Goal: Information Seeking & Learning: Find specific fact

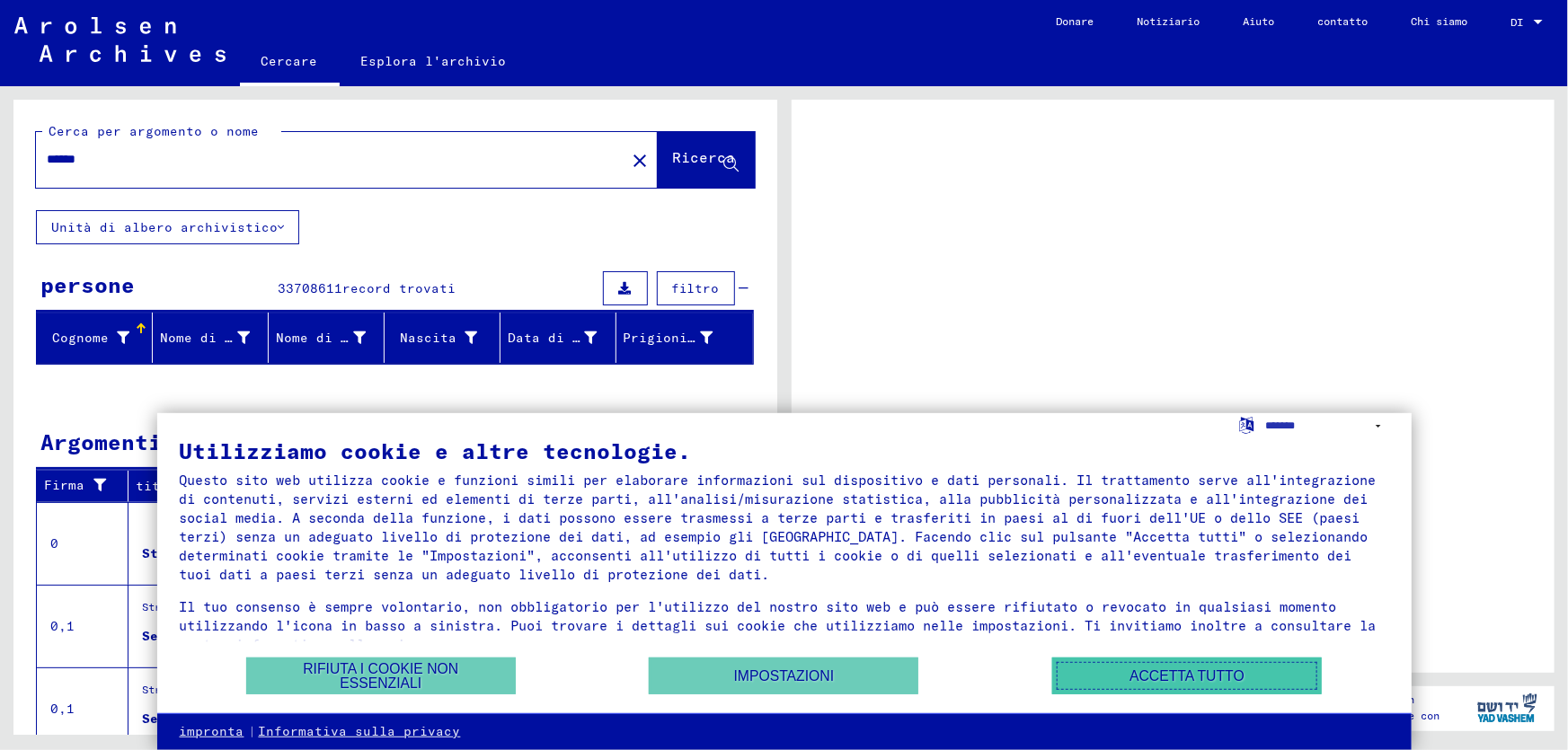
click at [1167, 678] on font "Accetta tutto" at bounding box center [1187, 676] width 115 height 16
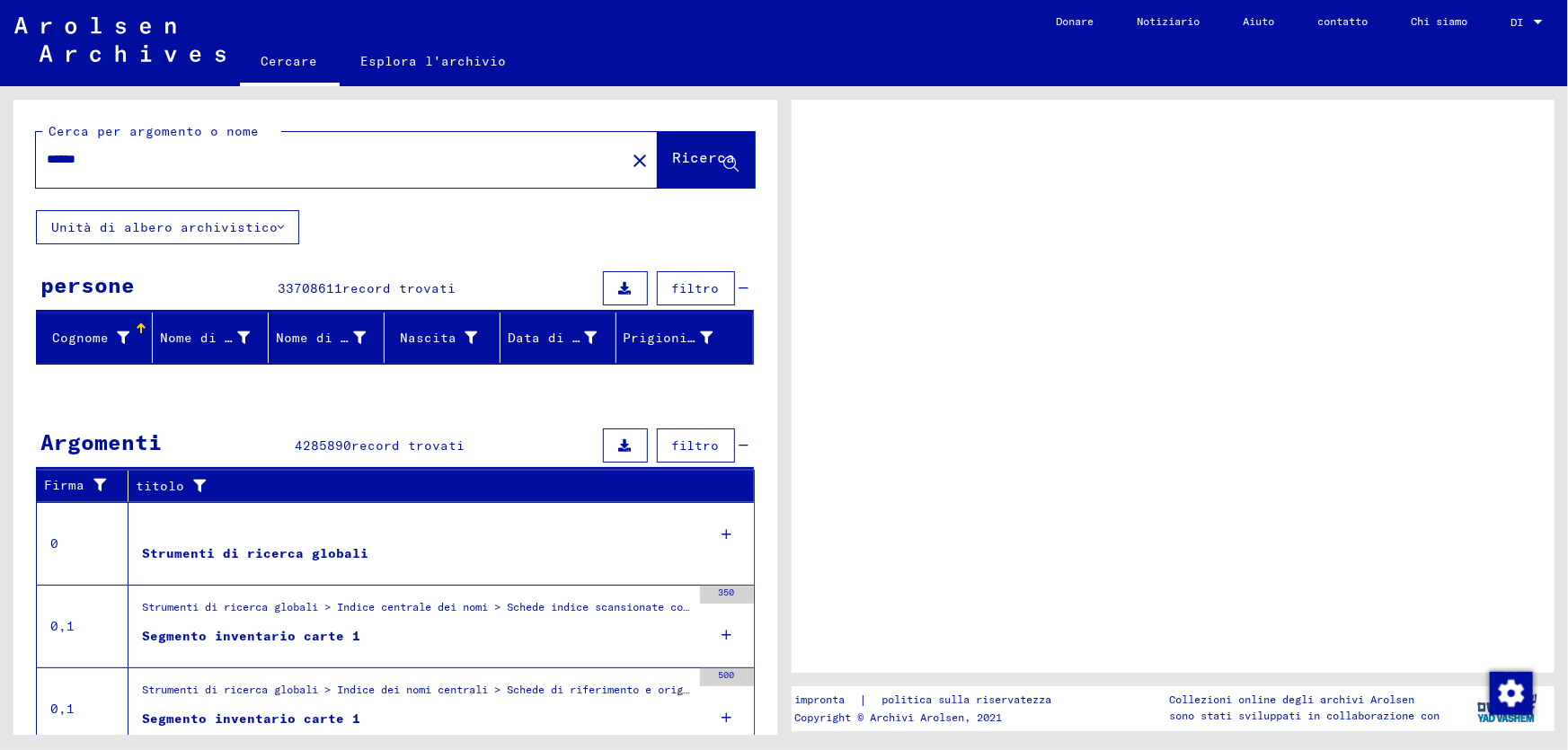
click at [1167, 678] on div "impronta | politica sulla riservatezza Copyright © Archivi Arolsen, 2021 Collez…" at bounding box center [1176, 410] width 784 height 648
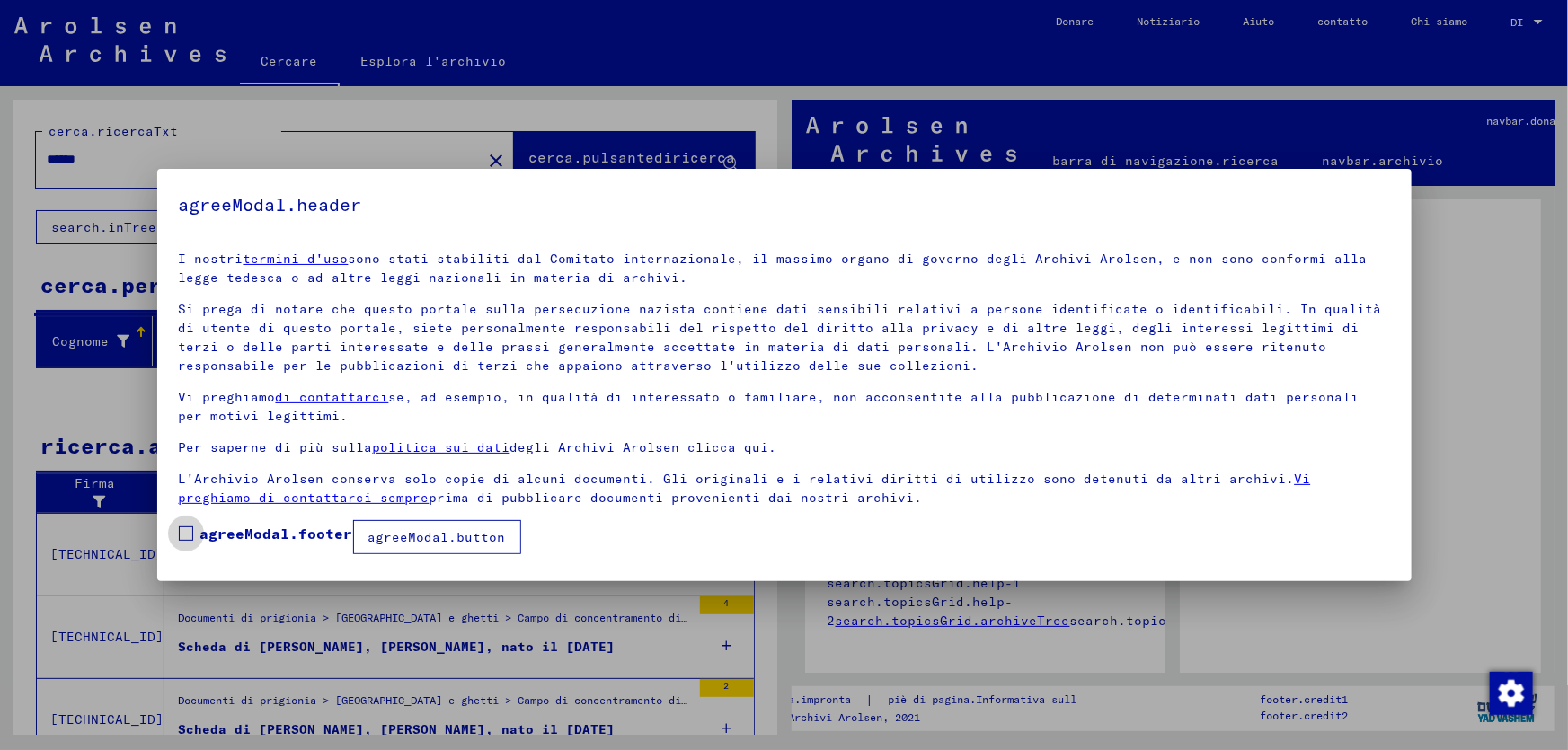
click at [183, 532] on span at bounding box center [186, 534] width 15 height 15
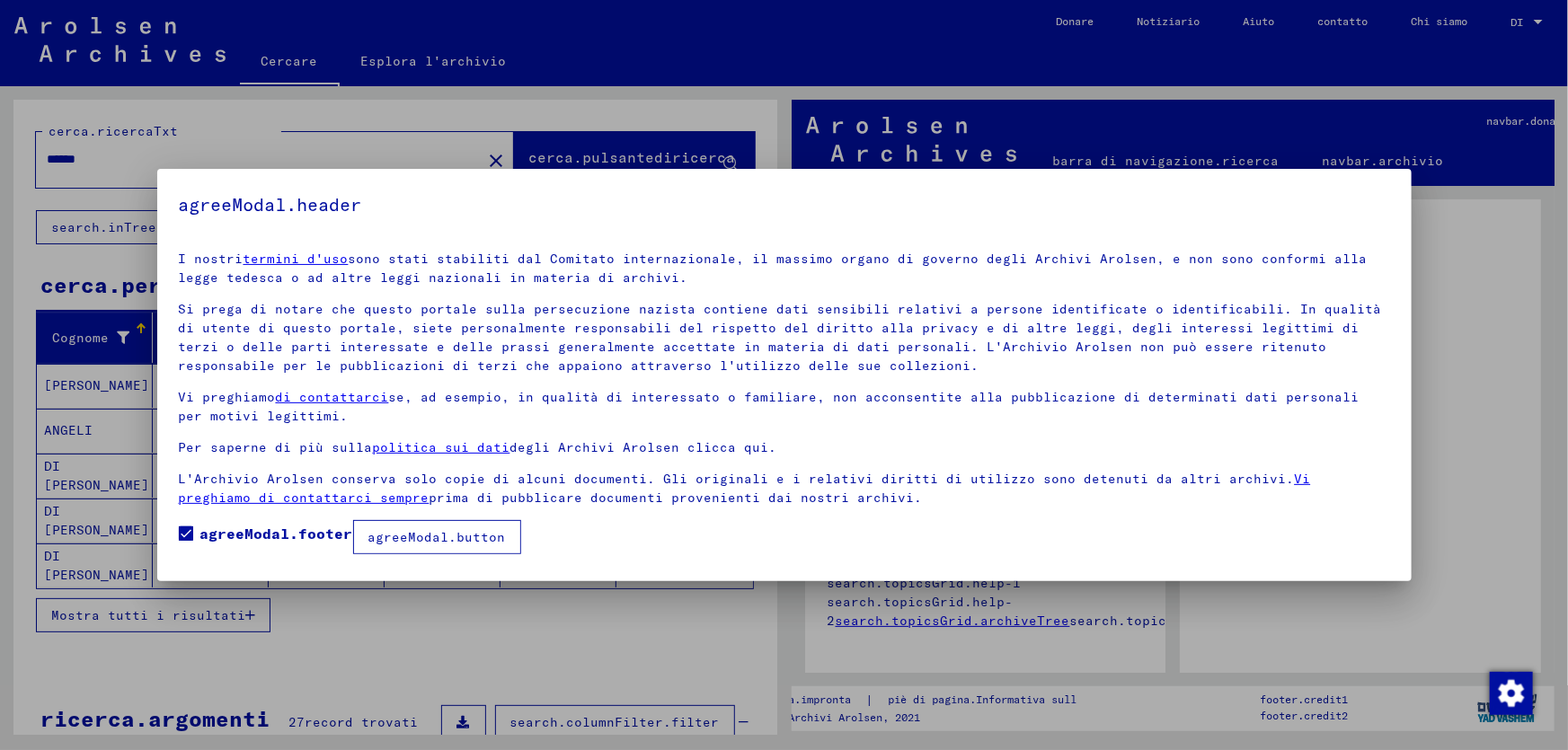
click at [485, 543] on font "agreeModal.button" at bounding box center [437, 536] width 138 height 16
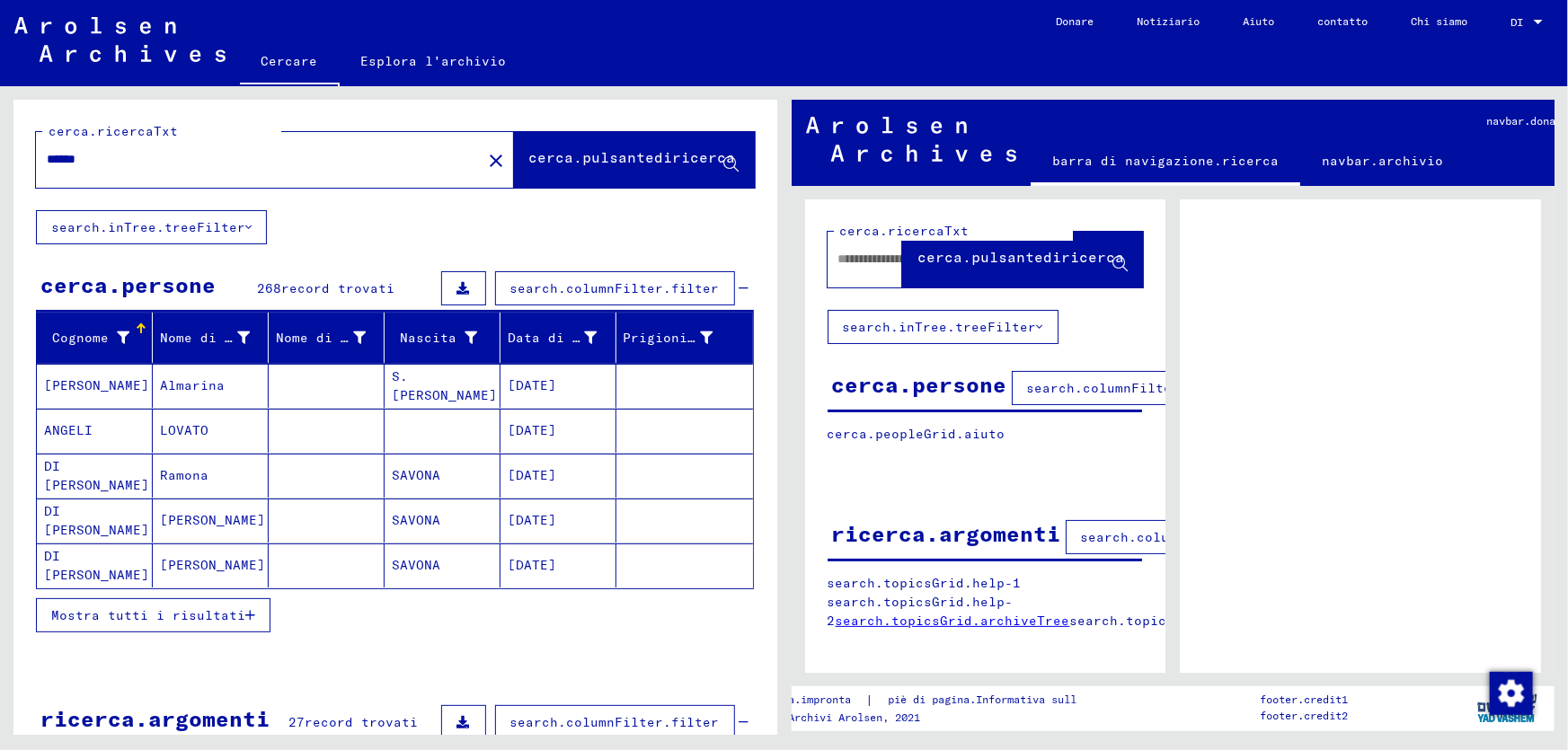
click at [109, 162] on input "******" at bounding box center [259, 159] width 424 height 18
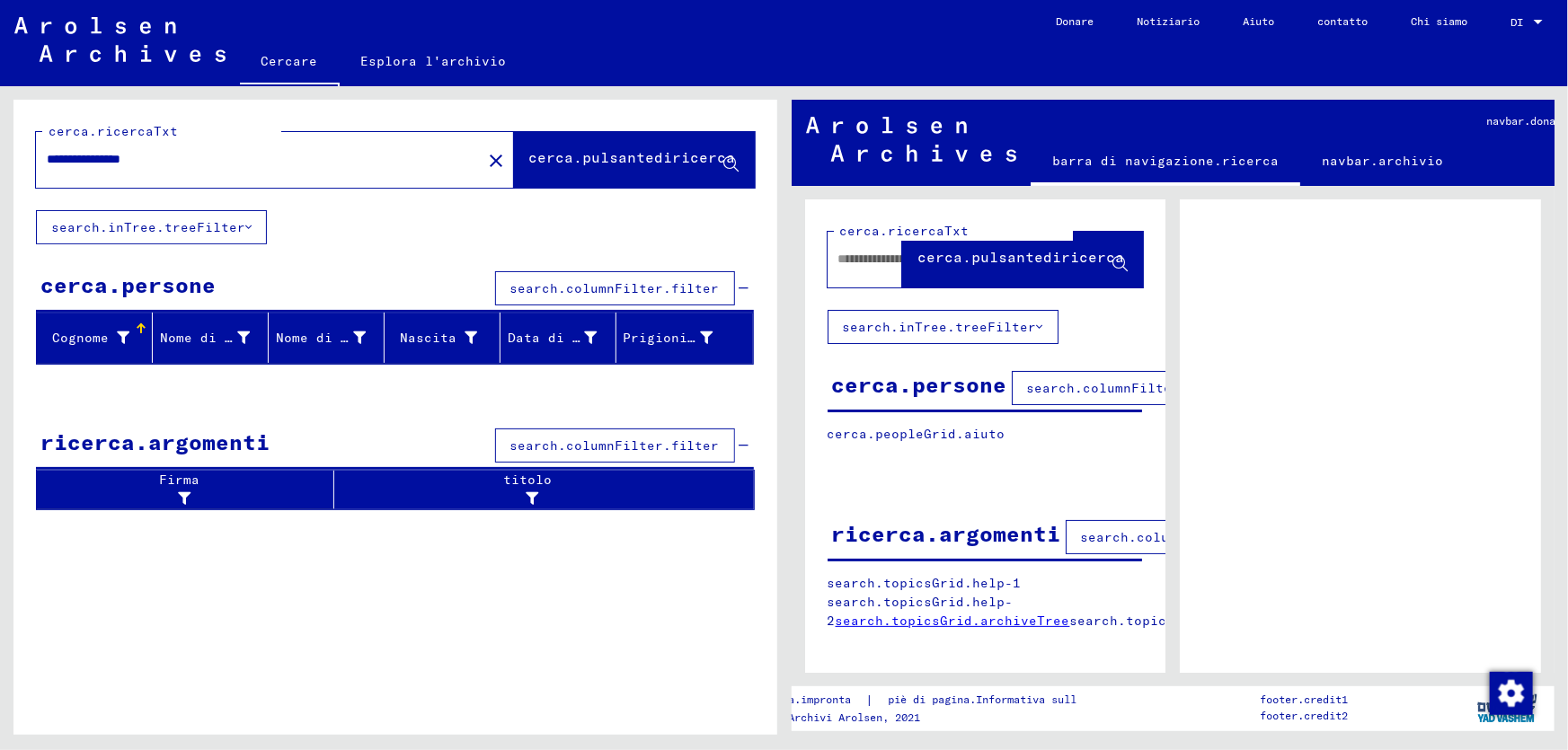
click at [265, 150] on input "**********" at bounding box center [259, 159] width 424 height 18
click at [215, 147] on div "**********" at bounding box center [253, 160] width 435 height 41
click at [179, 156] on input "**********" at bounding box center [259, 159] width 424 height 18
click at [577, 152] on font "cerca.pulsantediricerca" at bounding box center [632, 156] width 206 height 18
click at [182, 154] on input "**********" at bounding box center [259, 159] width 424 height 18
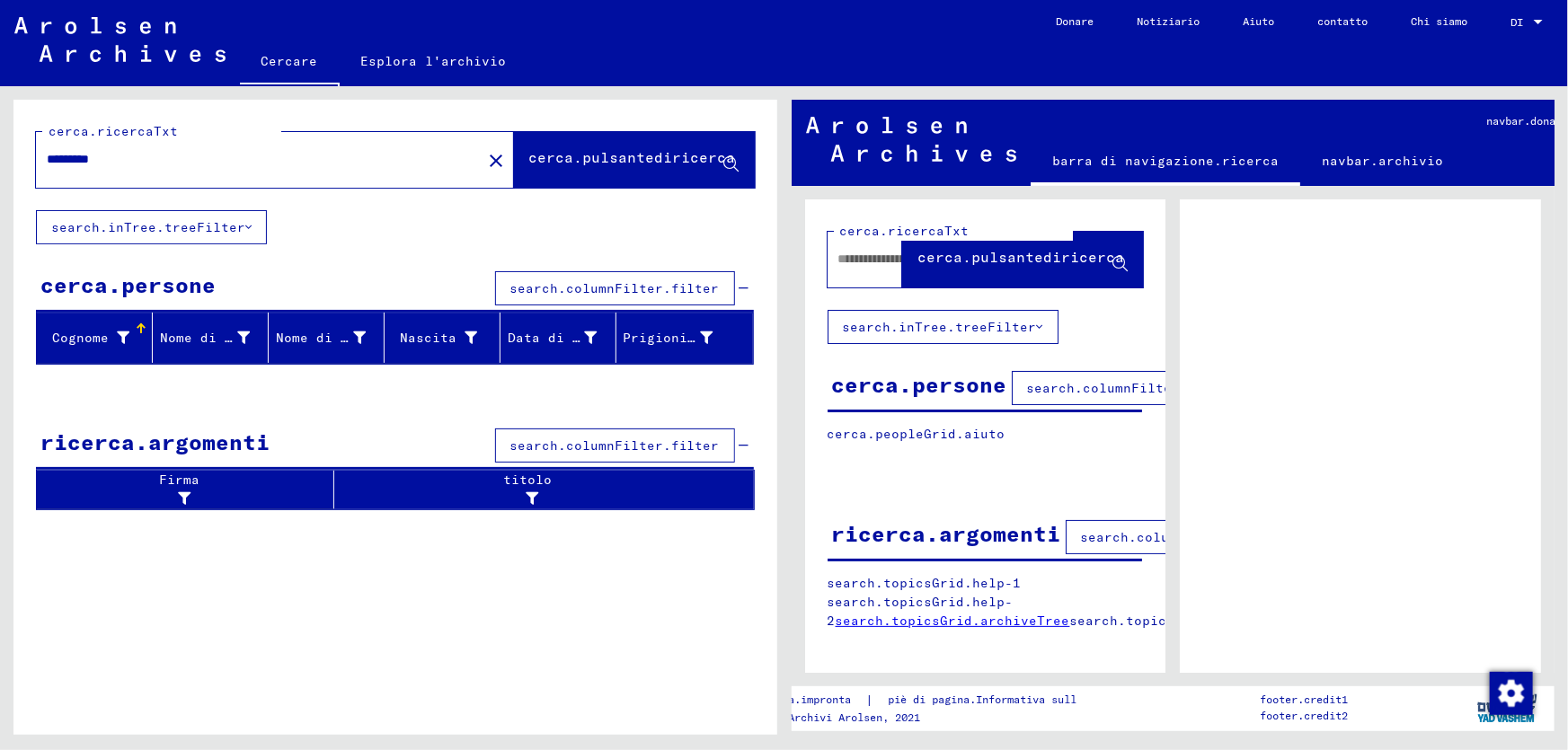
click at [79, 344] on font "Cognome" at bounding box center [80, 337] width 56 height 16
click at [112, 334] on div "Cognome" at bounding box center [87, 338] width 85 height 18
click at [147, 166] on input "*********" at bounding box center [259, 159] width 424 height 18
type input "******"
click at [138, 338] on div "Cognome" at bounding box center [98, 338] width 108 height 29
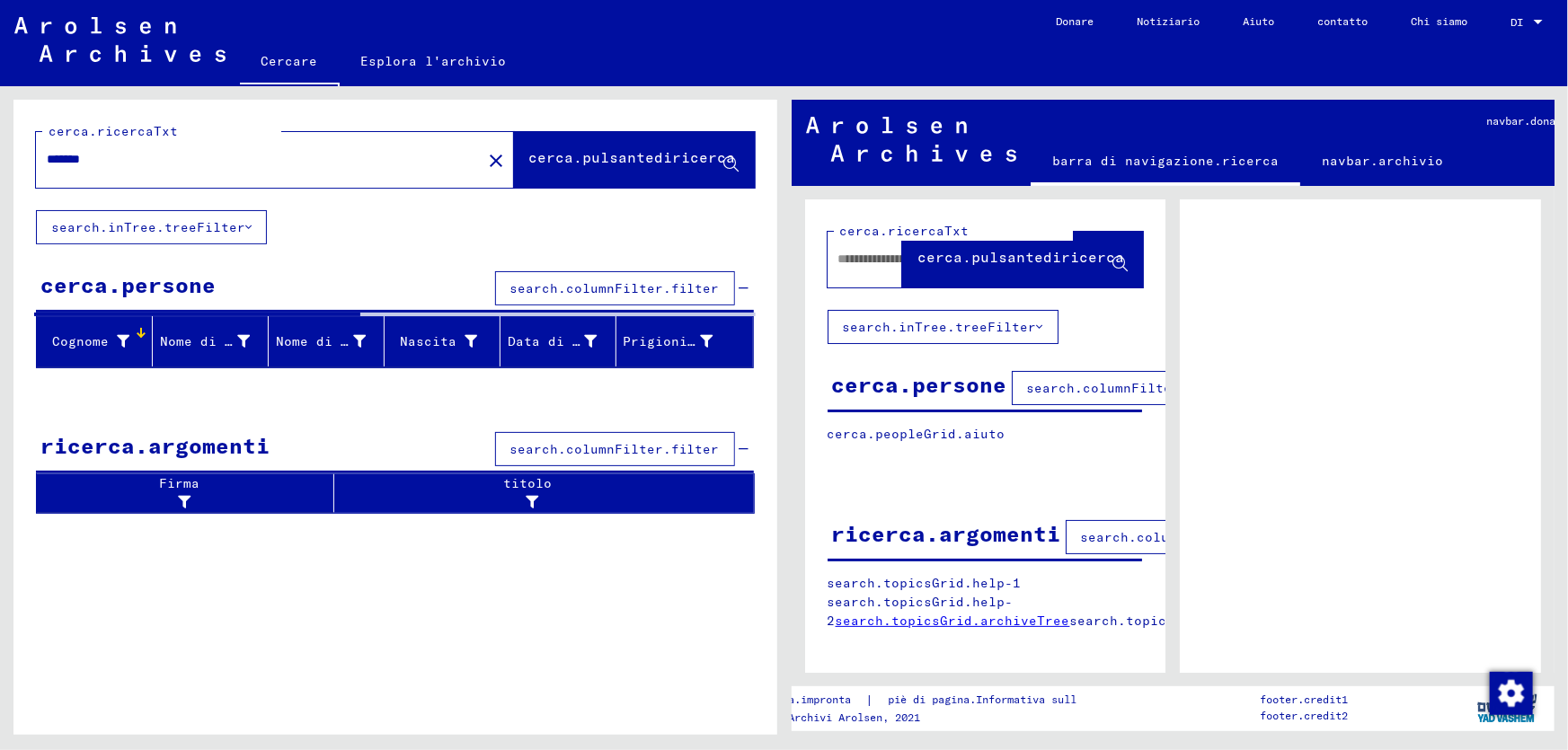
click at [138, 338] on div "Cognome" at bounding box center [98, 341] width 108 height 29
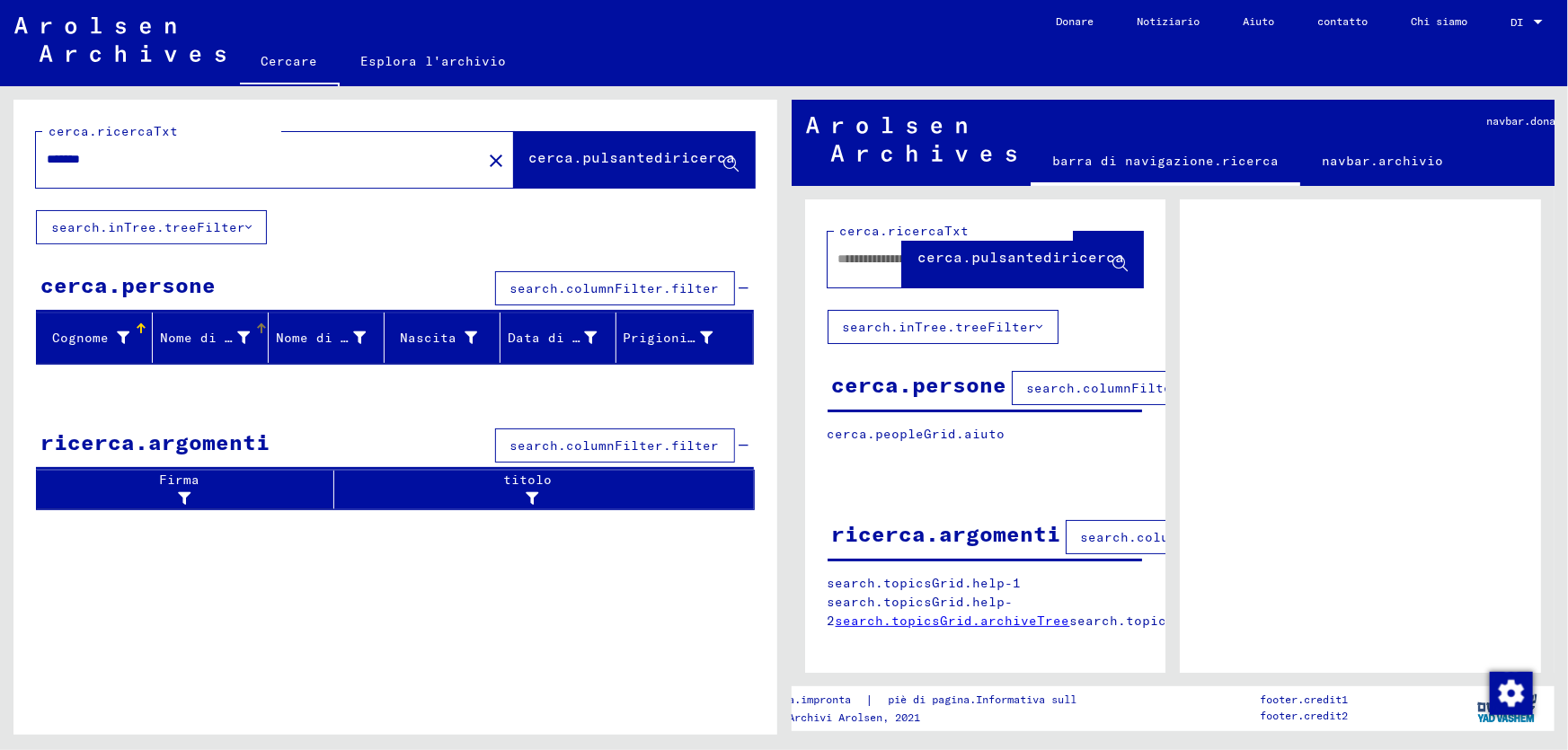
click at [197, 339] on font "Nome di battesimo" at bounding box center [228, 337] width 138 height 16
click at [258, 329] on div at bounding box center [260, 331] width 6 height 6
click at [141, 165] on input "******" at bounding box center [259, 159] width 424 height 18
click at [605, 166] on font "cerca.pulsantediricerca" at bounding box center [632, 158] width 206 height 18
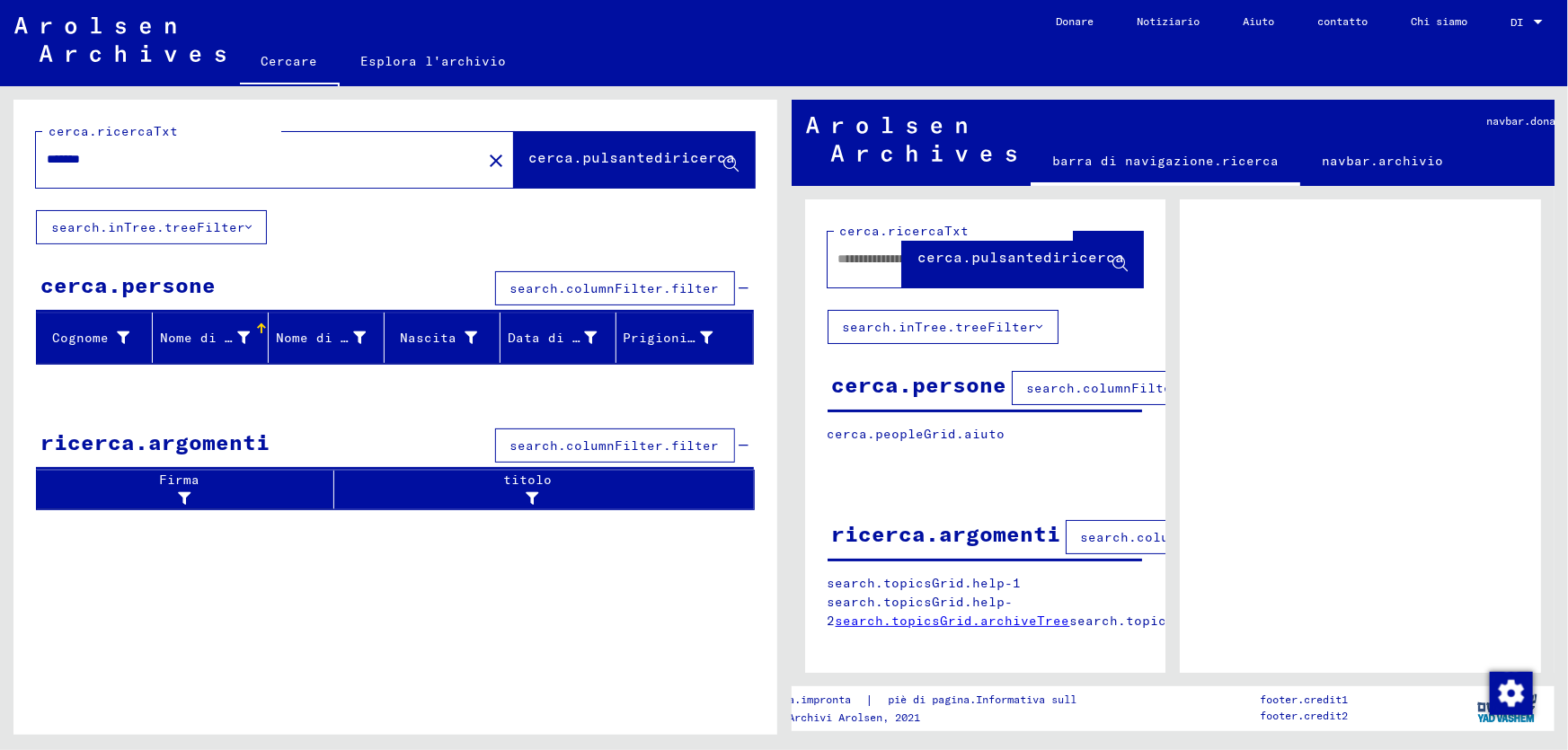
click at [605, 166] on font "cerca.pulsantediricerca" at bounding box center [632, 158] width 206 height 18
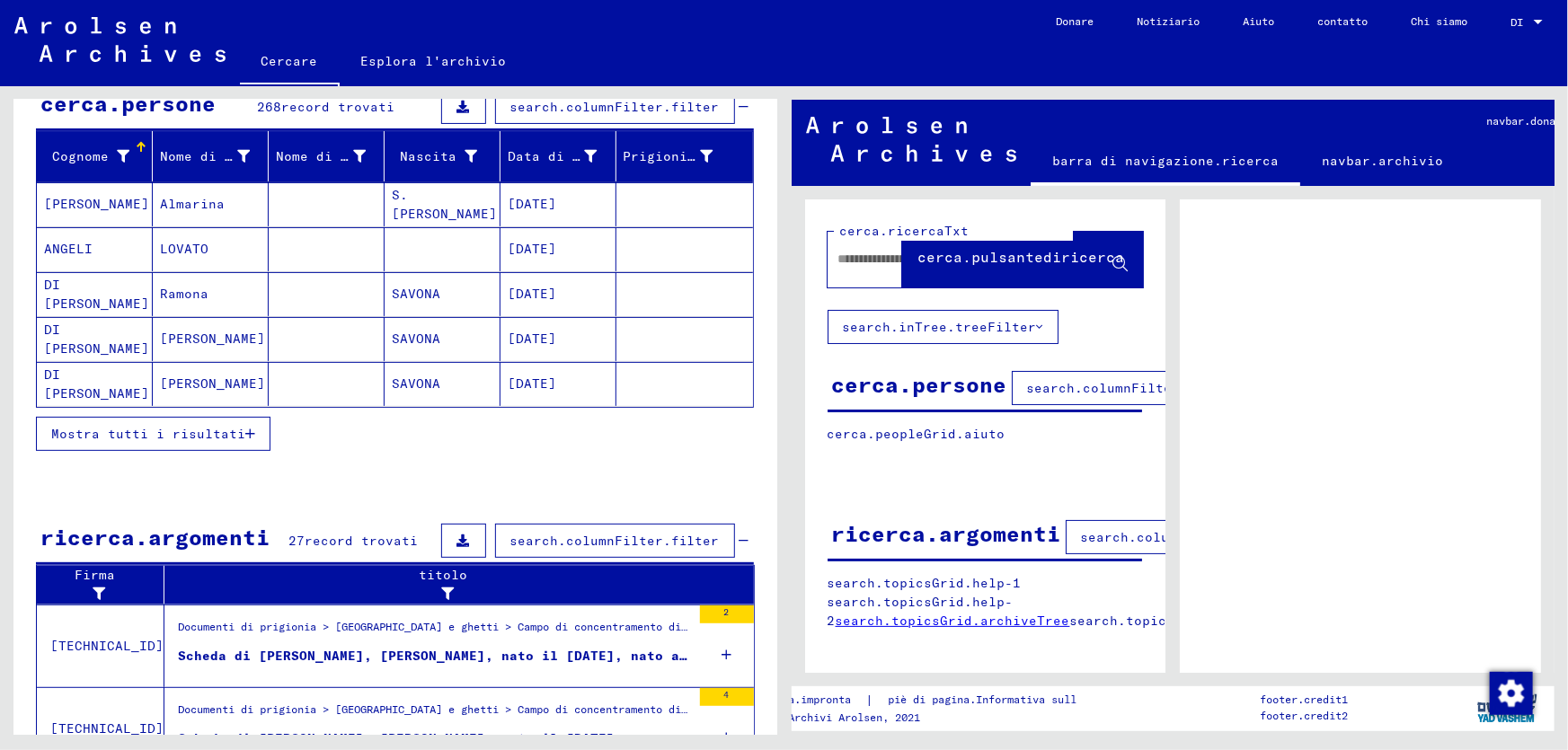
scroll to position [163, 0]
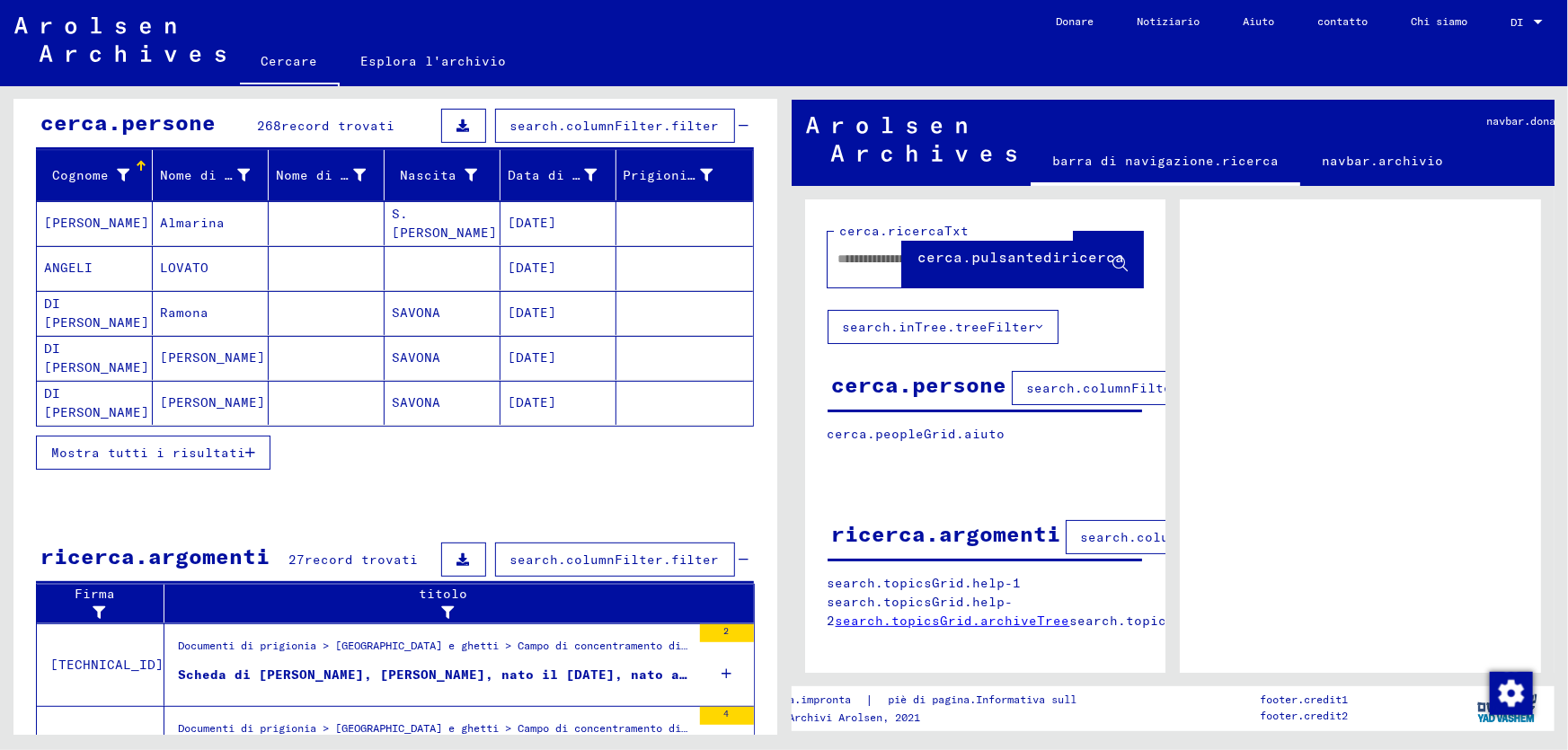
click at [209, 447] on font "Mostra tutti i risultati" at bounding box center [148, 452] width 194 height 16
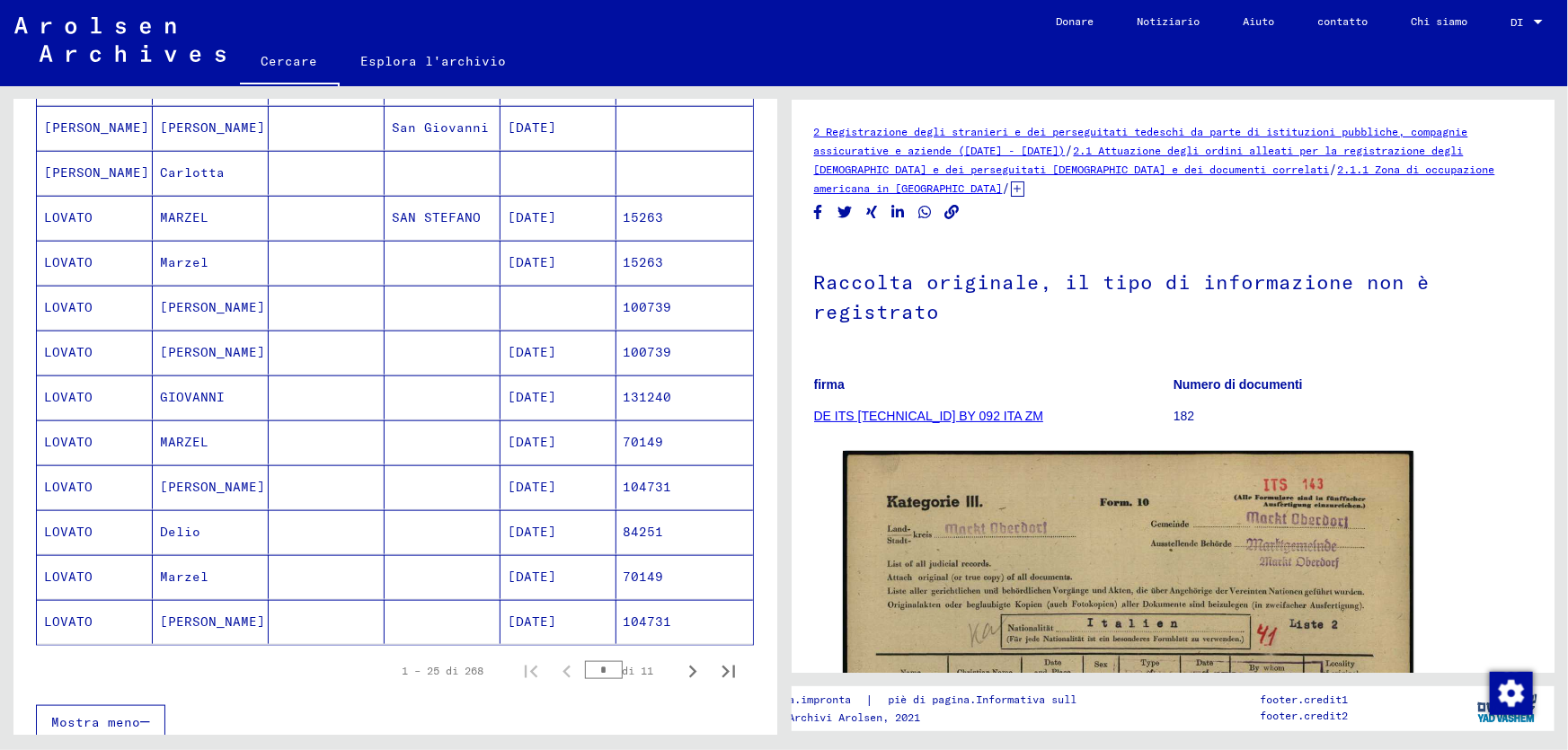
scroll to position [893, 0]
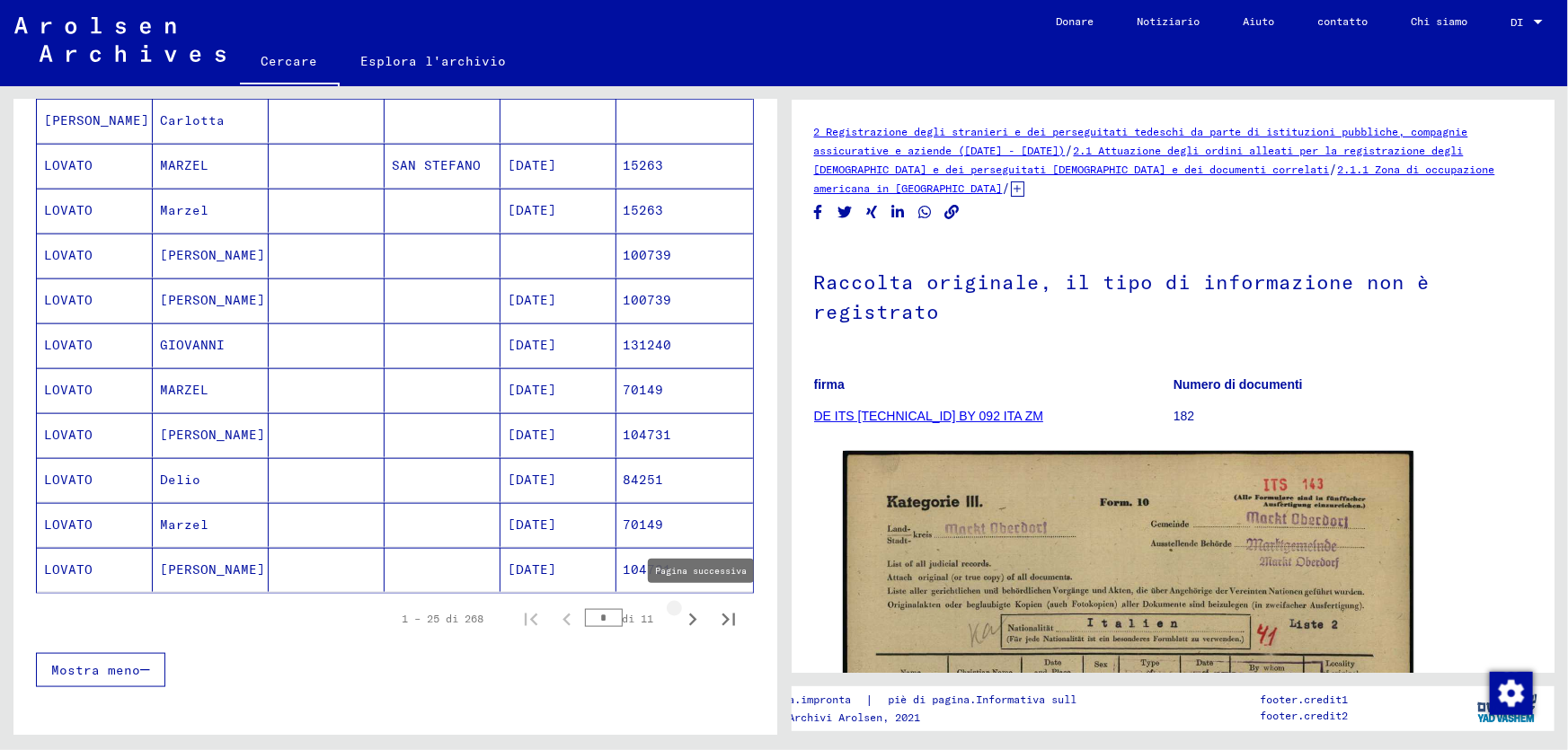
click at [680, 612] on icon "Pagina successiva" at bounding box center [692, 620] width 25 height 25
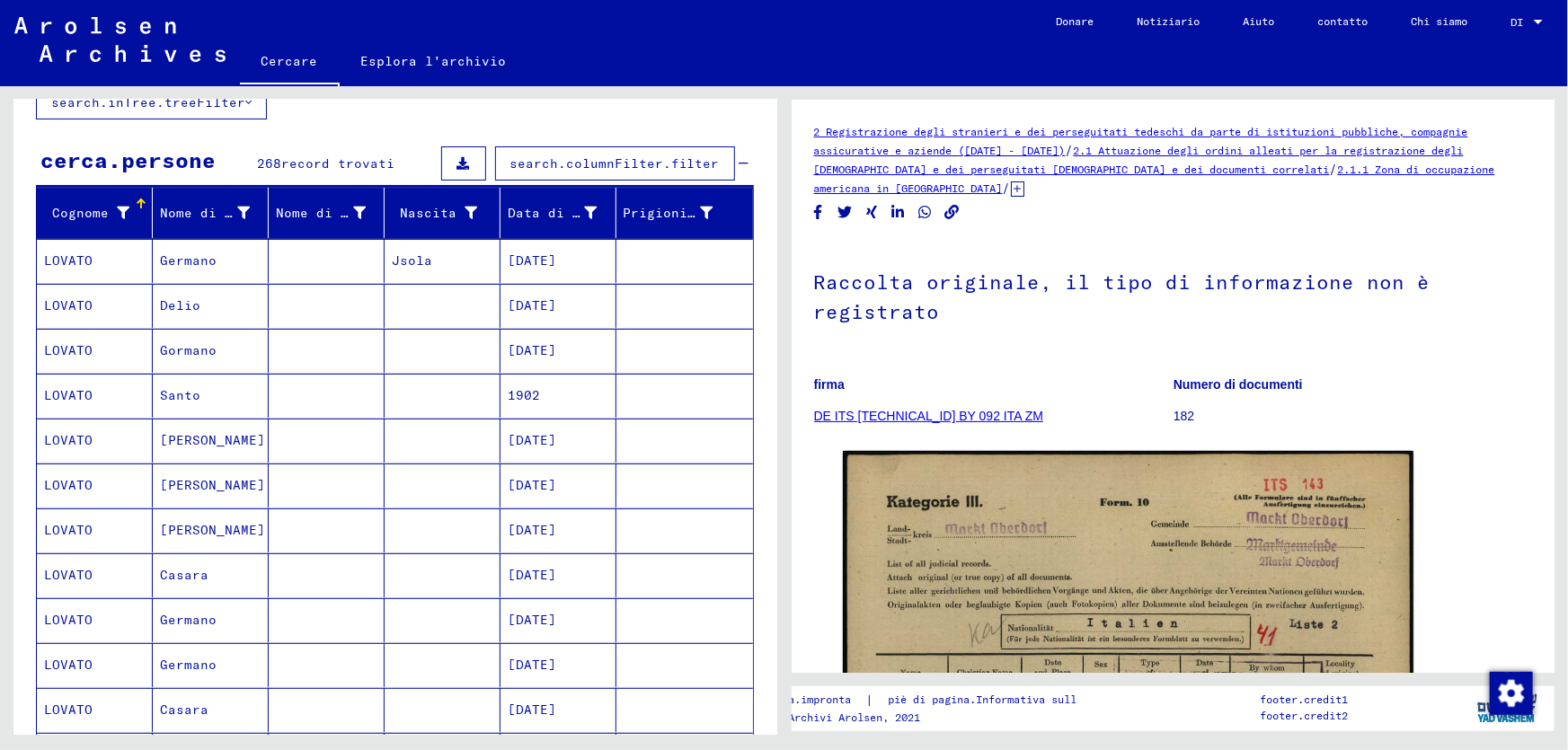
scroll to position [163, 0]
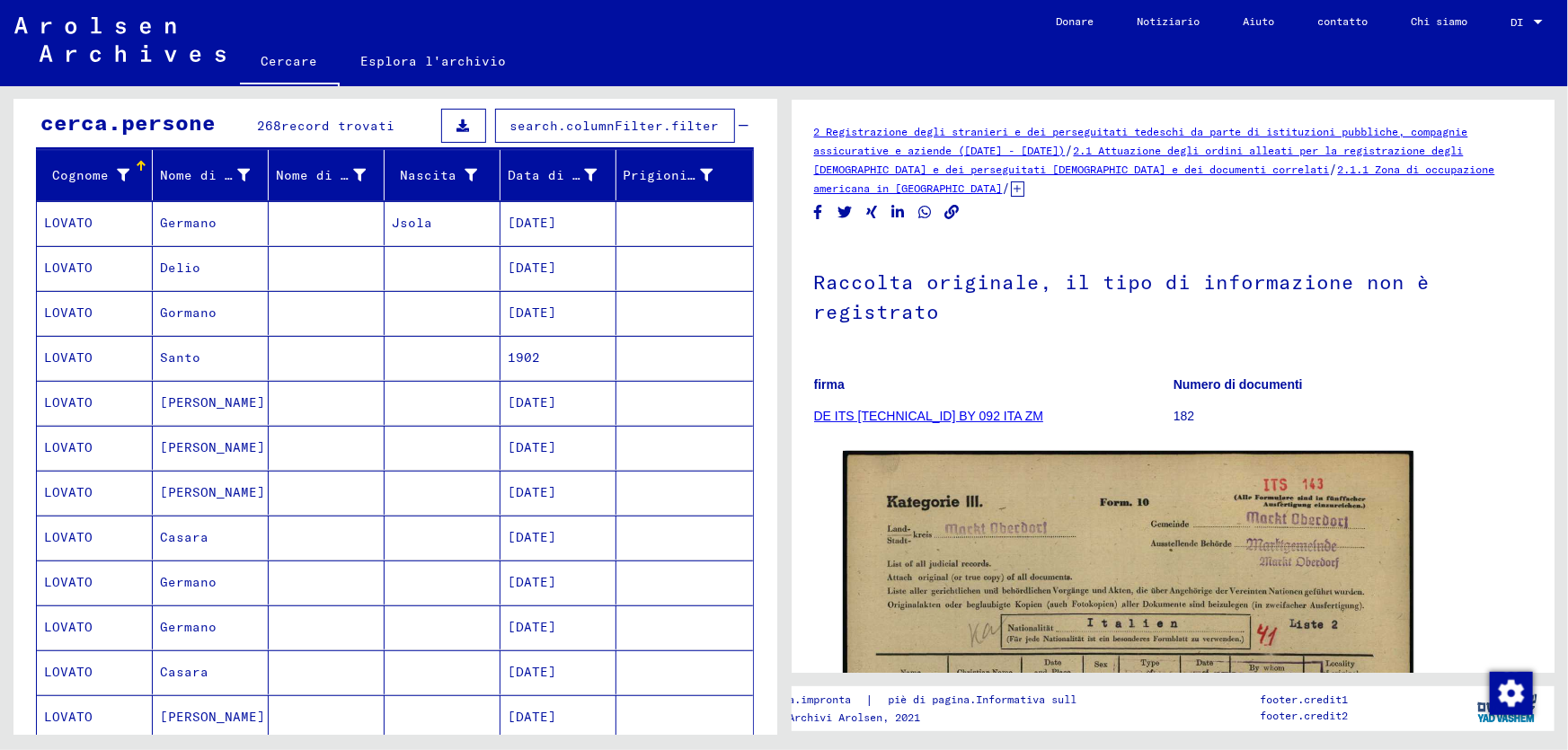
click at [781, 405] on div "cerca.ricercaTxt ****** close cerca.pulsantediricerca search.inTree.treeFilter …" at bounding box center [391, 410] width 784 height 648
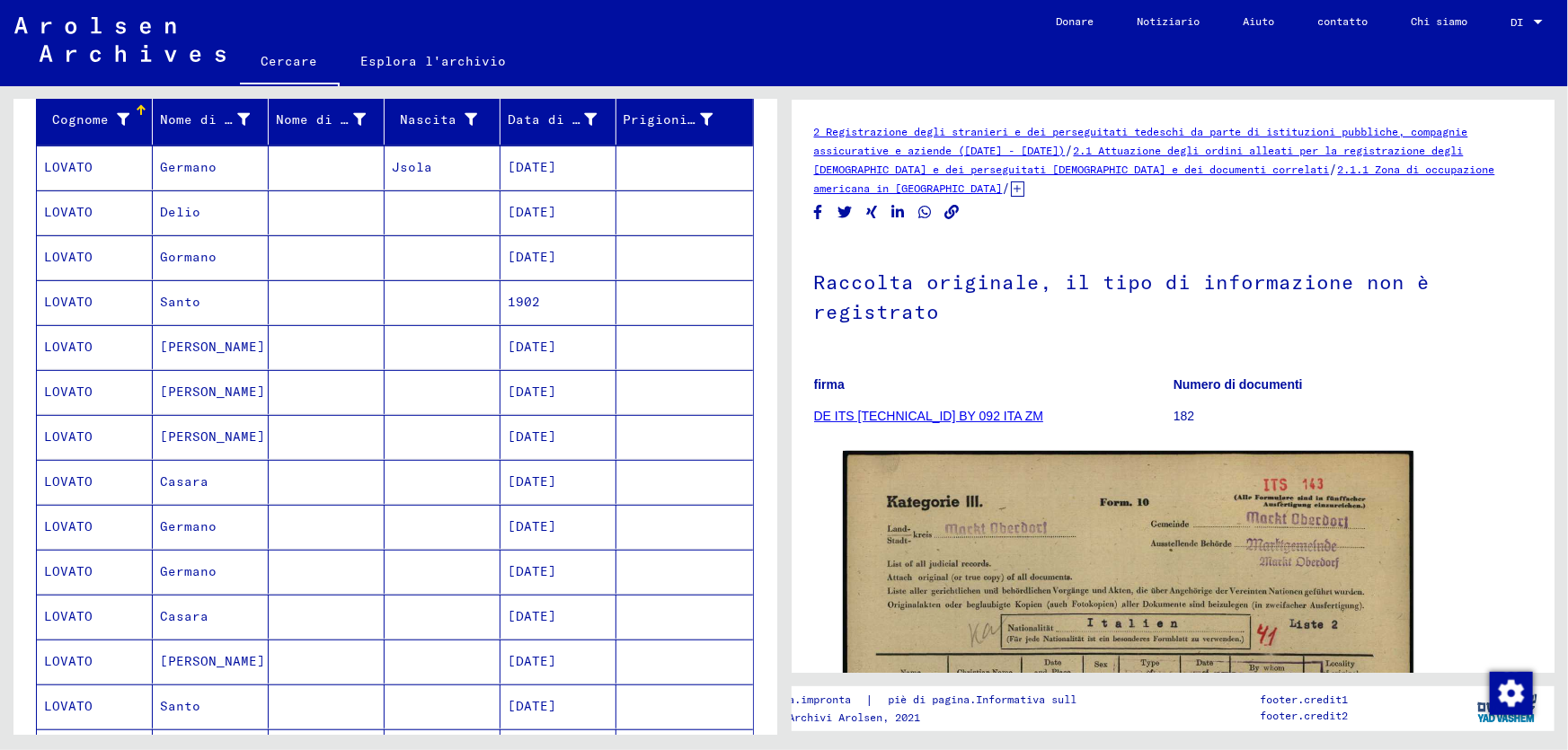
scroll to position [244, 0]
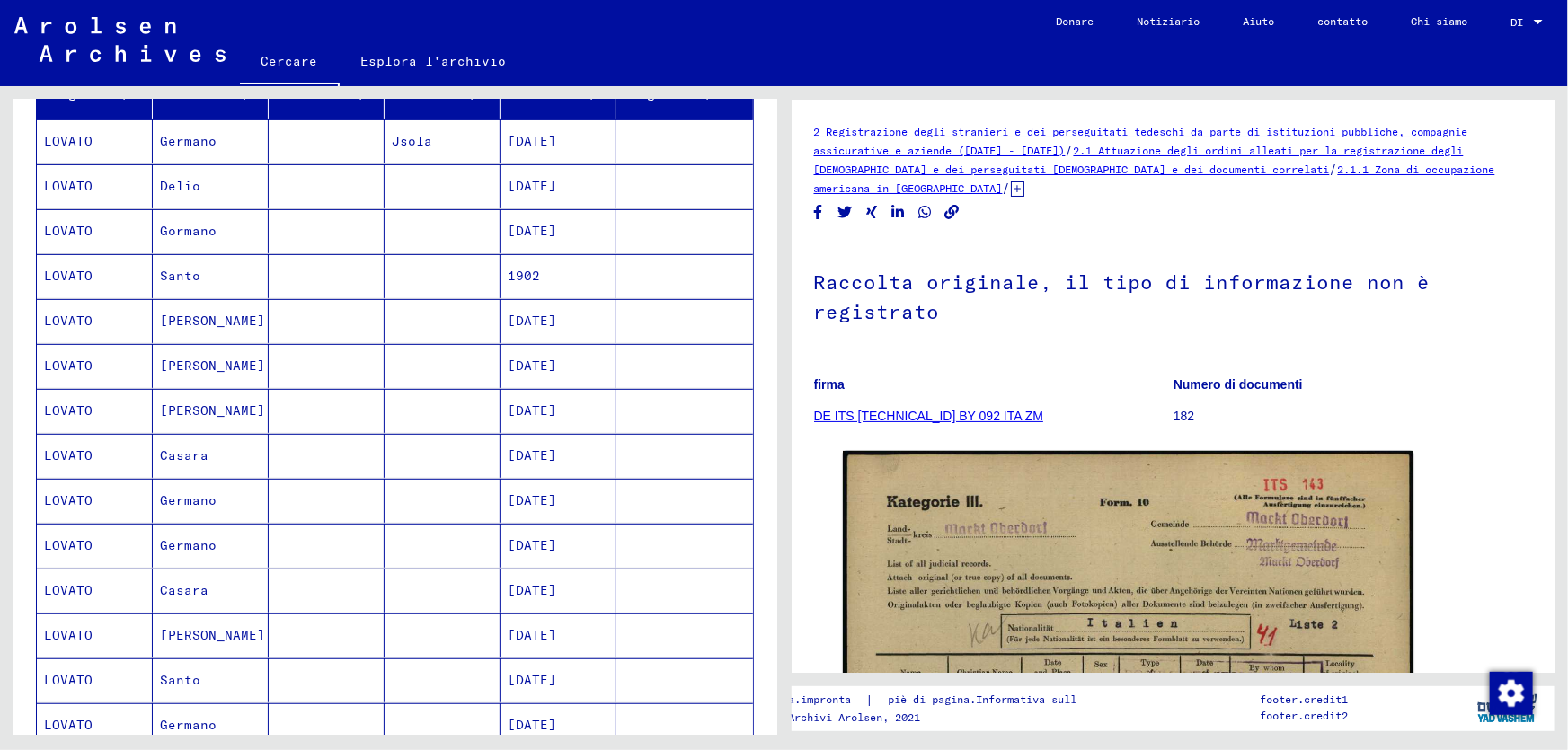
drag, startPoint x: 784, startPoint y: 485, endPoint x: 784, endPoint y: 580, distance: 95.0
click at [795, 585] on div "2 Registrazione degli stranieri e dei perseguitati tedeschi da parte di istituz…" at bounding box center [1176, 410] width 784 height 648
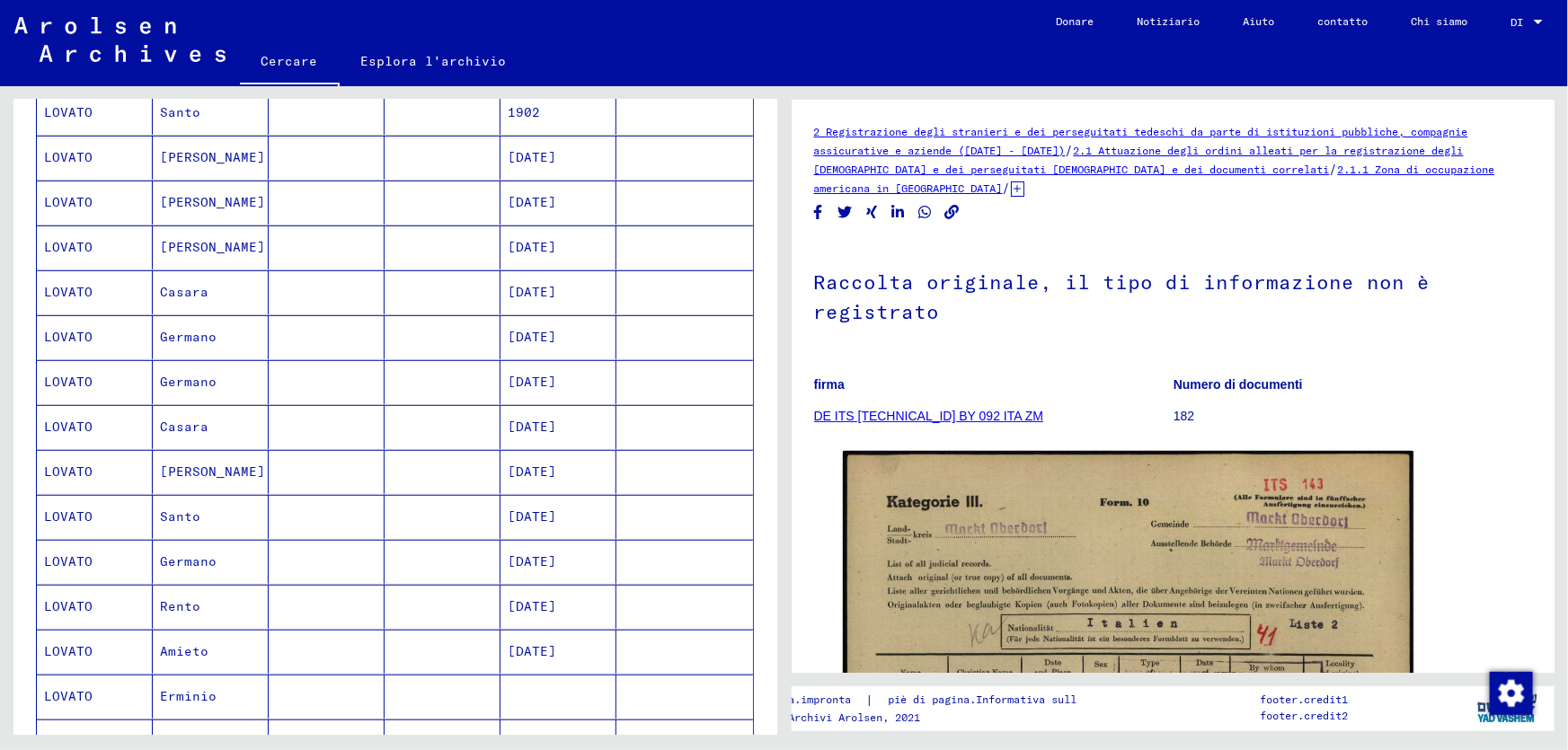
scroll to position [976, 0]
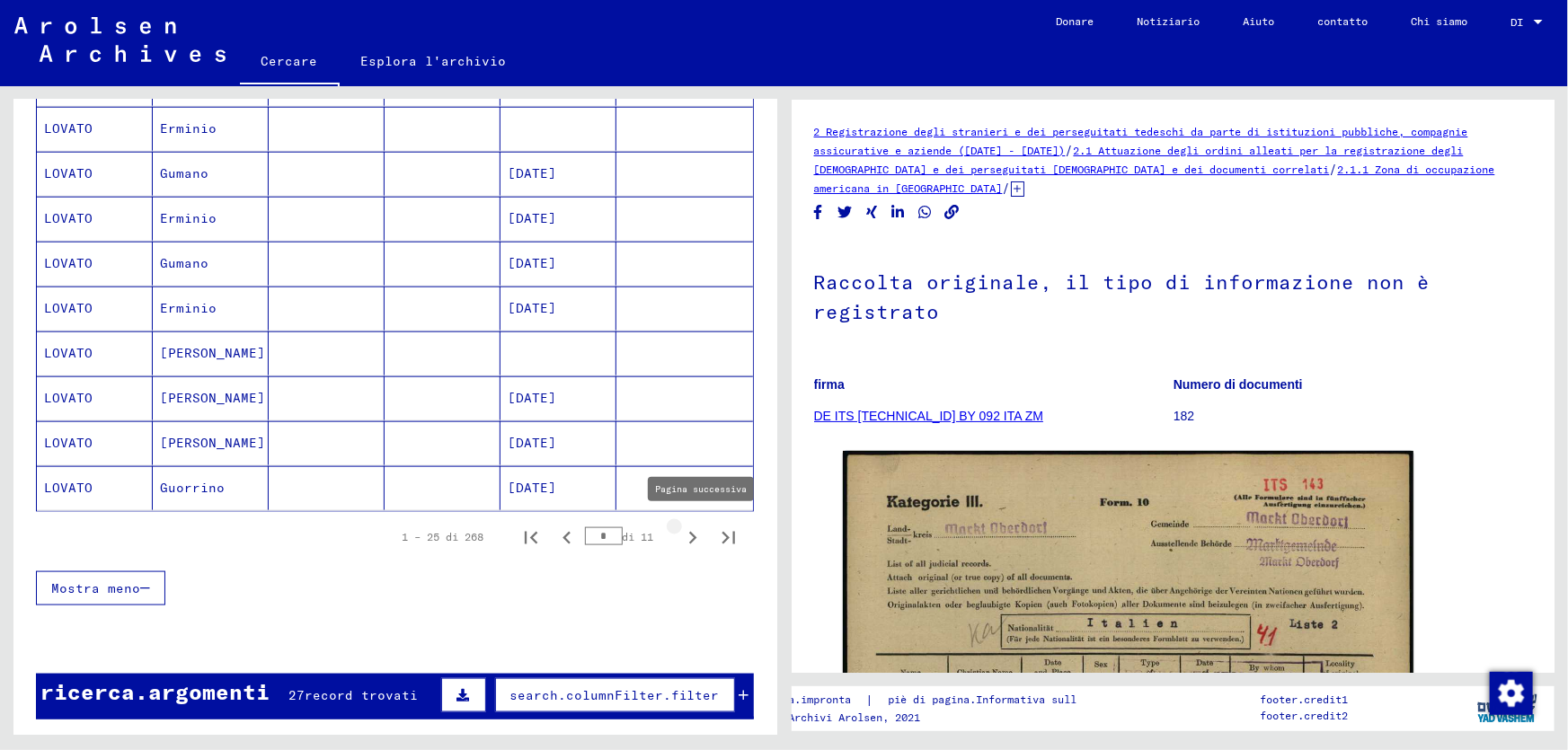
click at [689, 532] on icon "Pagina successiva" at bounding box center [693, 538] width 8 height 13
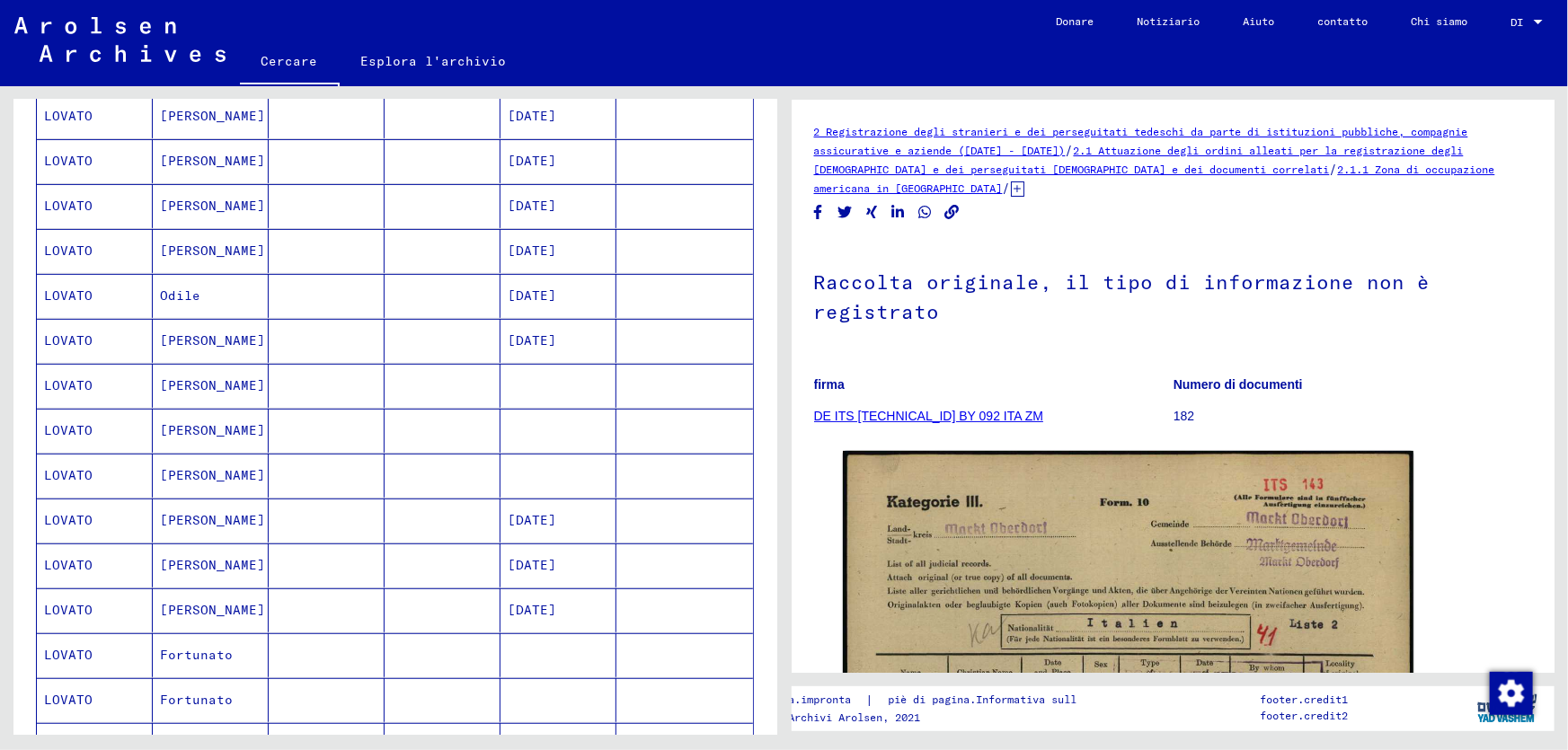
scroll to position [240, 0]
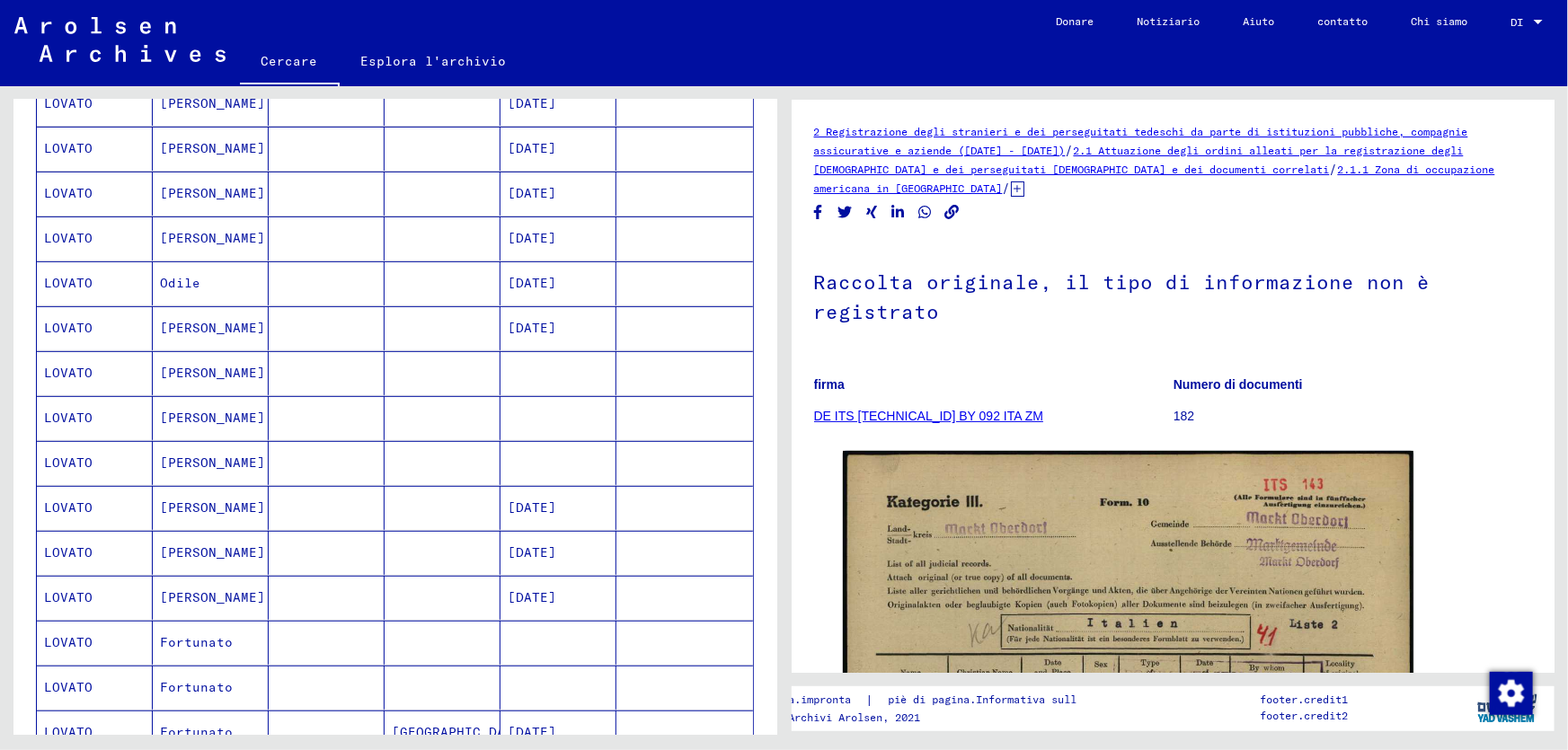
click at [760, 370] on div "Cognome Nome di battesimo Nome di nascita Nascita Data di nascita Prigioniero n…" at bounding box center [396, 676] width 764 height 1292
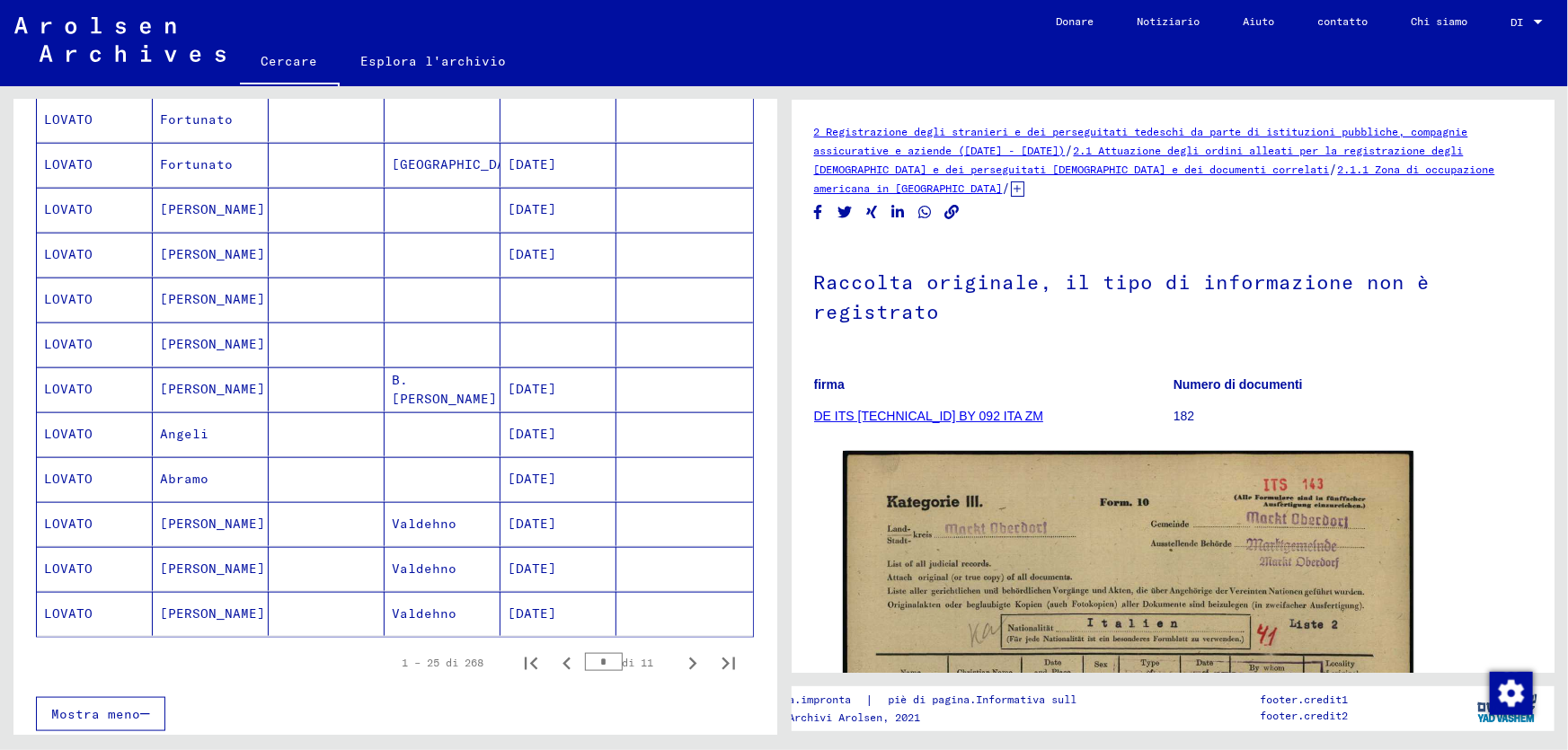
click at [82, 158] on font "LOVATO" at bounding box center [68, 164] width 48 height 16
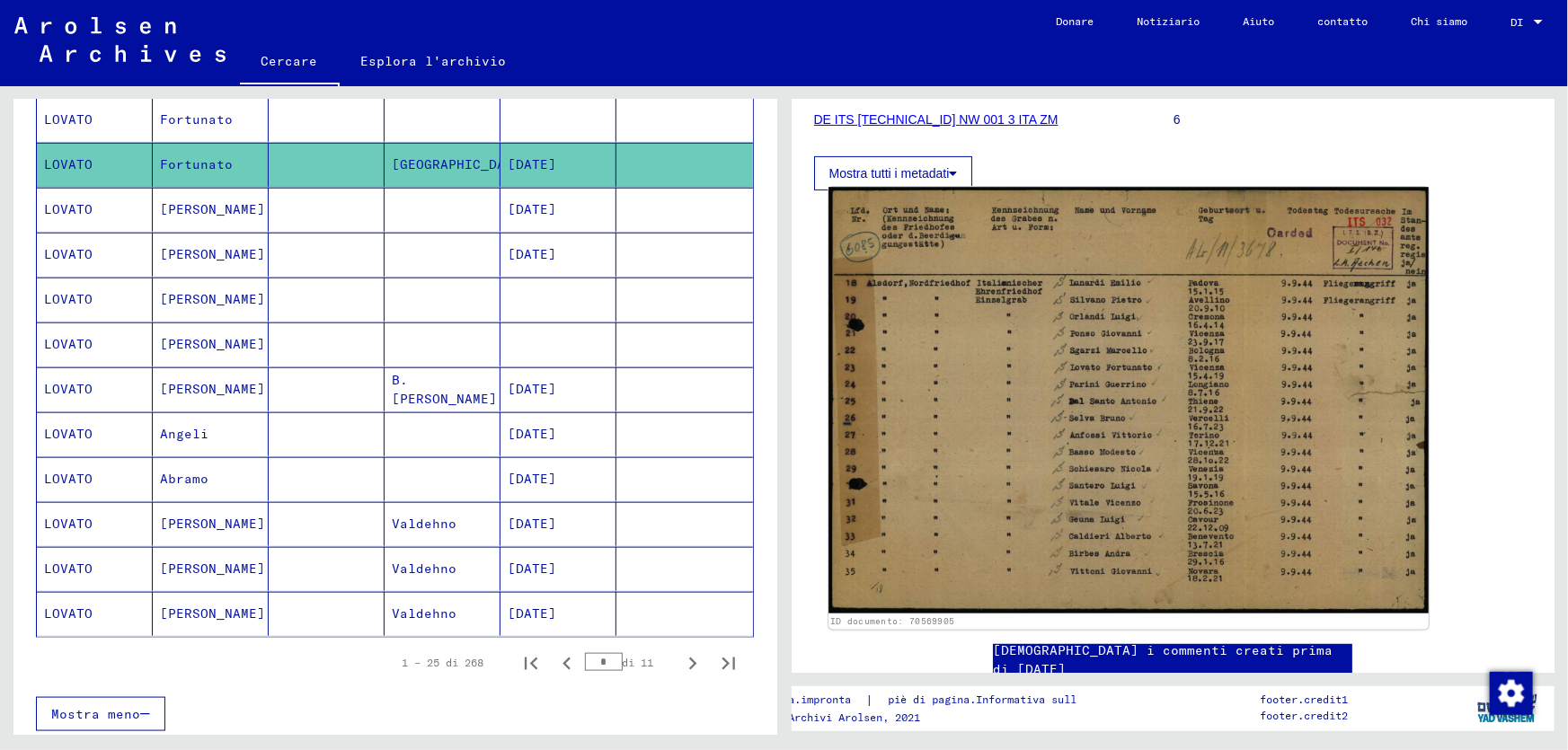
scroll to position [326, 0]
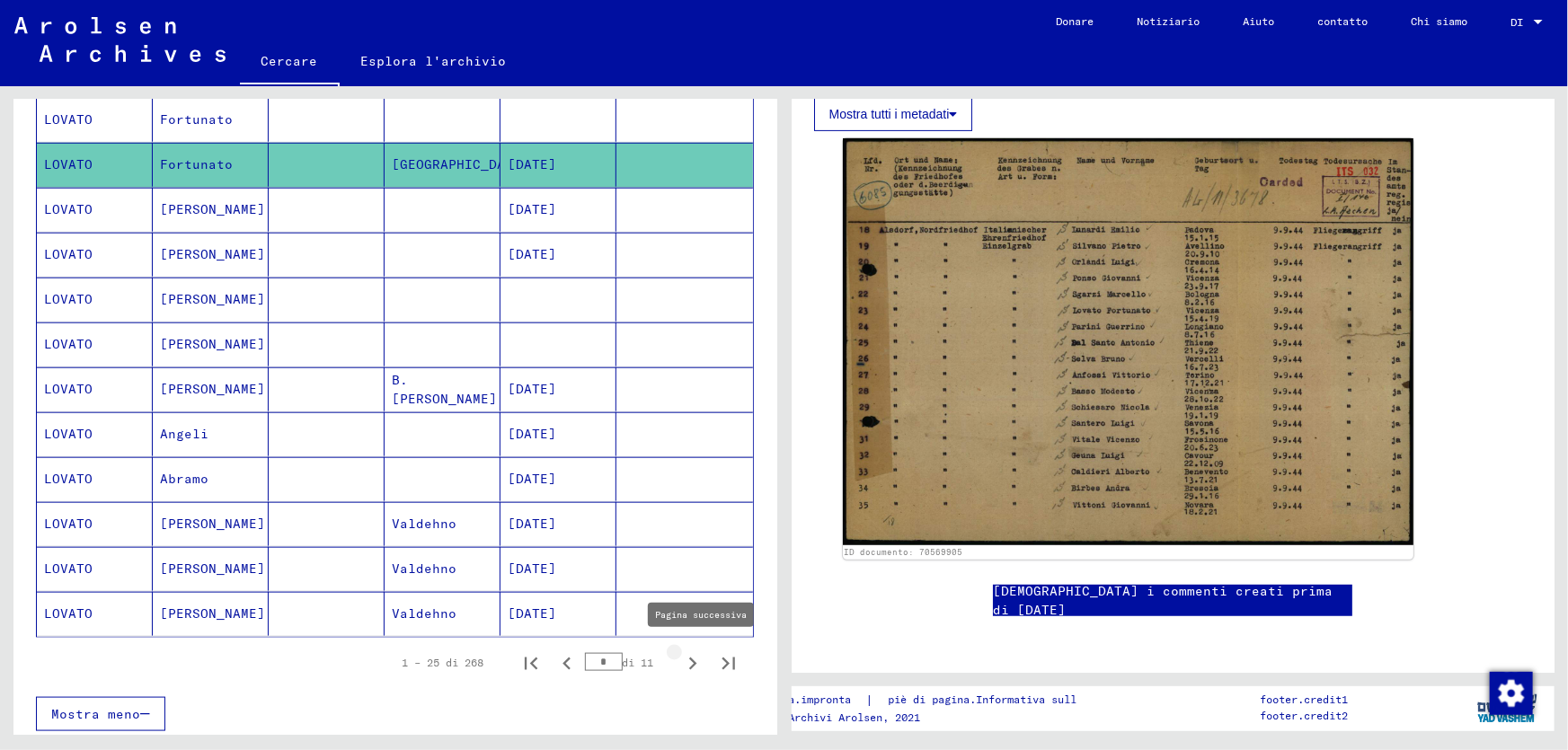
click at [689, 660] on icon "Pagina successiva" at bounding box center [693, 664] width 8 height 13
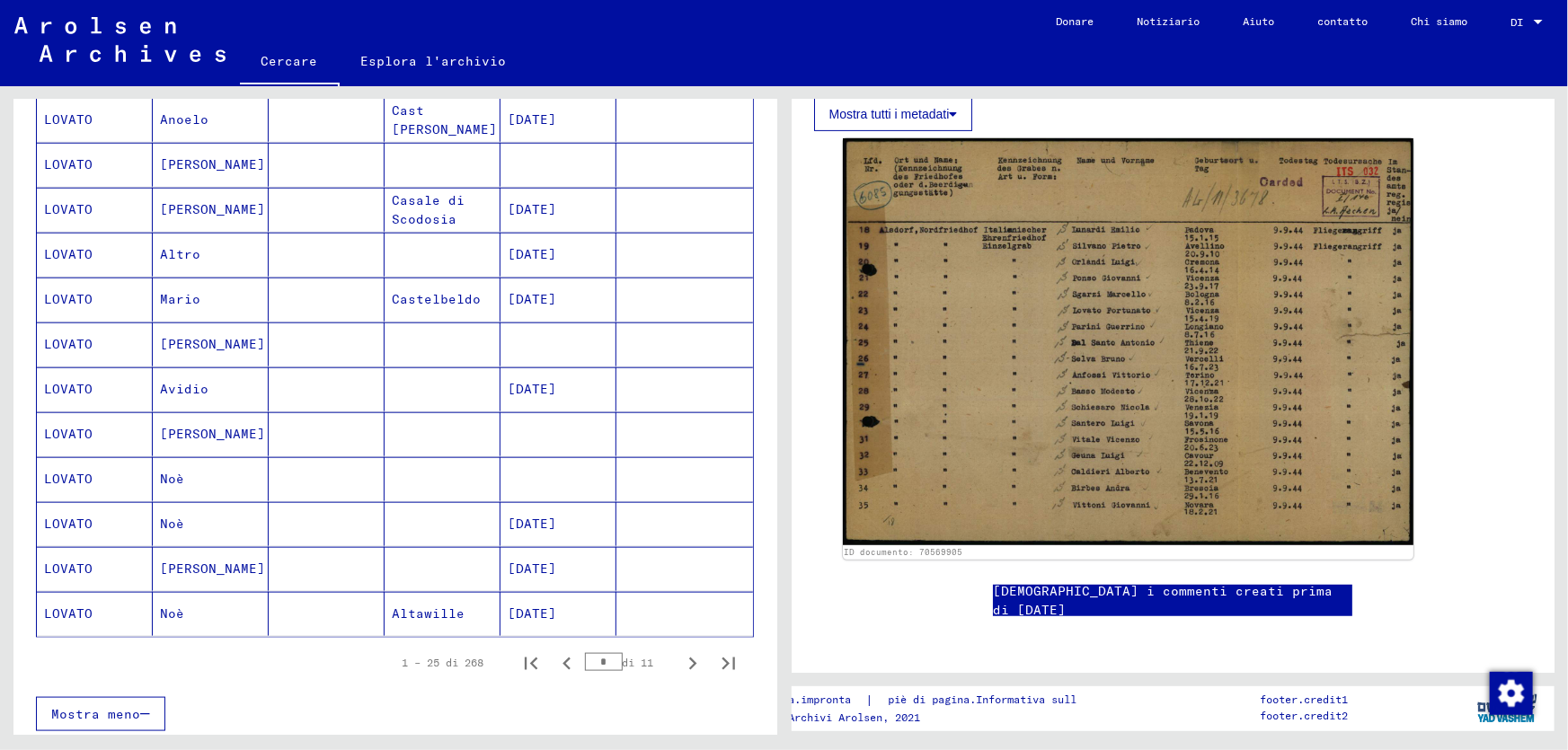
click at [54, 609] on font "LOVATO" at bounding box center [68, 613] width 48 height 16
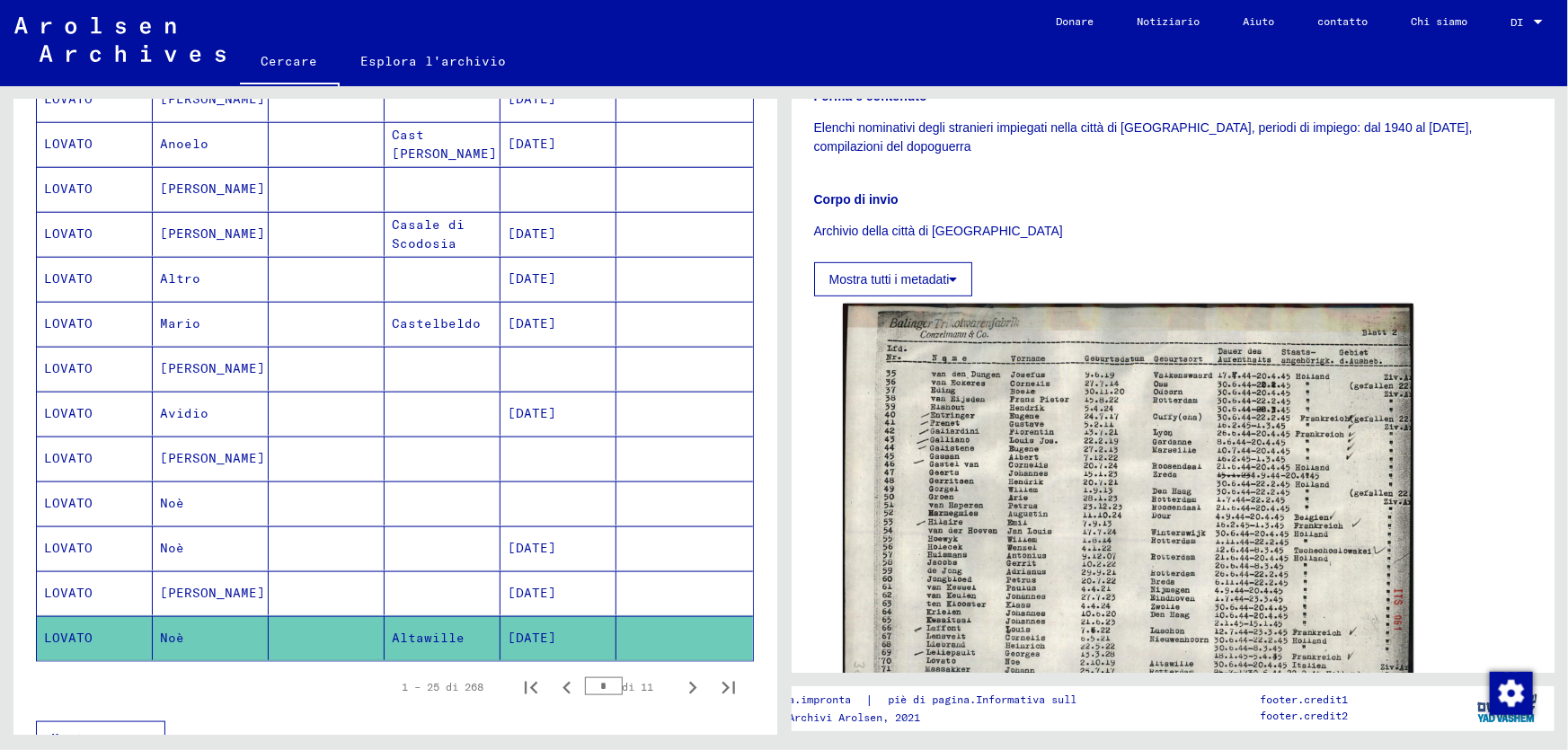
scroll to position [883, 0]
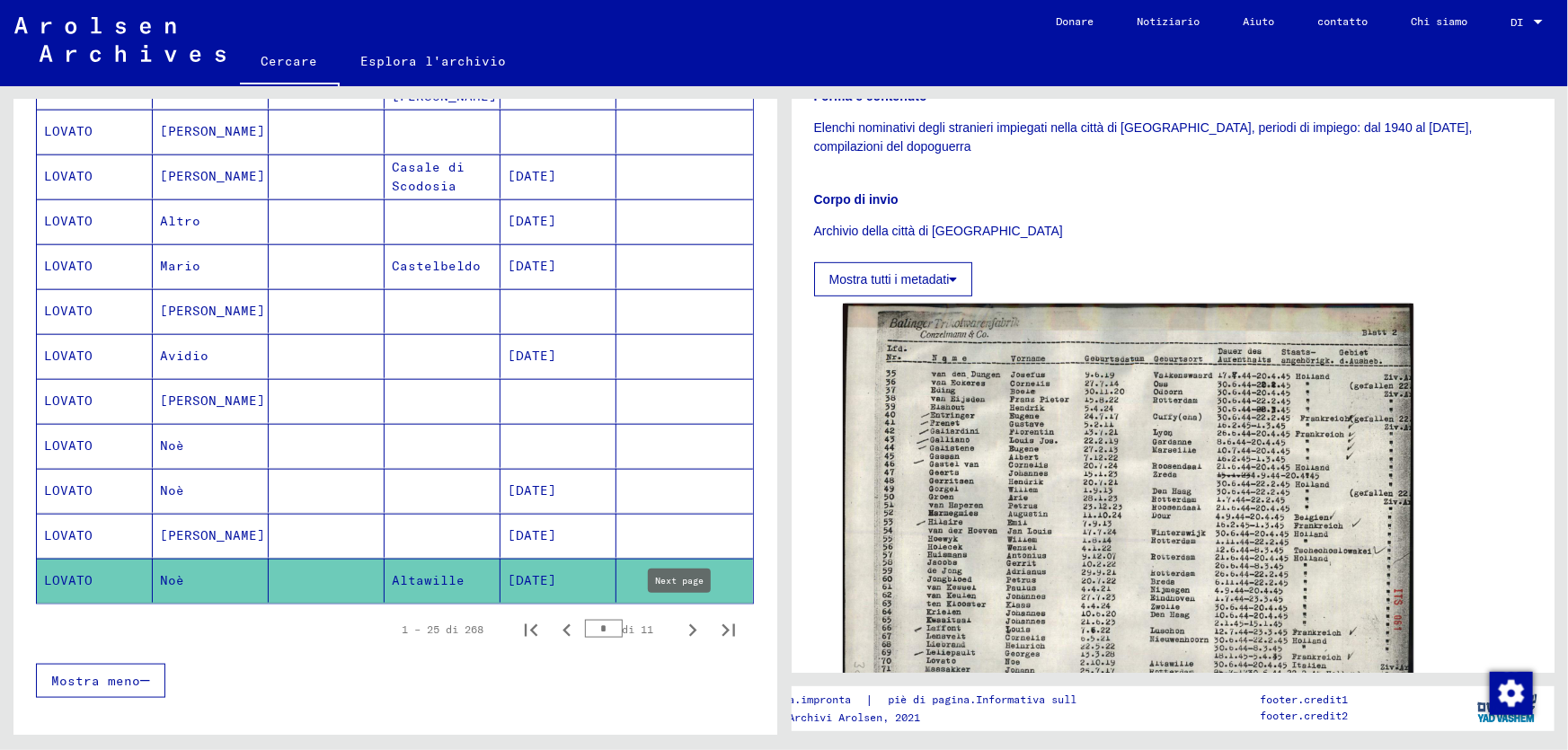
click at [680, 622] on icon "Pagina successiva" at bounding box center [692, 630] width 25 height 25
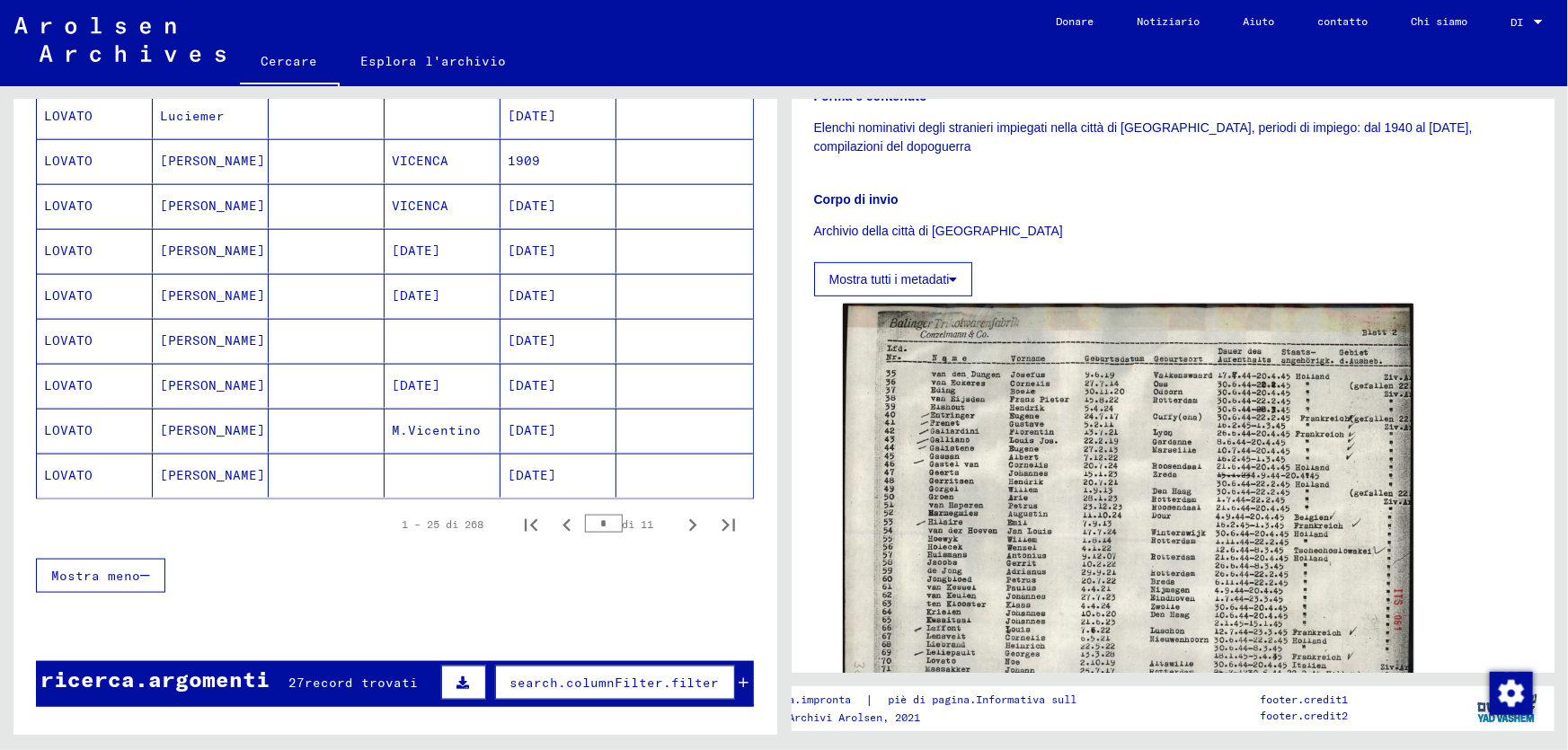
scroll to position [1164, 0]
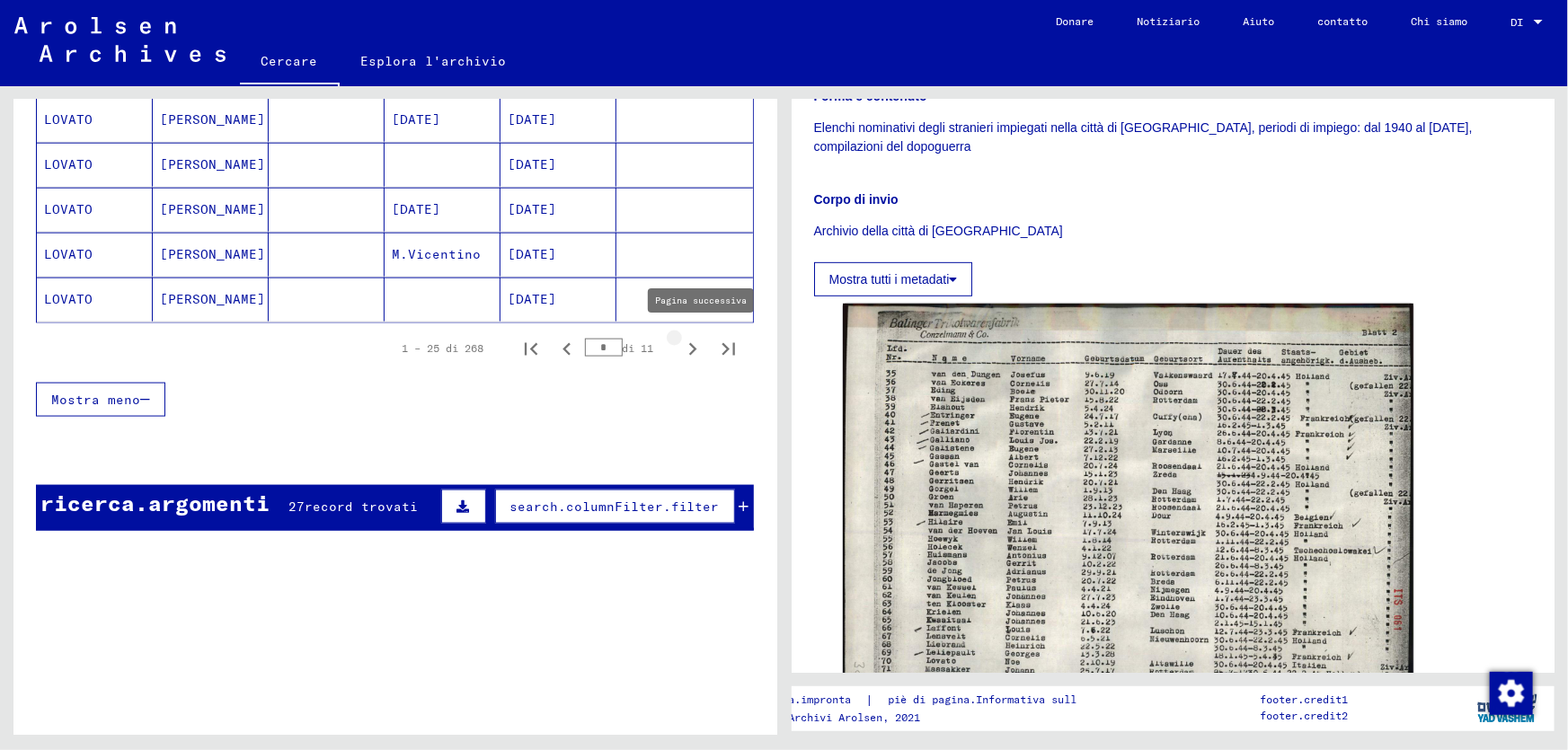
click at [689, 343] on icon "Pagina successiva" at bounding box center [693, 350] width 8 height 13
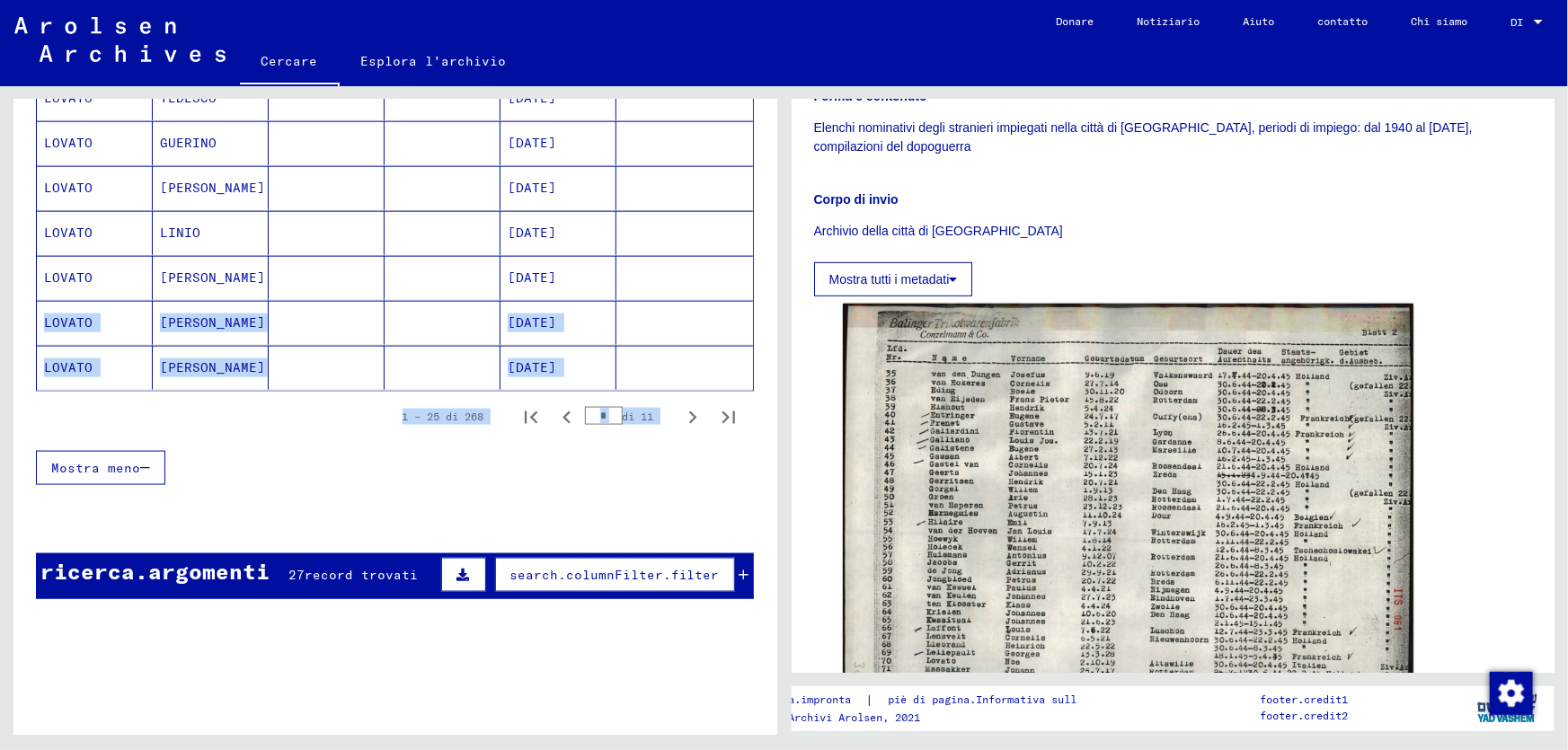
drag, startPoint x: 759, startPoint y: 434, endPoint x: 752, endPoint y: 284, distance: 150.2
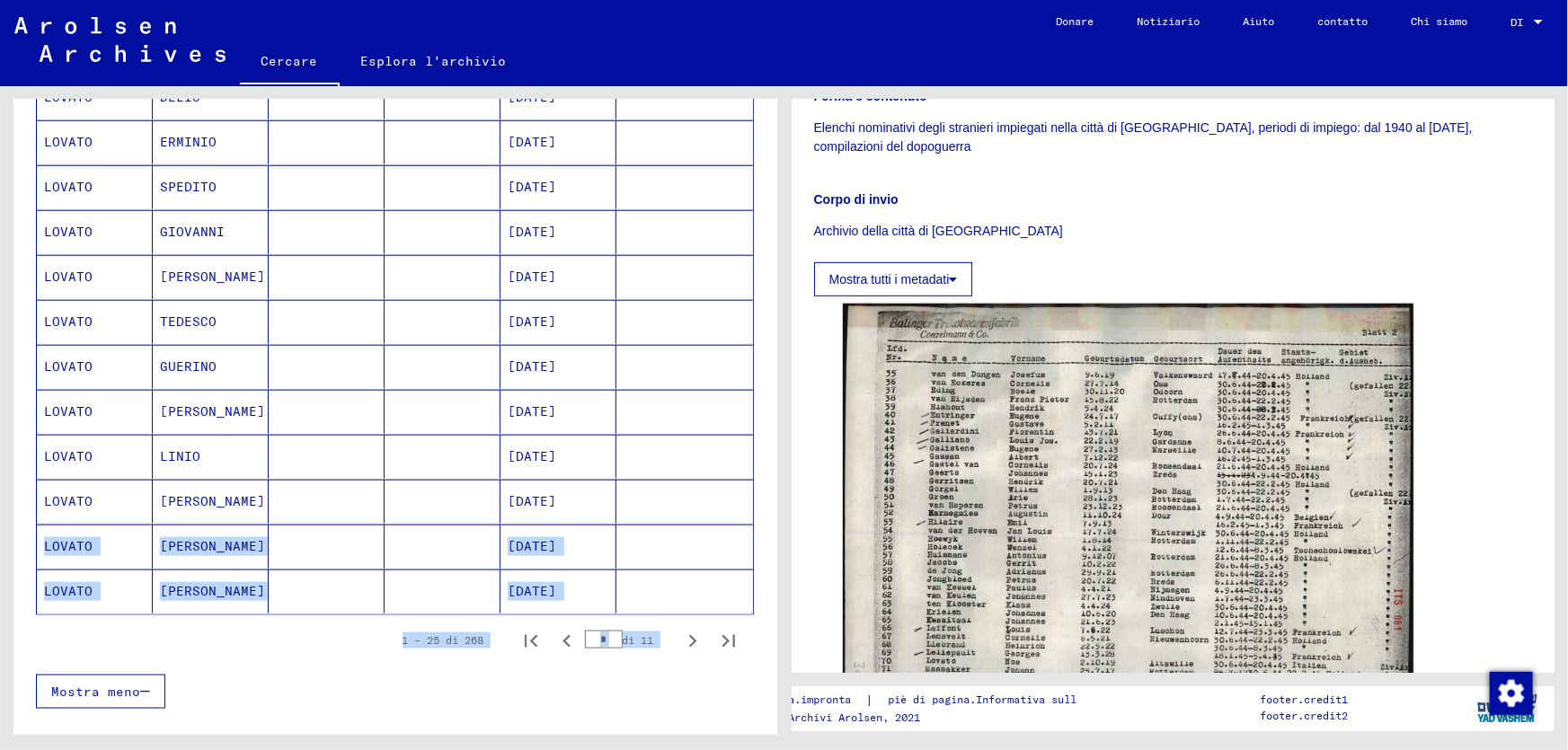
scroll to position [898, 0]
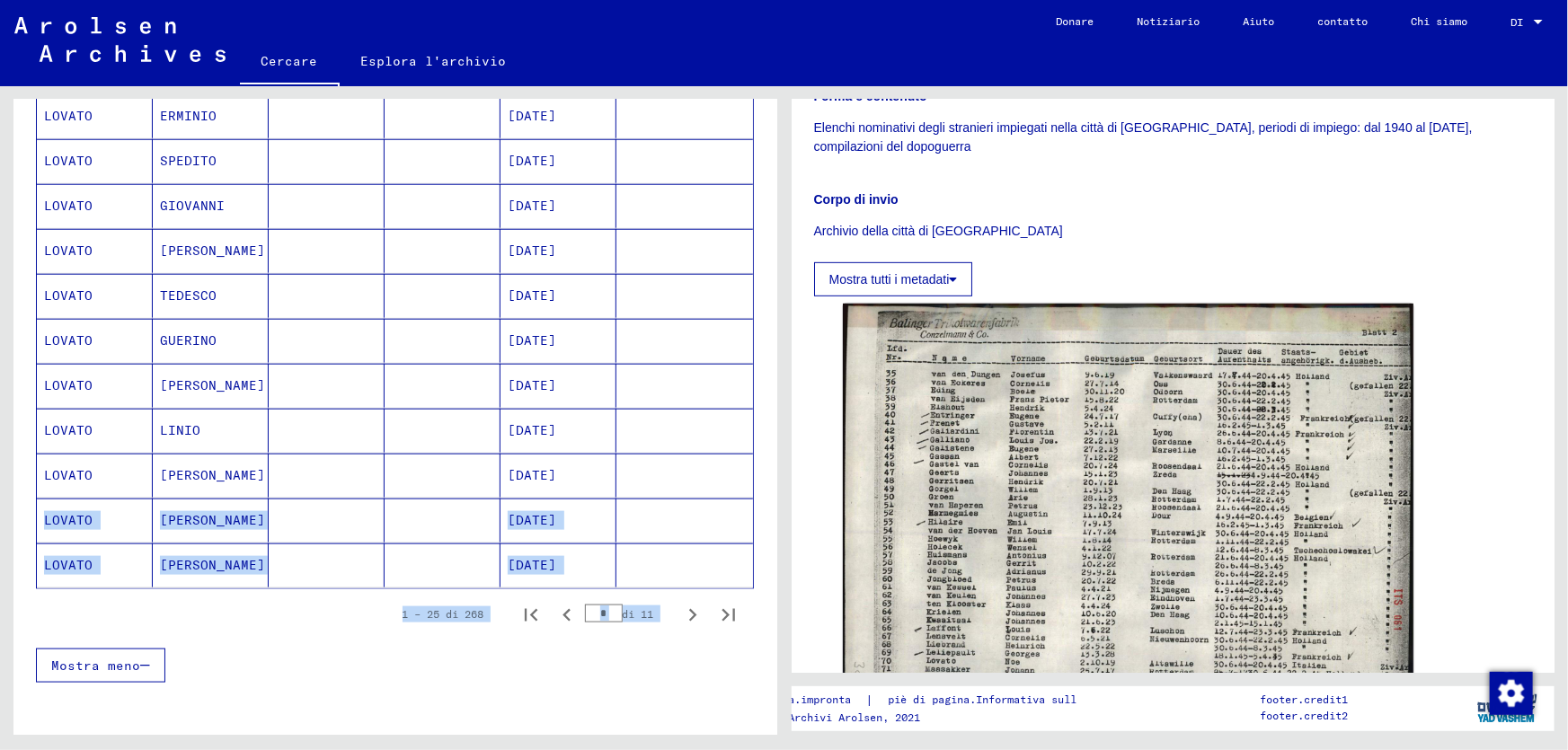
click at [367, 677] on div "Mostra meno" at bounding box center [395, 665] width 718 height 52
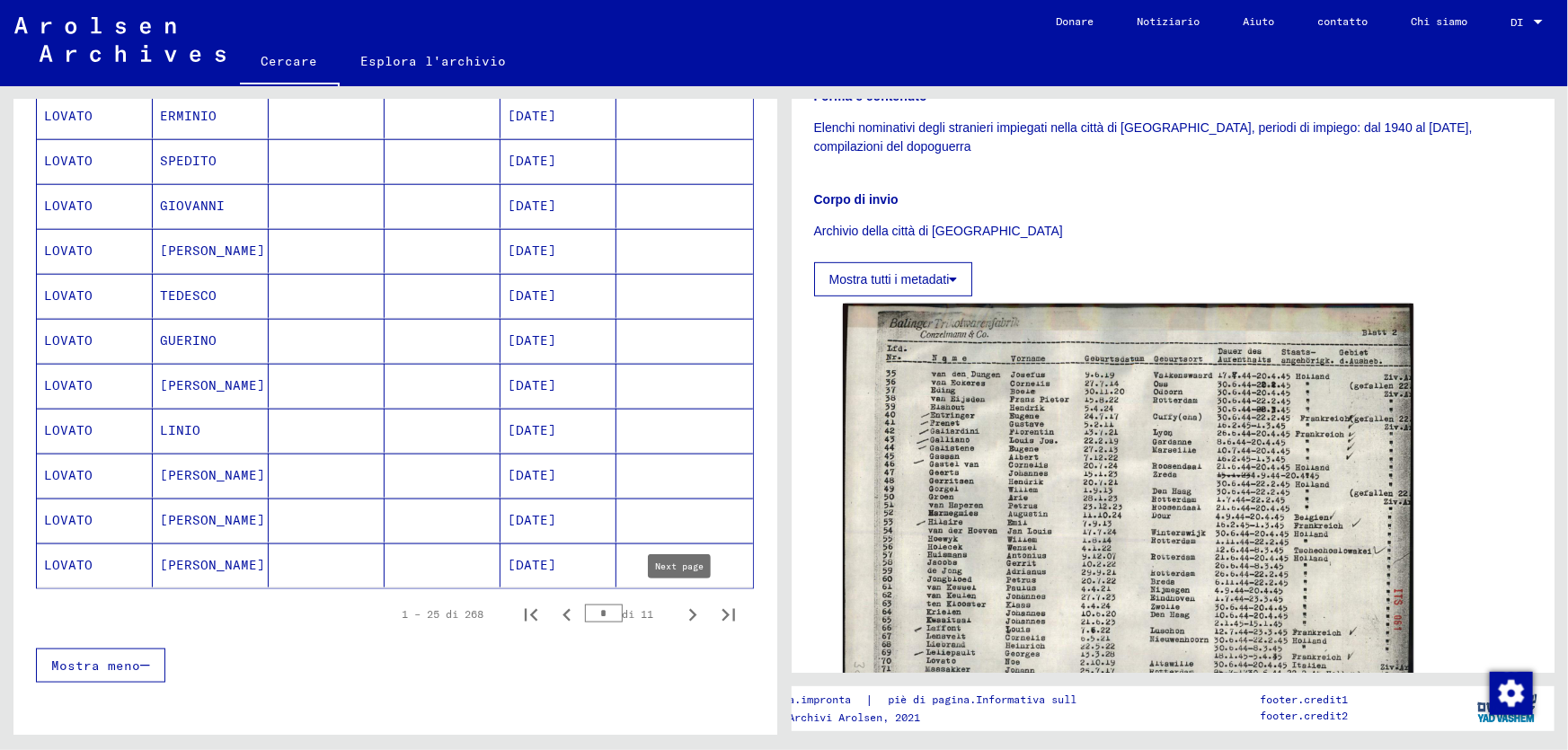
click at [680, 609] on icon "Pagina successiva" at bounding box center [692, 615] width 25 height 25
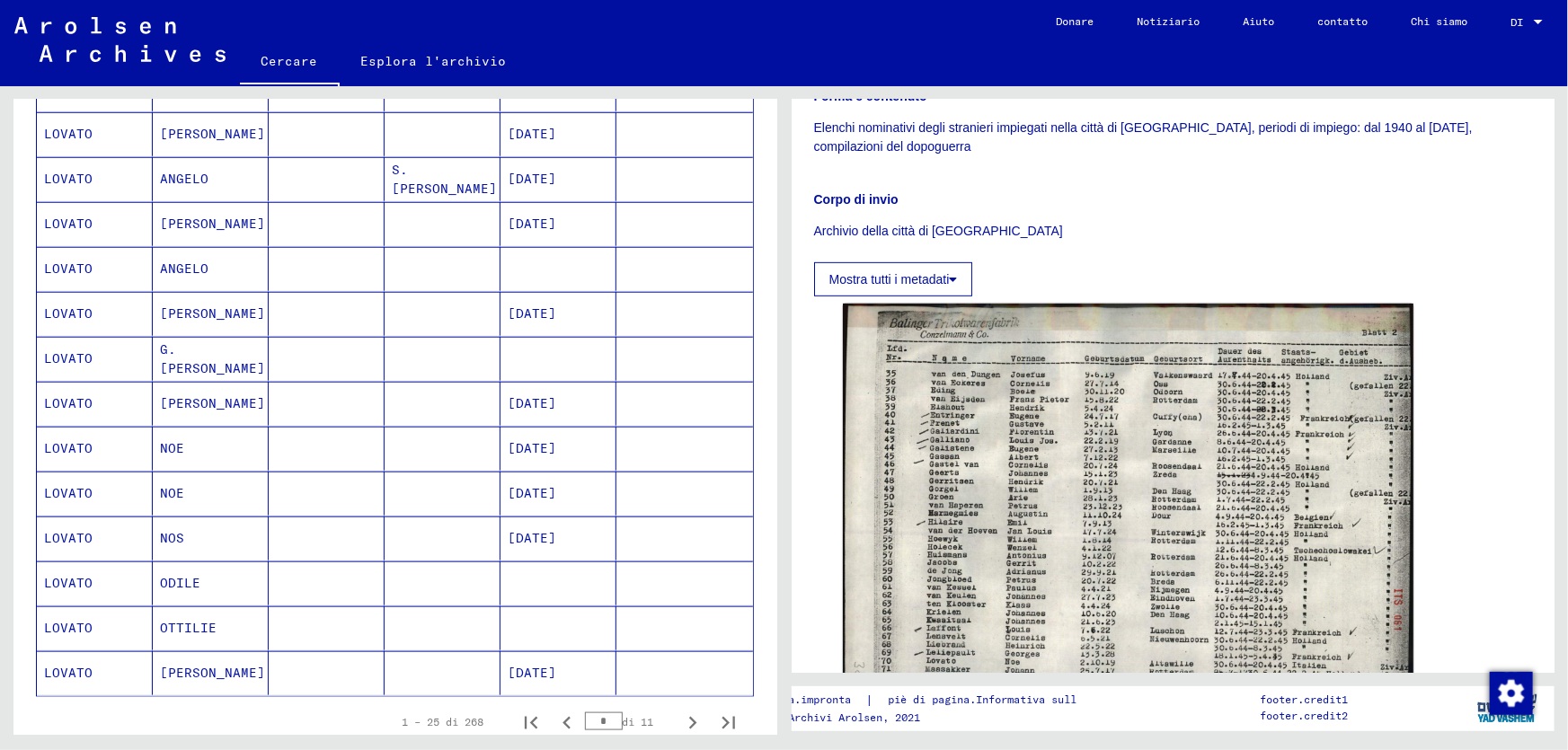
scroll to position [817, 0]
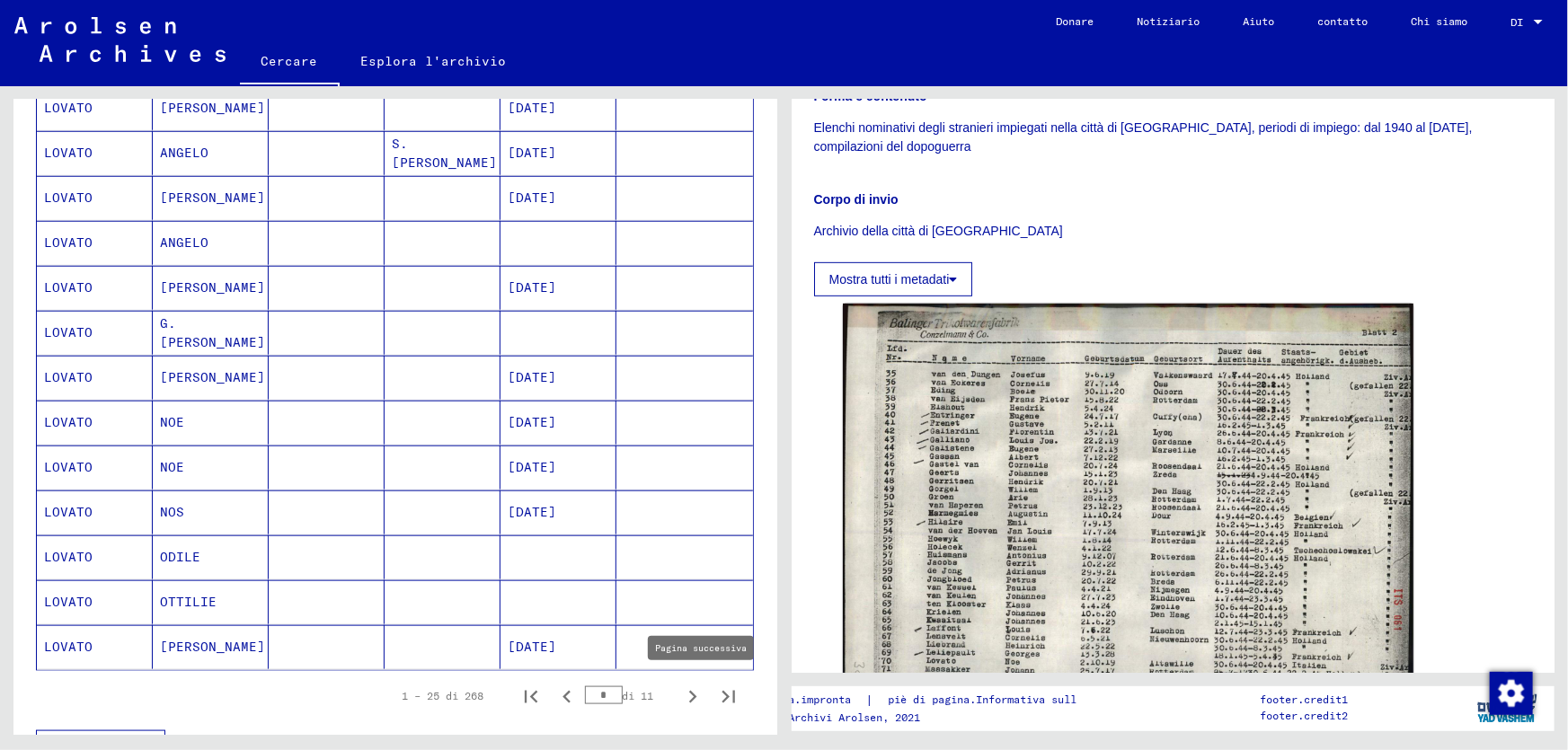
click at [680, 692] on icon "Pagina successiva" at bounding box center [692, 696] width 25 height 25
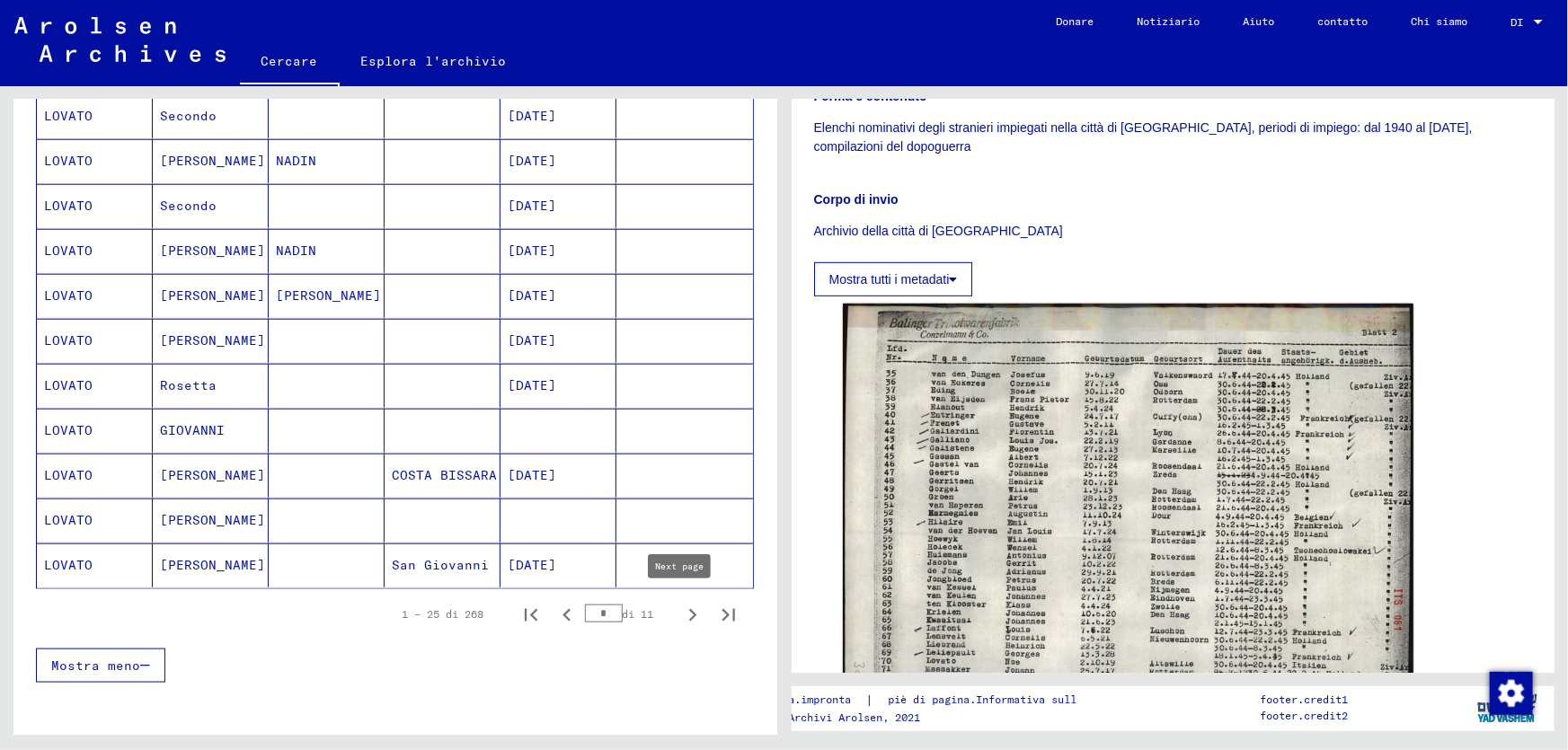
scroll to position [979, 0]
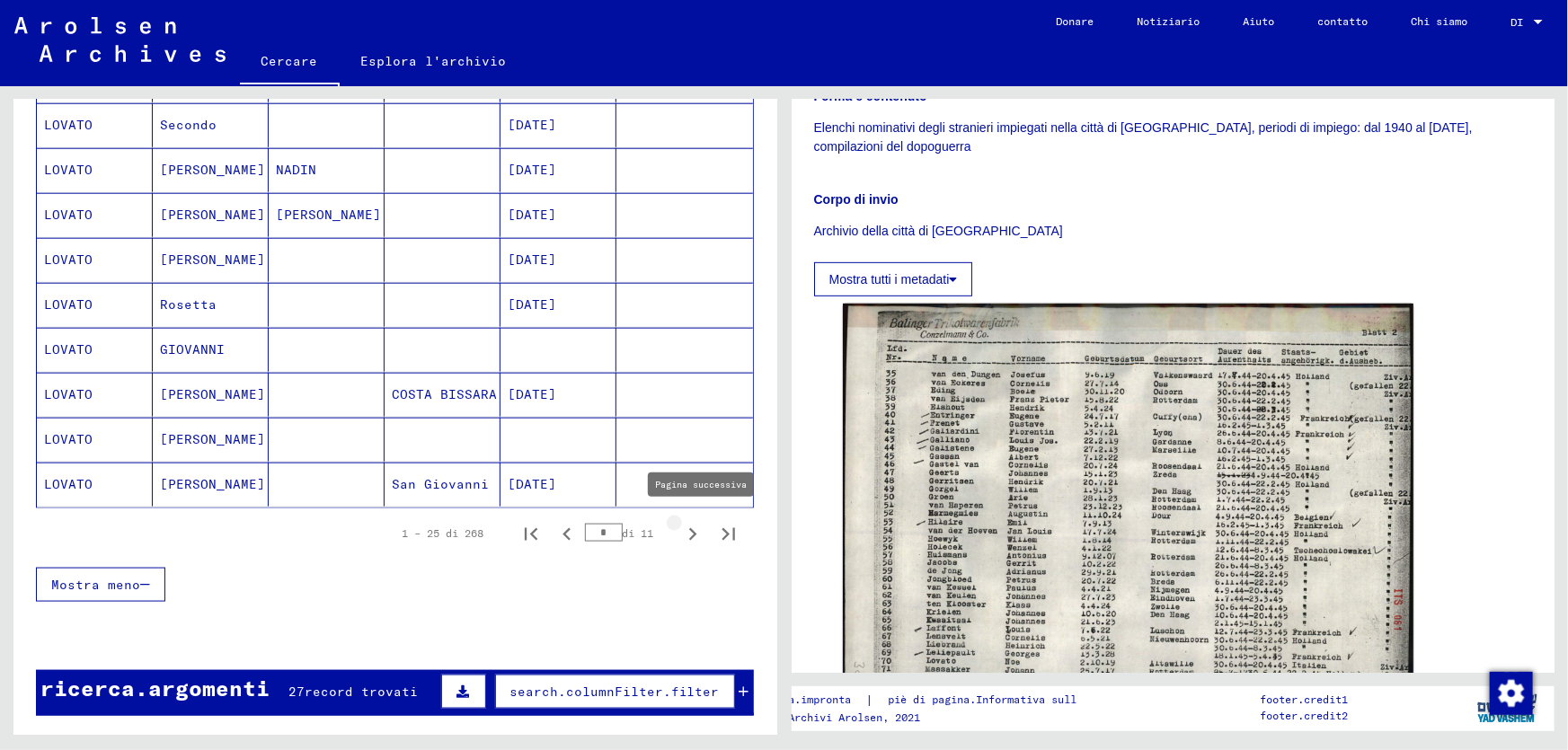
click at [680, 528] on icon "Pagina successiva" at bounding box center [692, 534] width 25 height 25
type input "**"
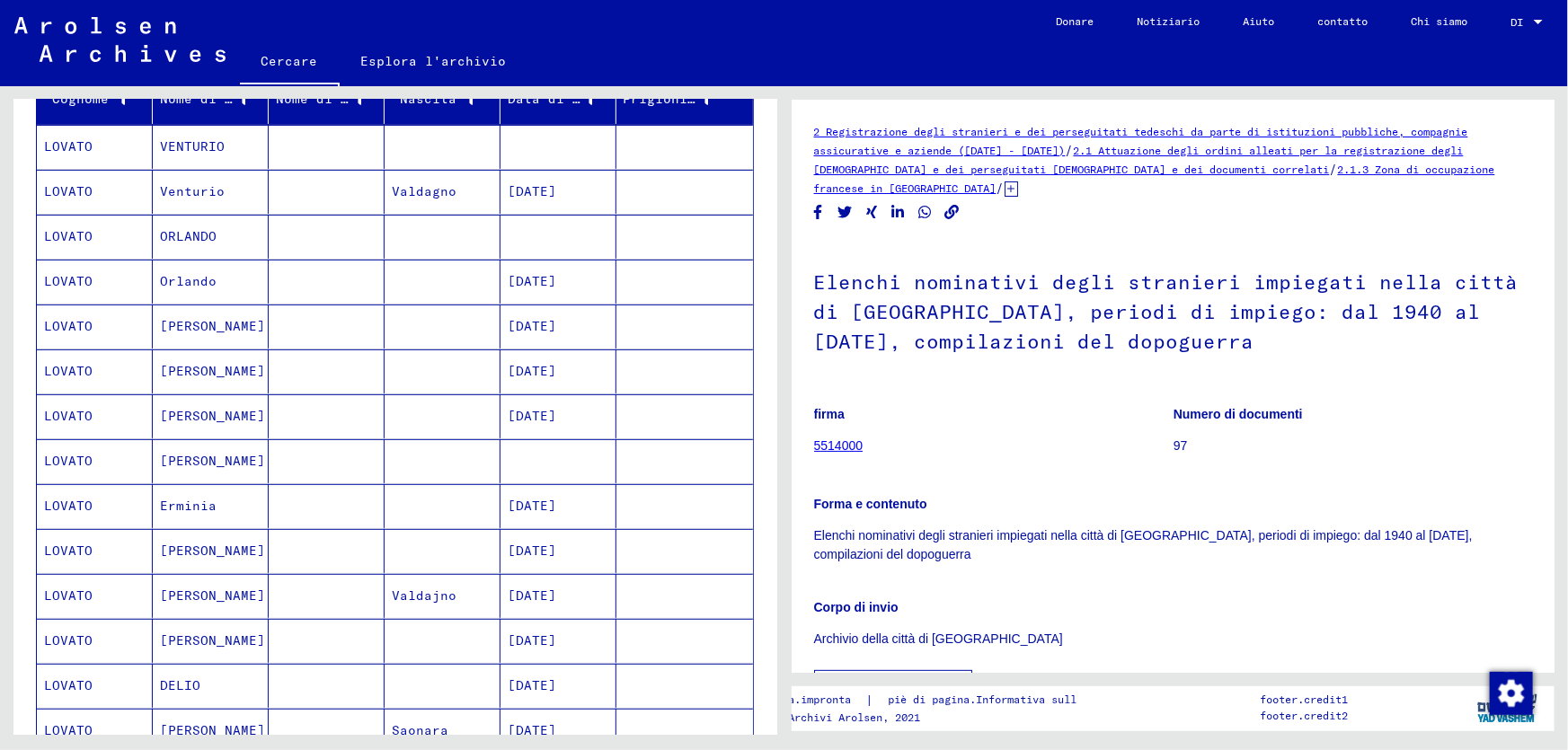
scroll to position [0, 0]
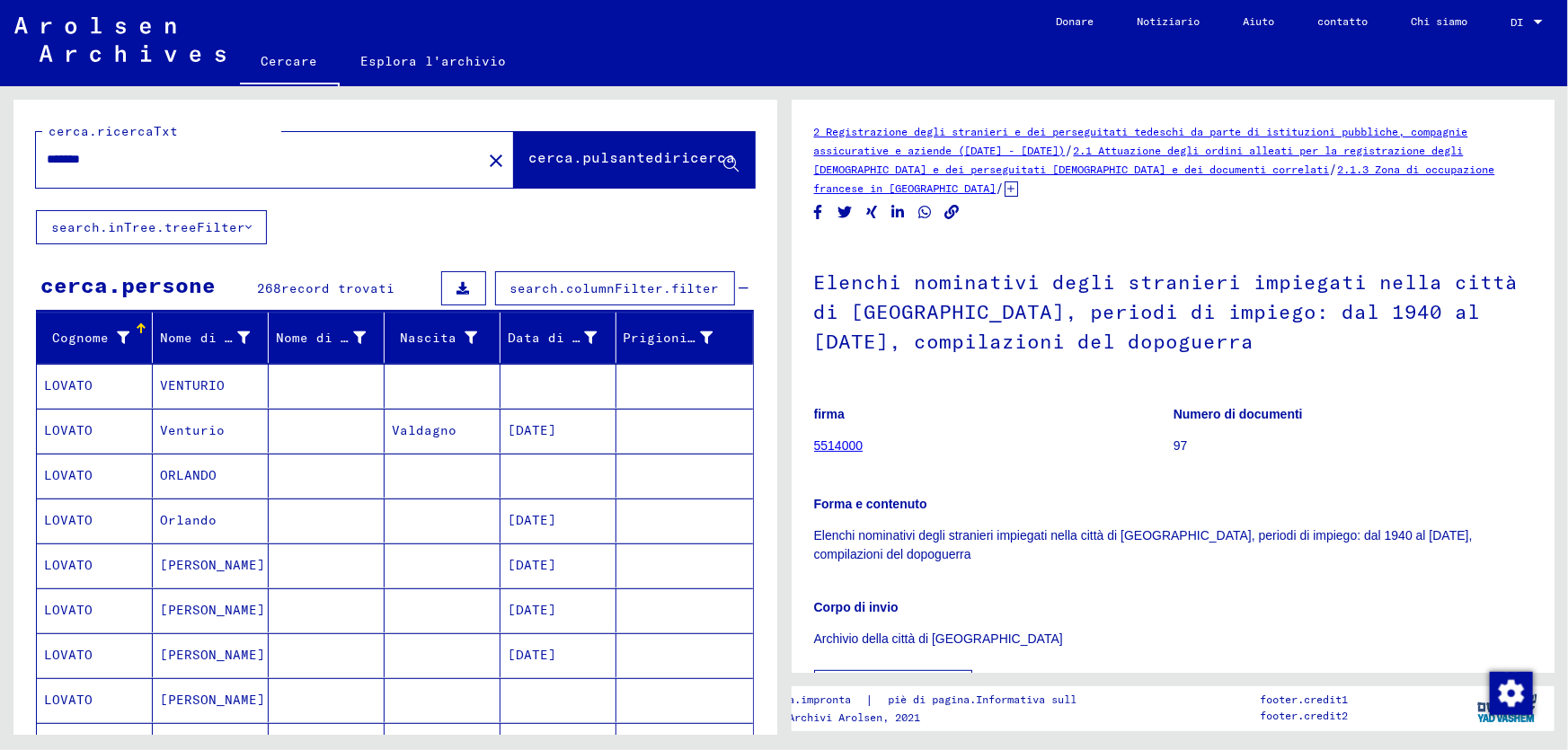
click at [143, 154] on input "******" at bounding box center [259, 159] width 424 height 18
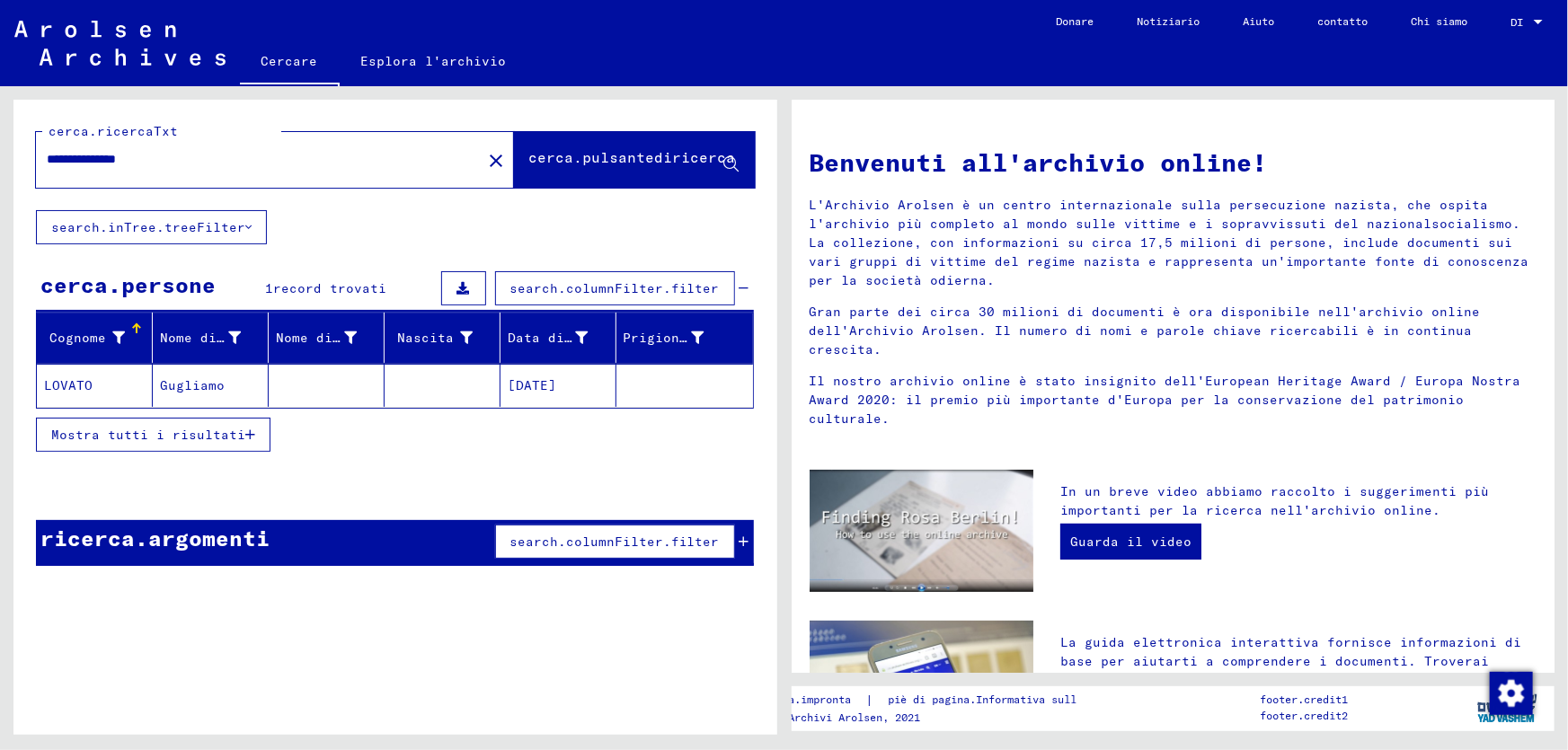
click at [74, 377] on font "LOVATO" at bounding box center [68, 385] width 48 height 16
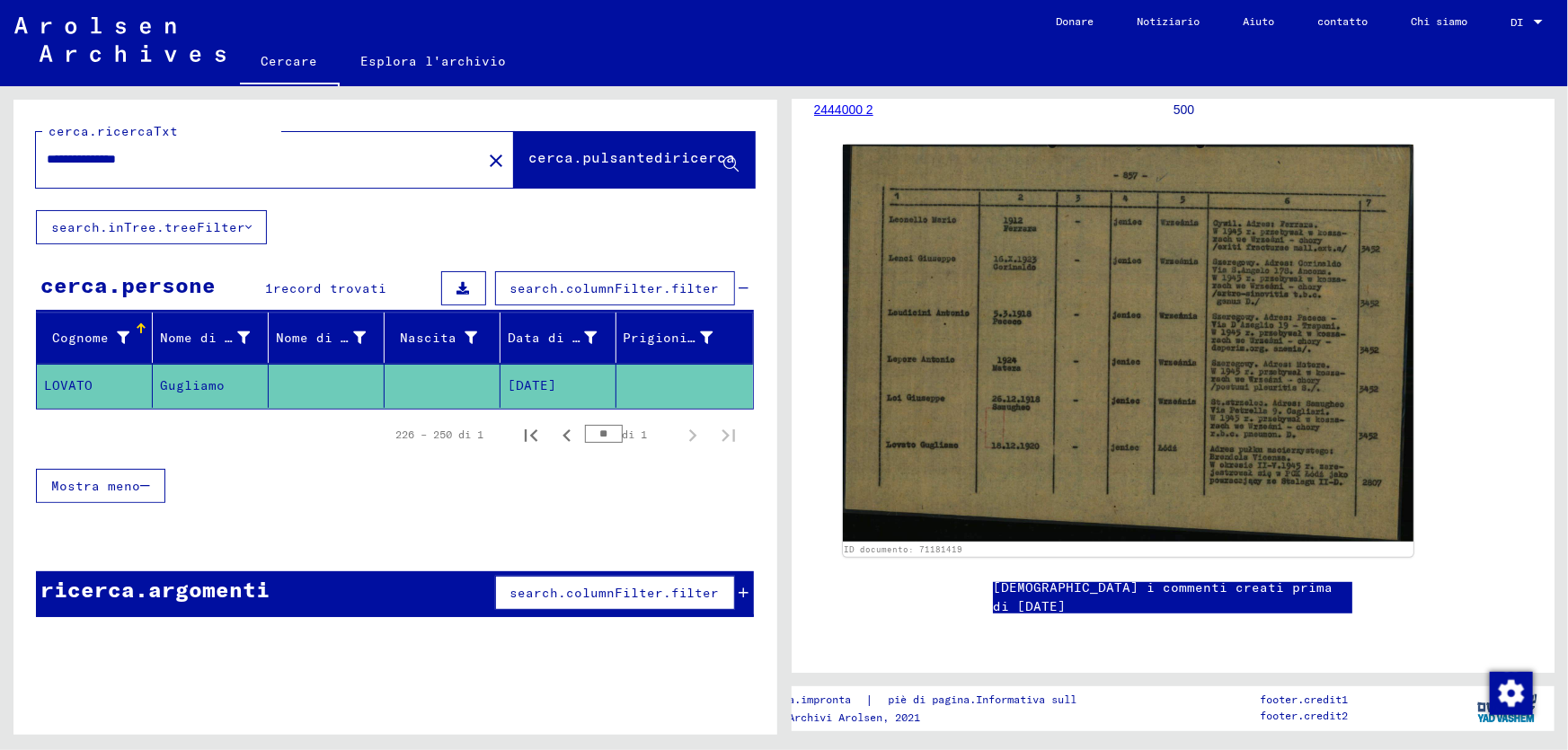
scroll to position [247, 0]
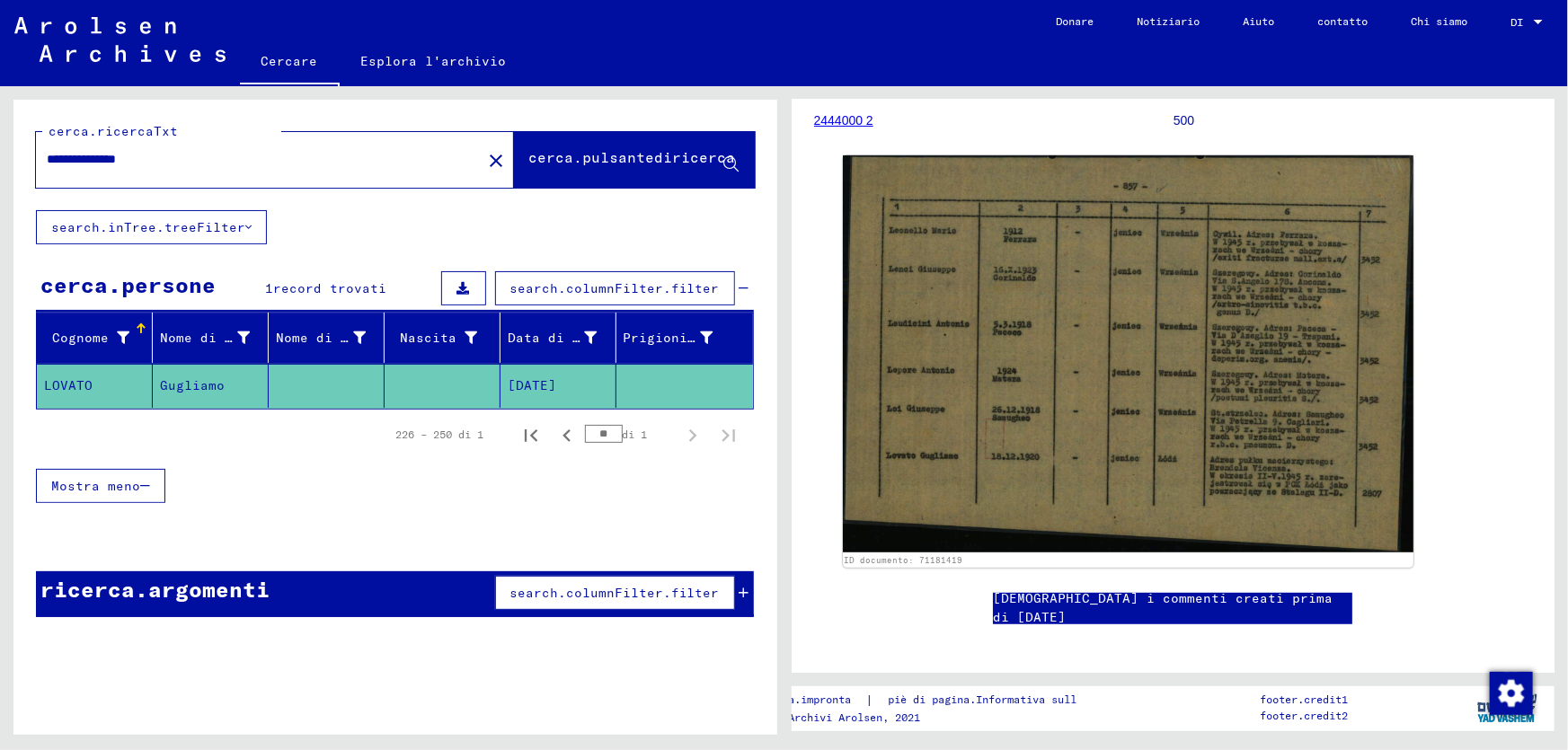
click at [179, 165] on input "**********" at bounding box center [259, 159] width 424 height 18
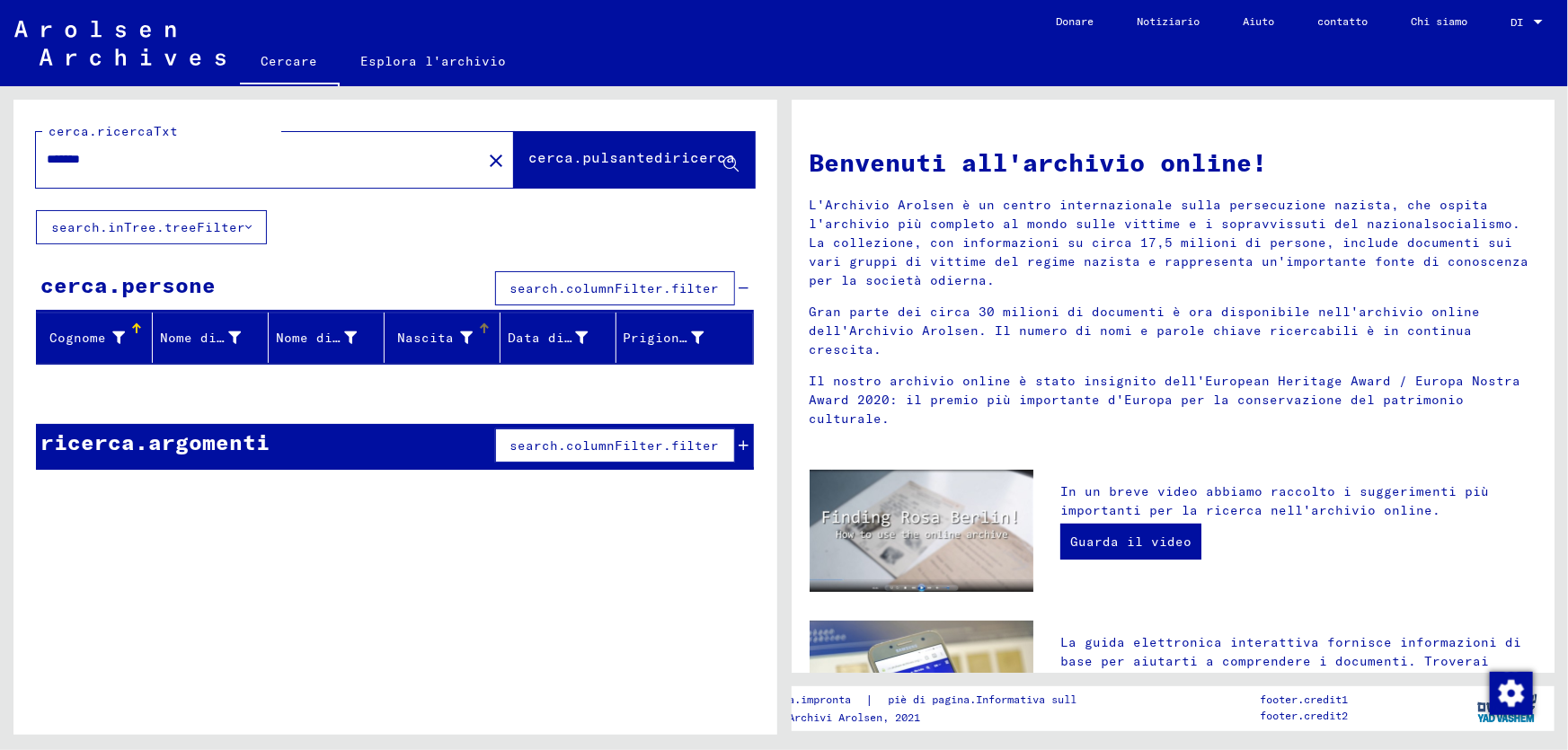
type input "******"
click at [427, 342] on font "Nascita" at bounding box center [425, 337] width 56 height 16
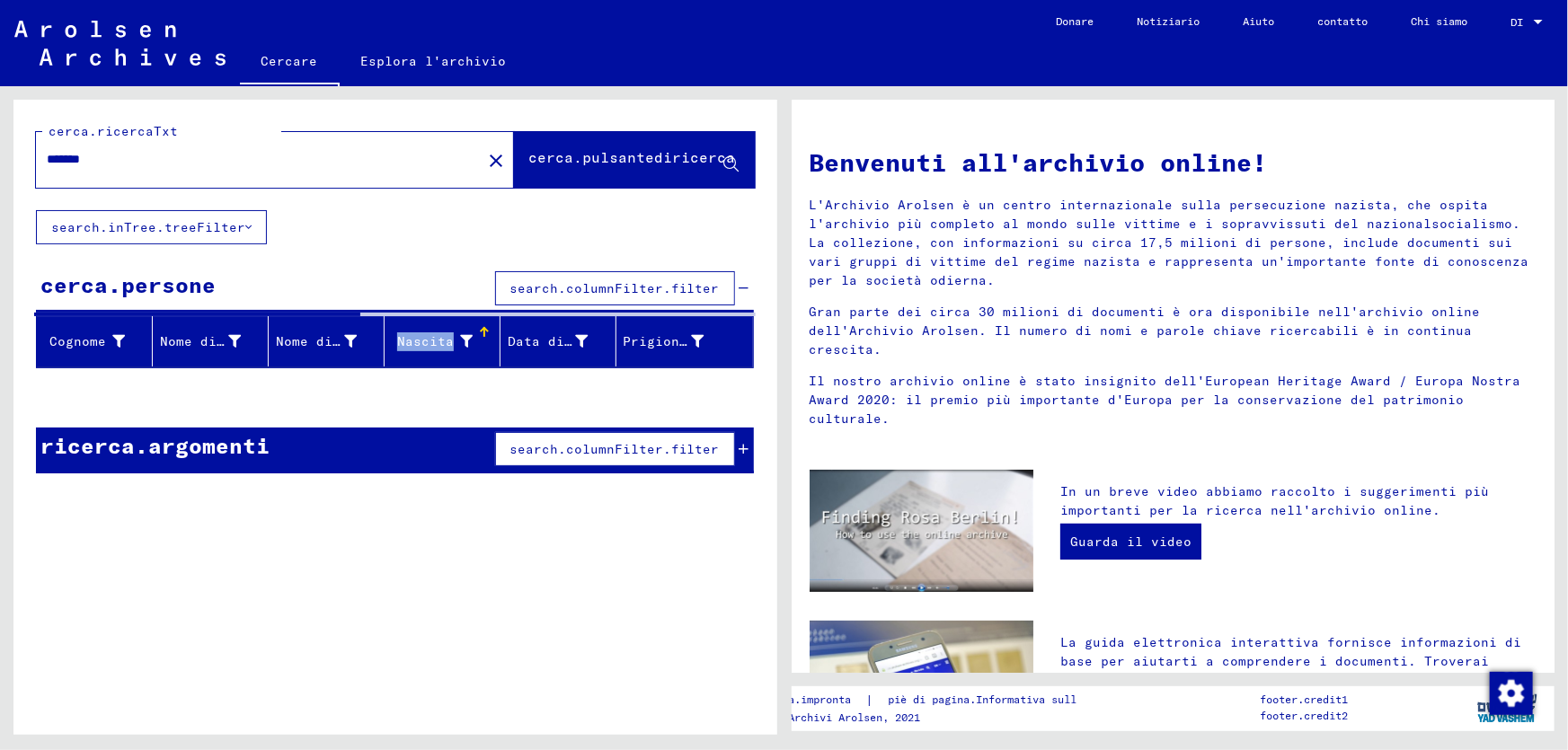
click at [427, 342] on font "Nascita" at bounding box center [425, 340] width 56 height 16
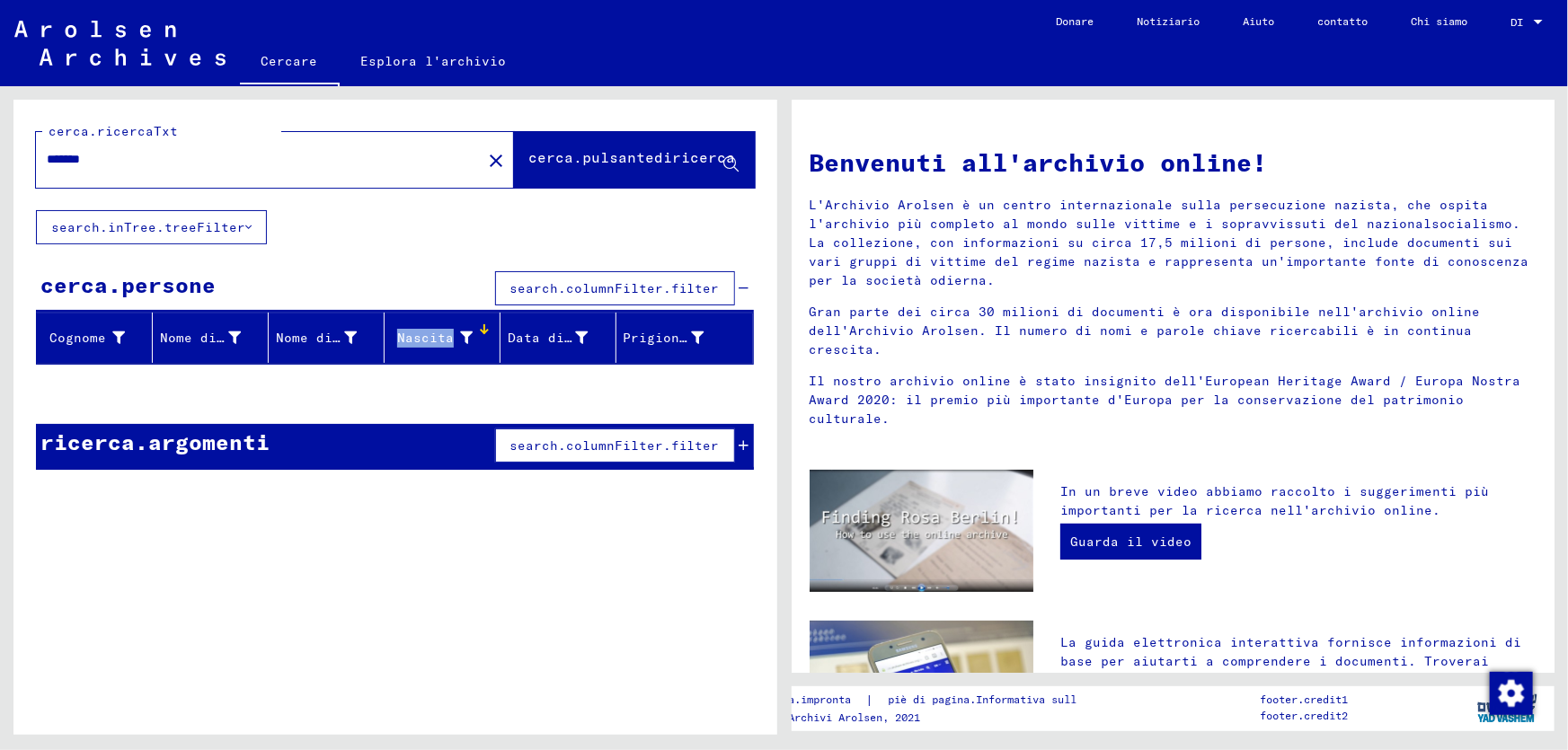
click at [421, 335] on font "Nascita" at bounding box center [425, 337] width 56 height 16
click at [481, 325] on div at bounding box center [483, 326] width 6 height 6
click at [476, 327] on div "Nascita" at bounding box center [445, 338] width 108 height 29
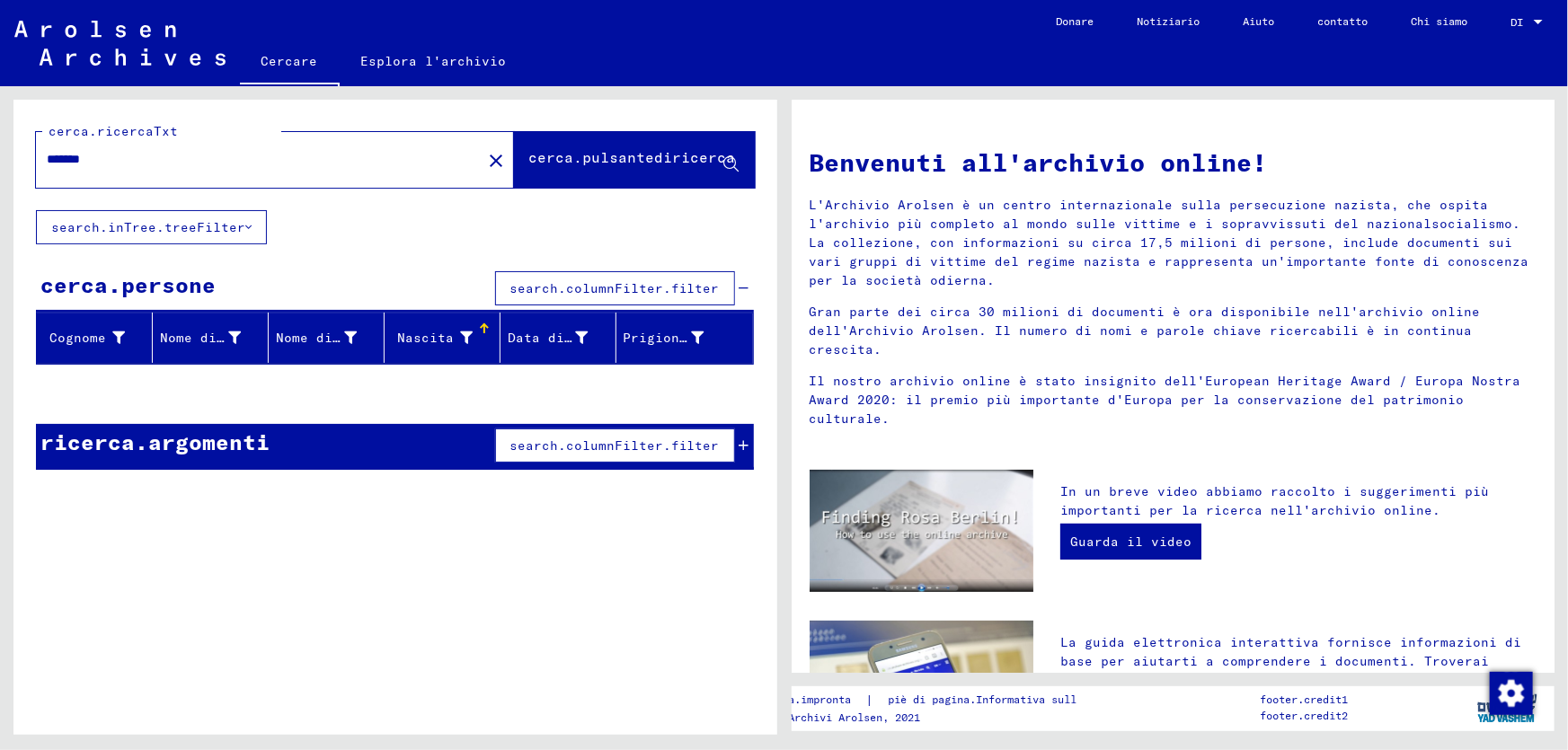
click at [661, 275] on button "search.columnFilter.filter" at bounding box center [614, 288] width 240 height 34
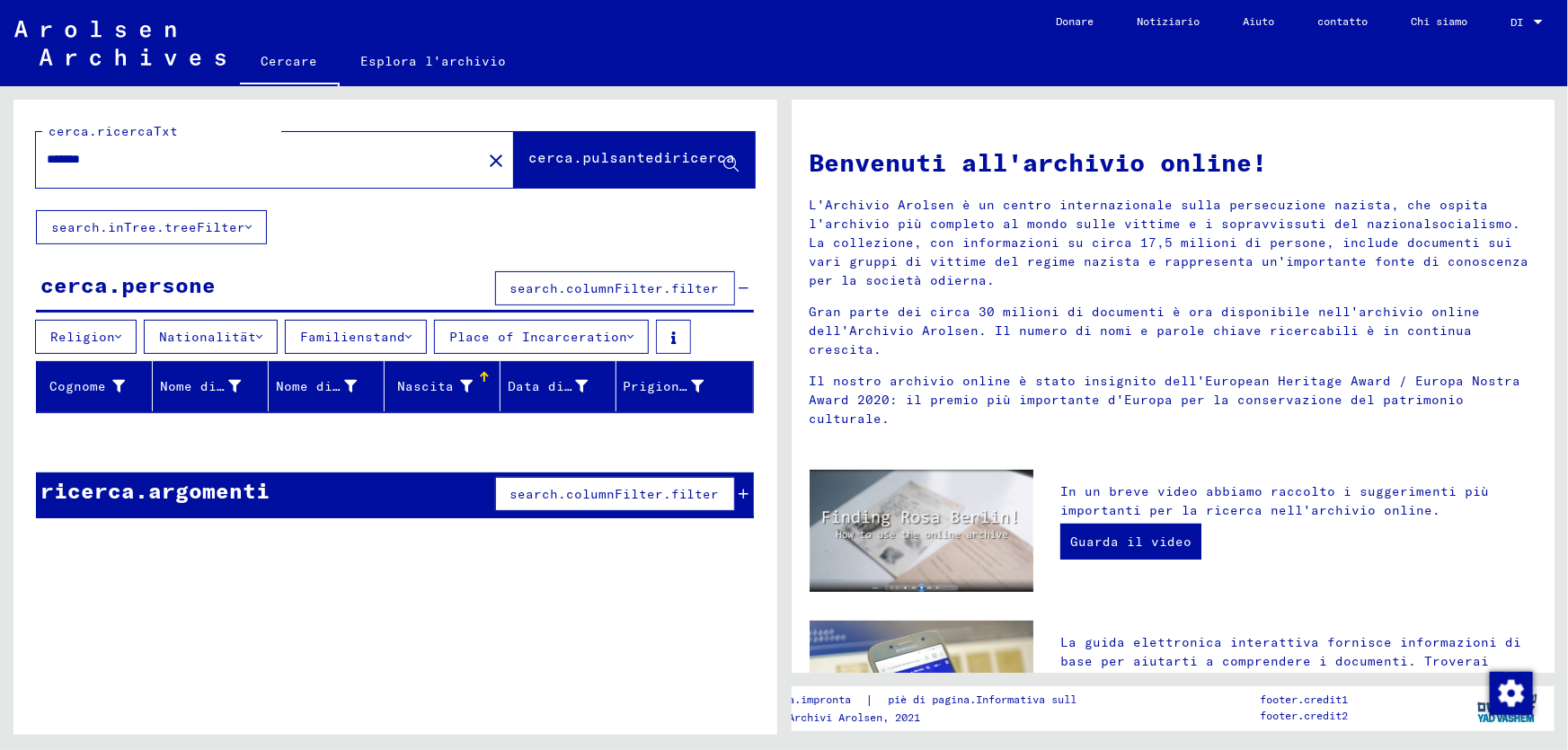
click at [661, 275] on button "search.columnFilter.filter" at bounding box center [614, 288] width 240 height 34
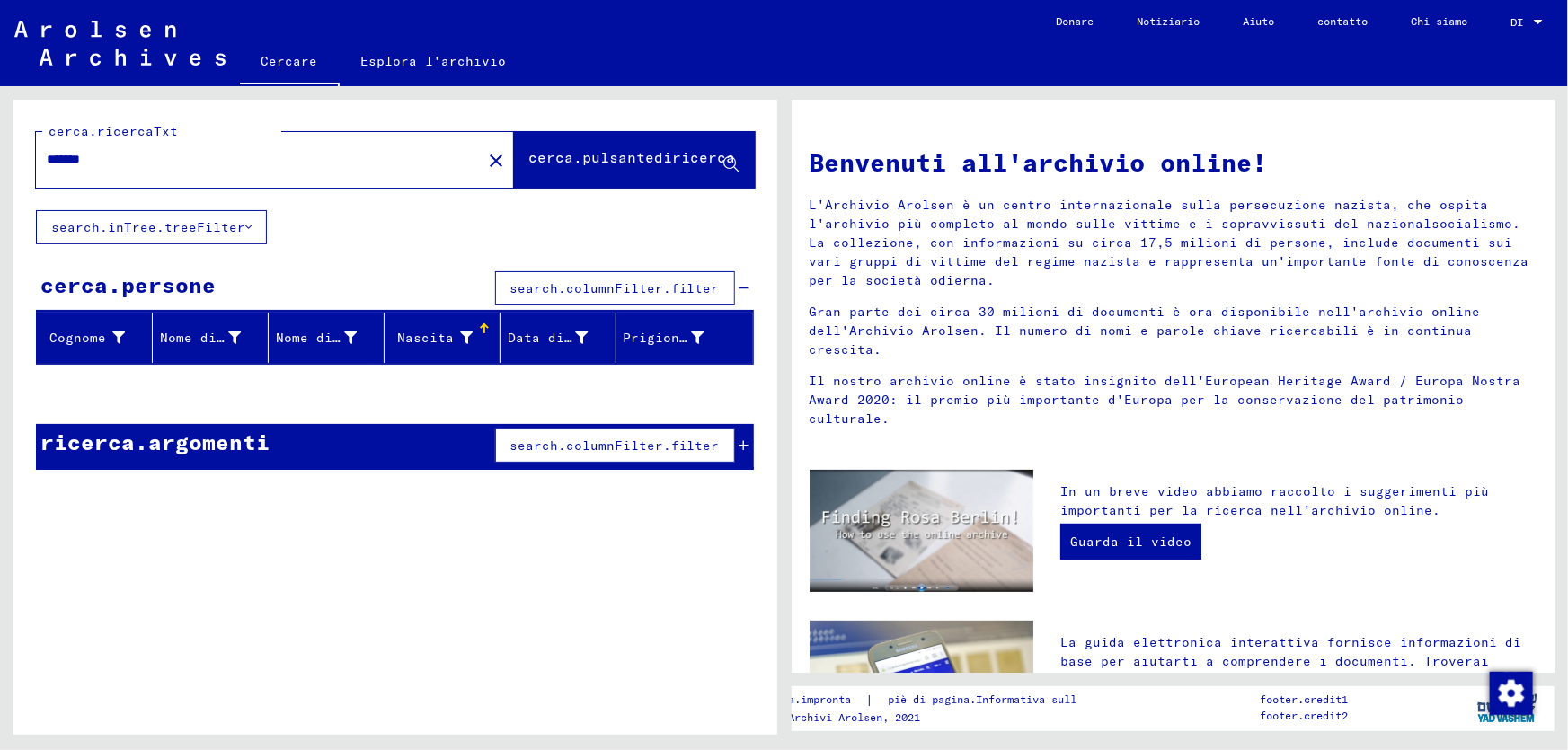
click at [647, 281] on font "search.columnFilter.filter" at bounding box center [615, 288] width 209 height 16
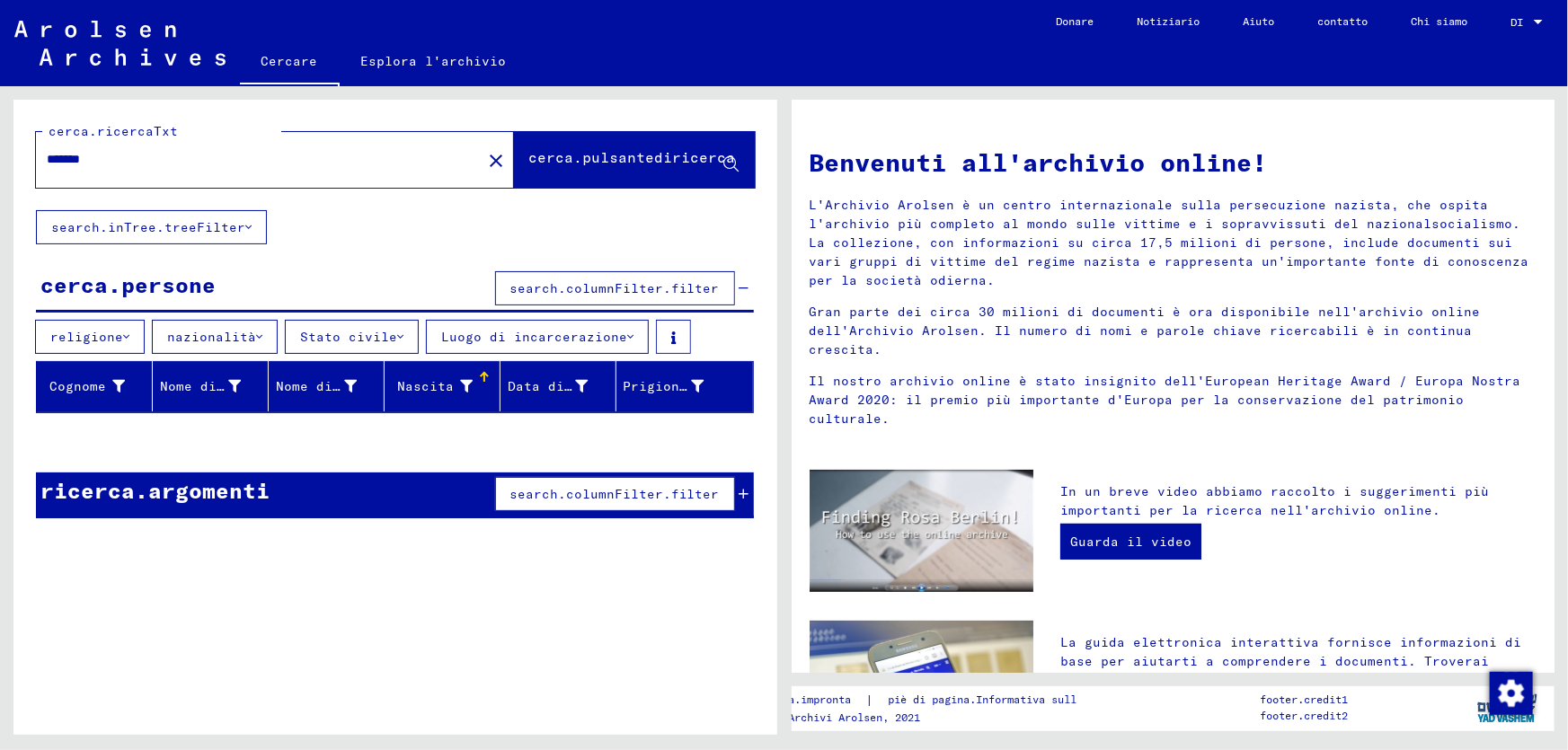
click at [465, 380] on icon at bounding box center [466, 387] width 13 height 13
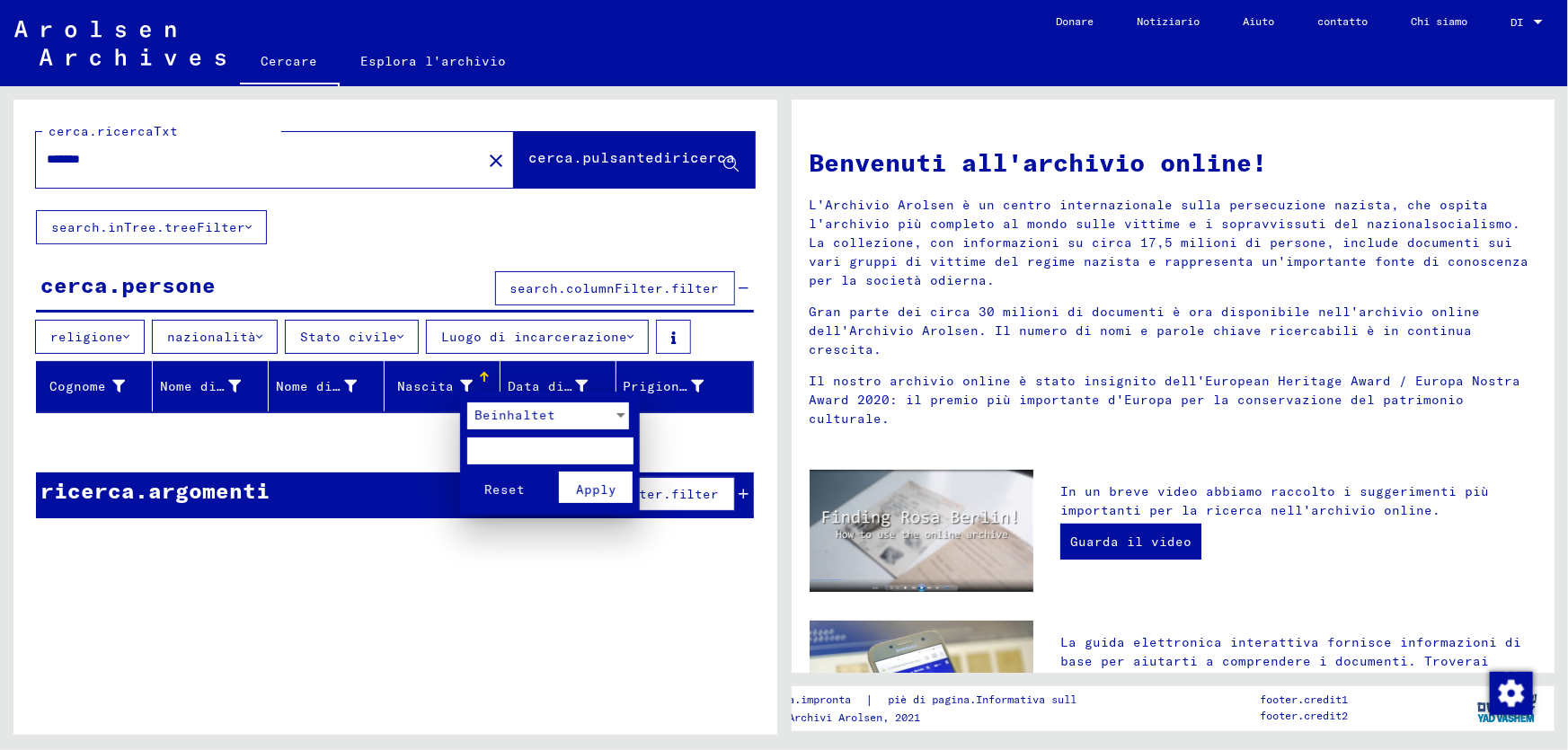
click at [465, 380] on div at bounding box center [784, 375] width 1568 height 750
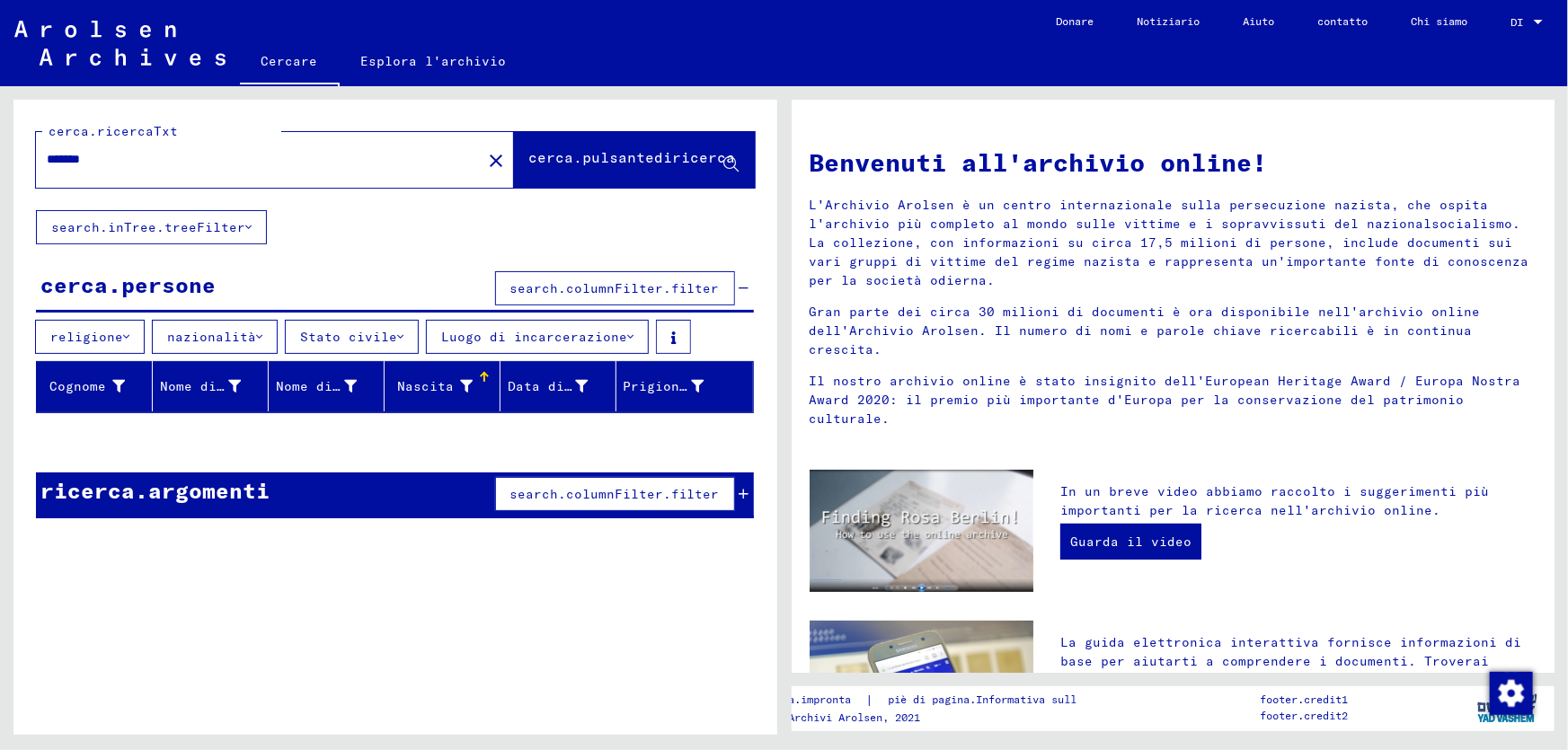
click at [467, 382] on icon at bounding box center [466, 387] width 13 height 13
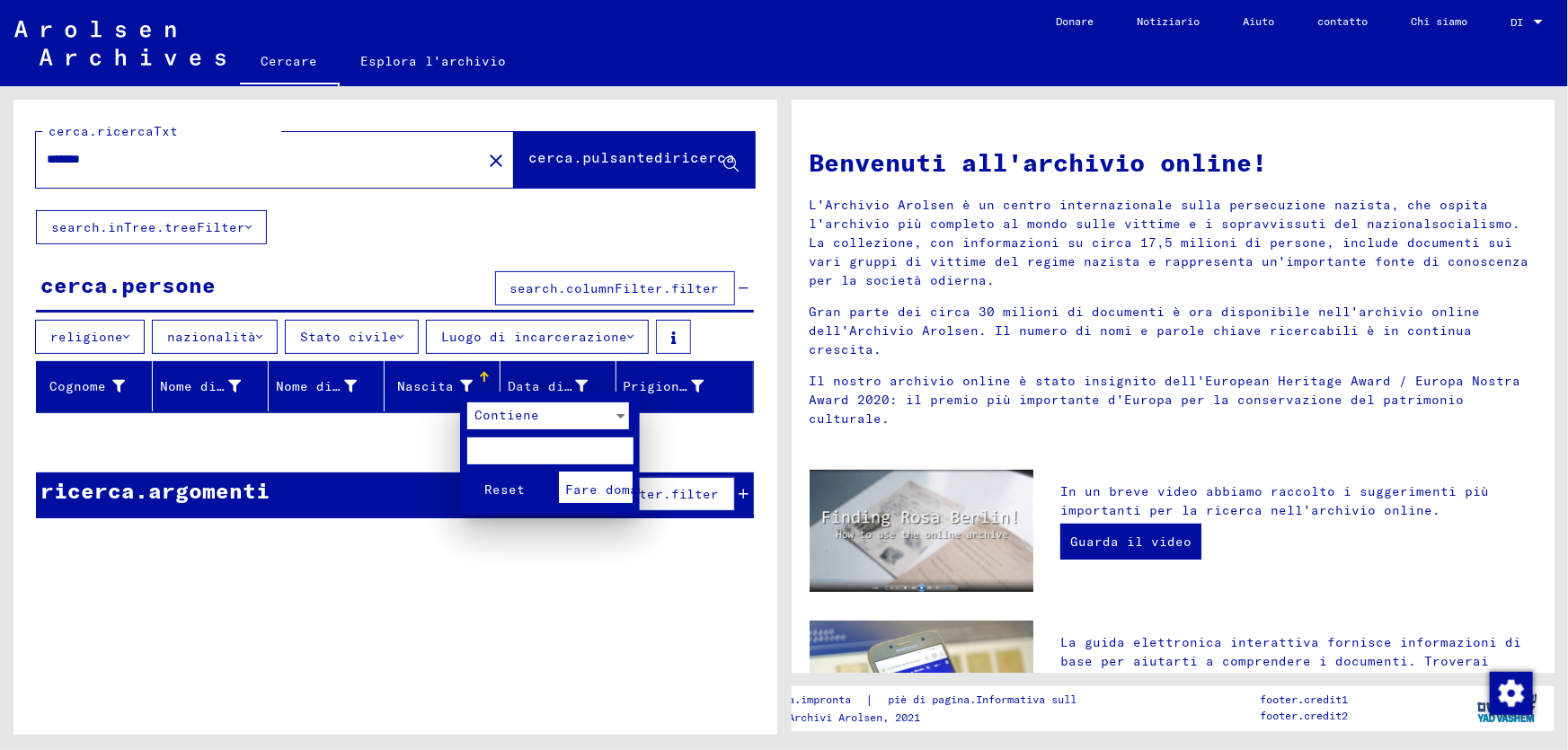
click at [483, 369] on div at bounding box center [784, 375] width 1568 height 750
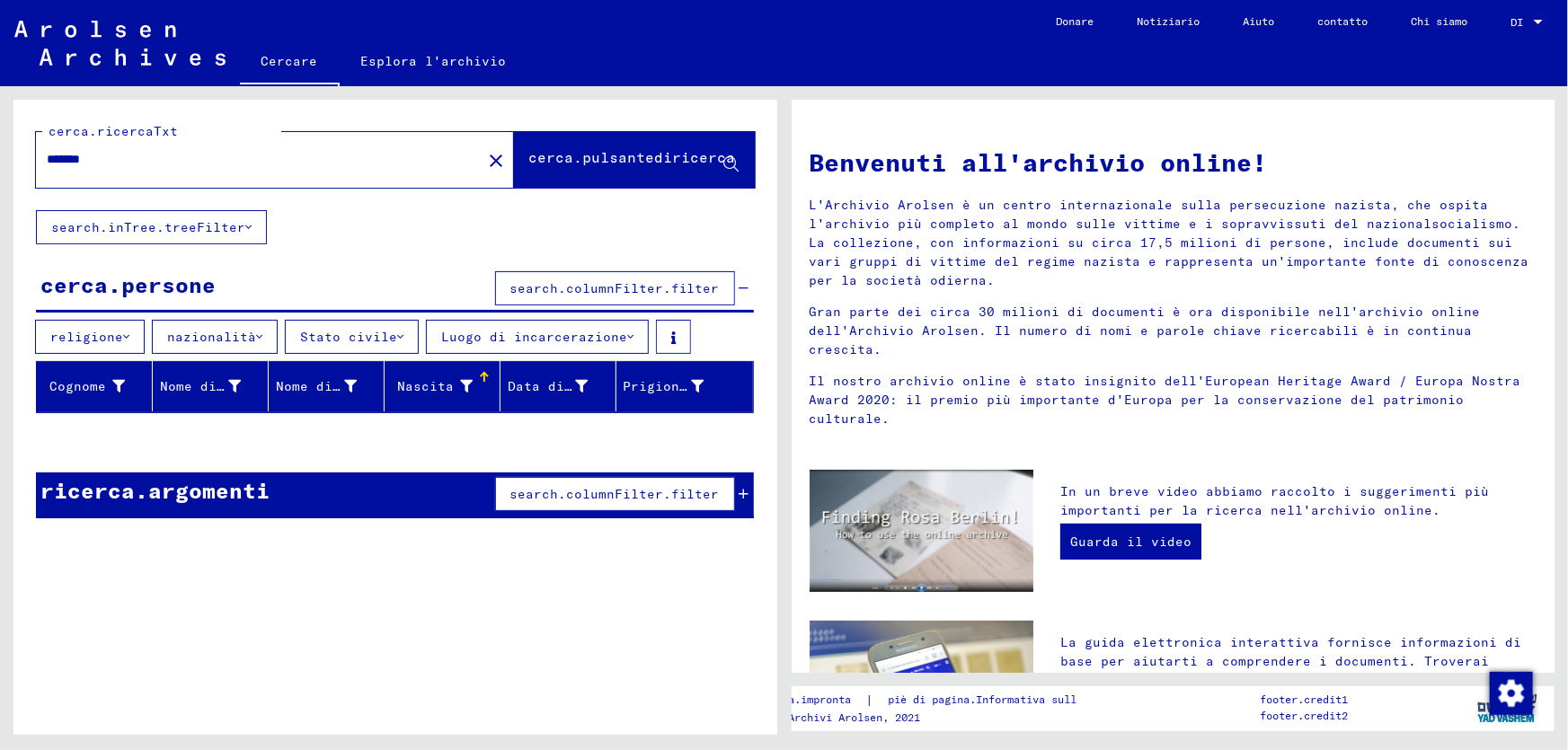
click at [483, 369] on mat-header-cell "Nascita" at bounding box center [442, 386] width 116 height 50
click at [476, 382] on div "Nascita" at bounding box center [434, 387] width 85 height 18
click at [463, 385] on icon at bounding box center [466, 387] width 13 height 13
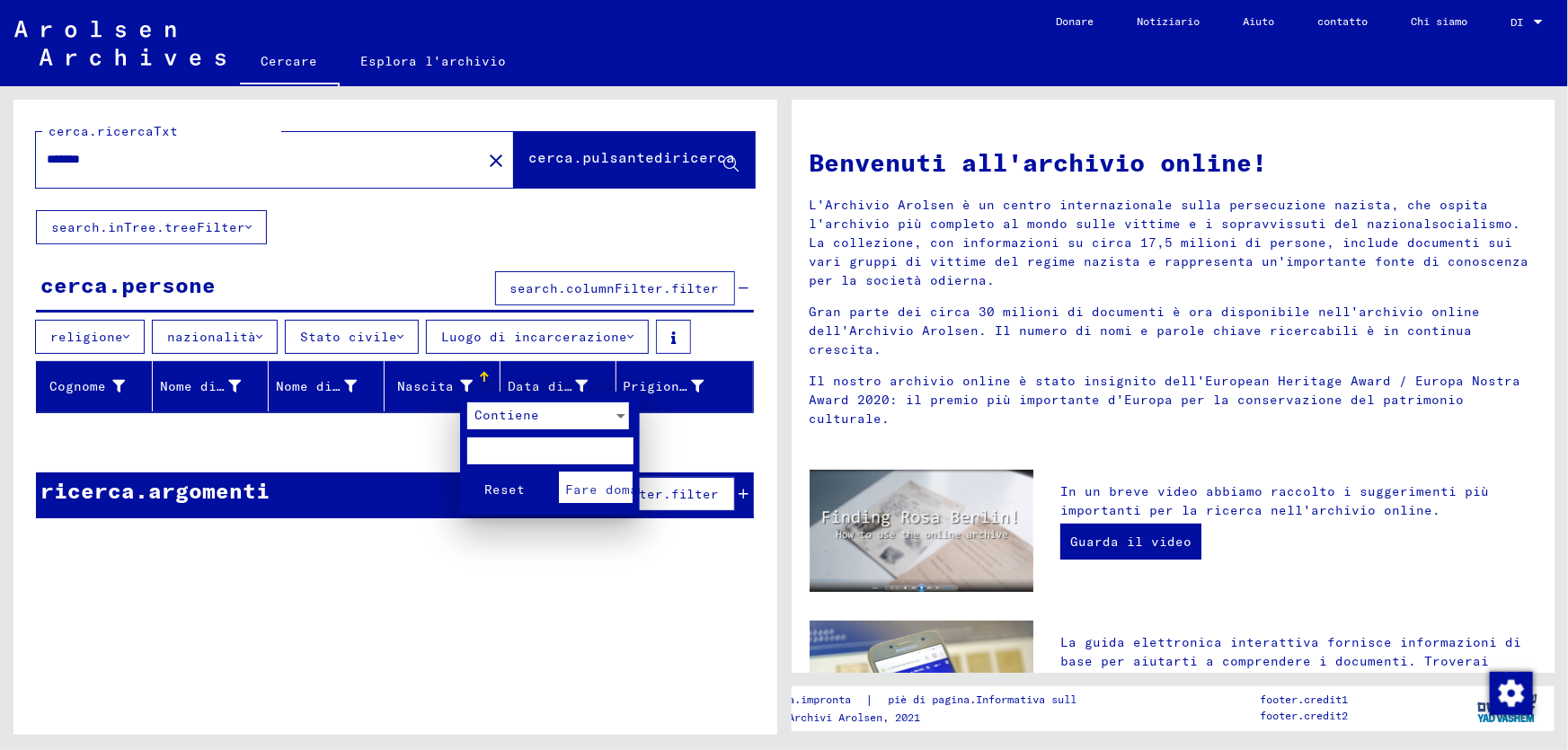
click at [619, 415] on div at bounding box center [621, 416] width 9 height 5
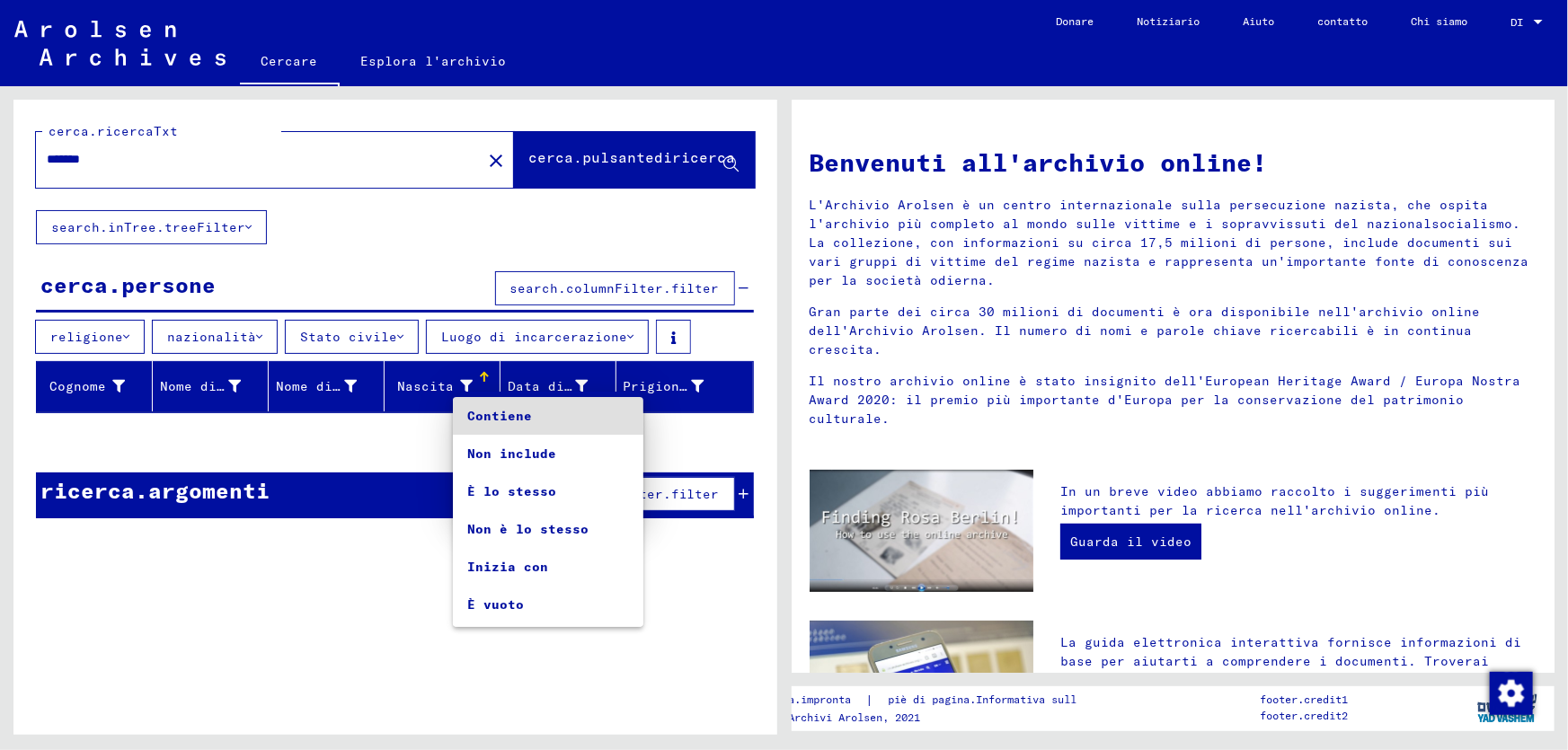
click at [530, 421] on span "Contiene" at bounding box center [548, 415] width 162 height 38
click at [530, 421] on font "Contiene" at bounding box center [507, 414] width 65 height 16
click at [421, 393] on div at bounding box center [784, 375] width 1568 height 750
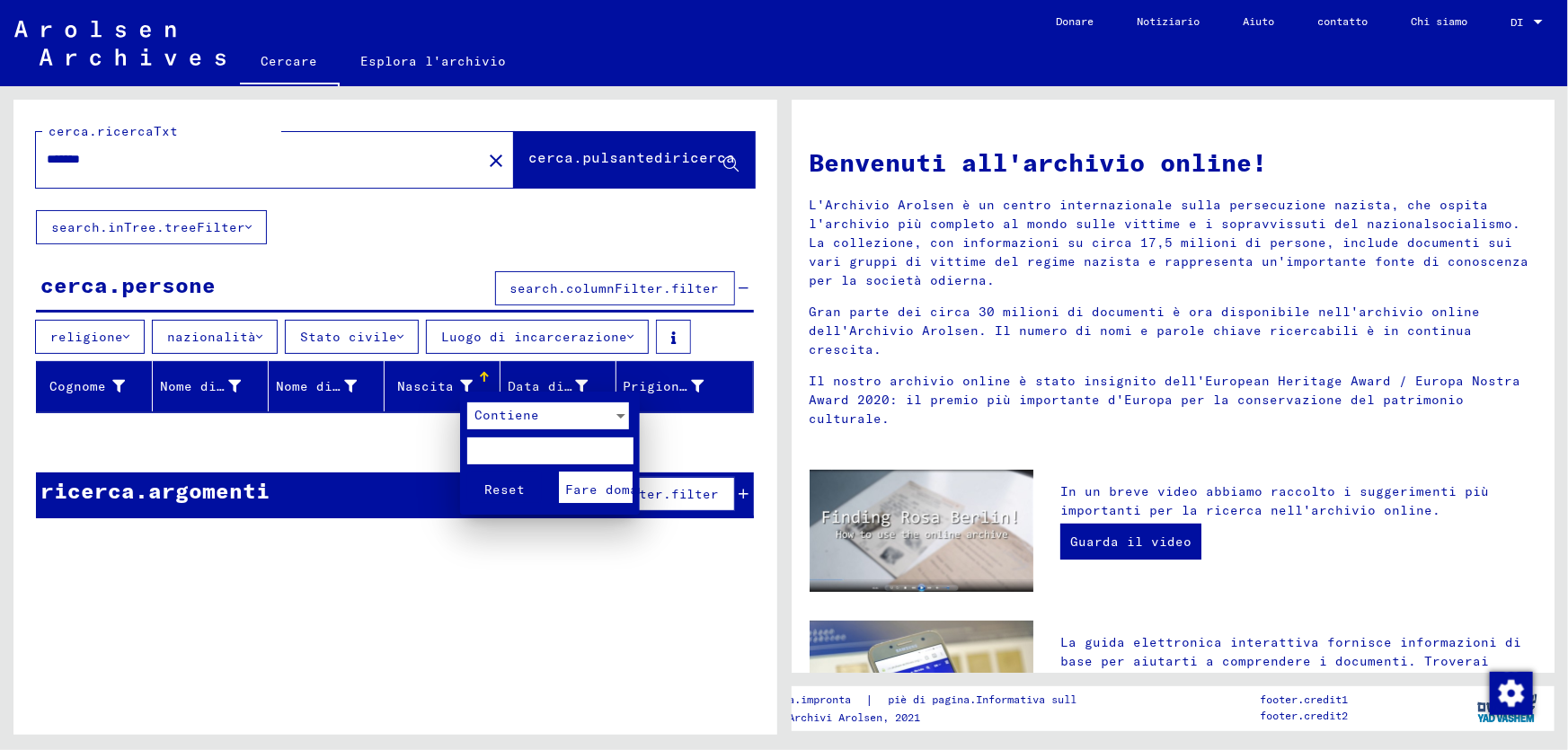
click at [505, 439] on input "text" at bounding box center [550, 450] width 167 height 27
type input "**********"
click at [605, 147] on div at bounding box center [784, 375] width 1568 height 750
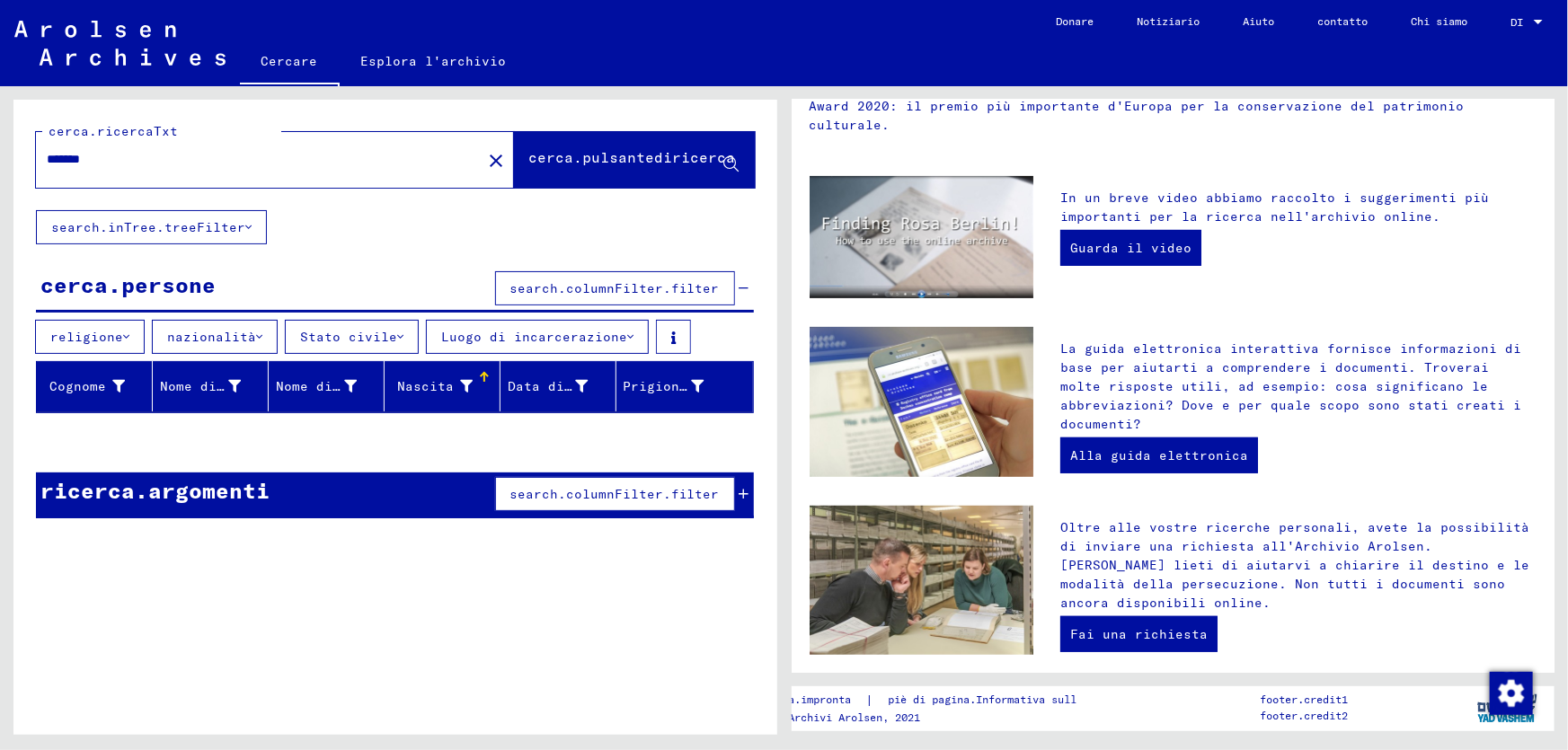
scroll to position [547, 0]
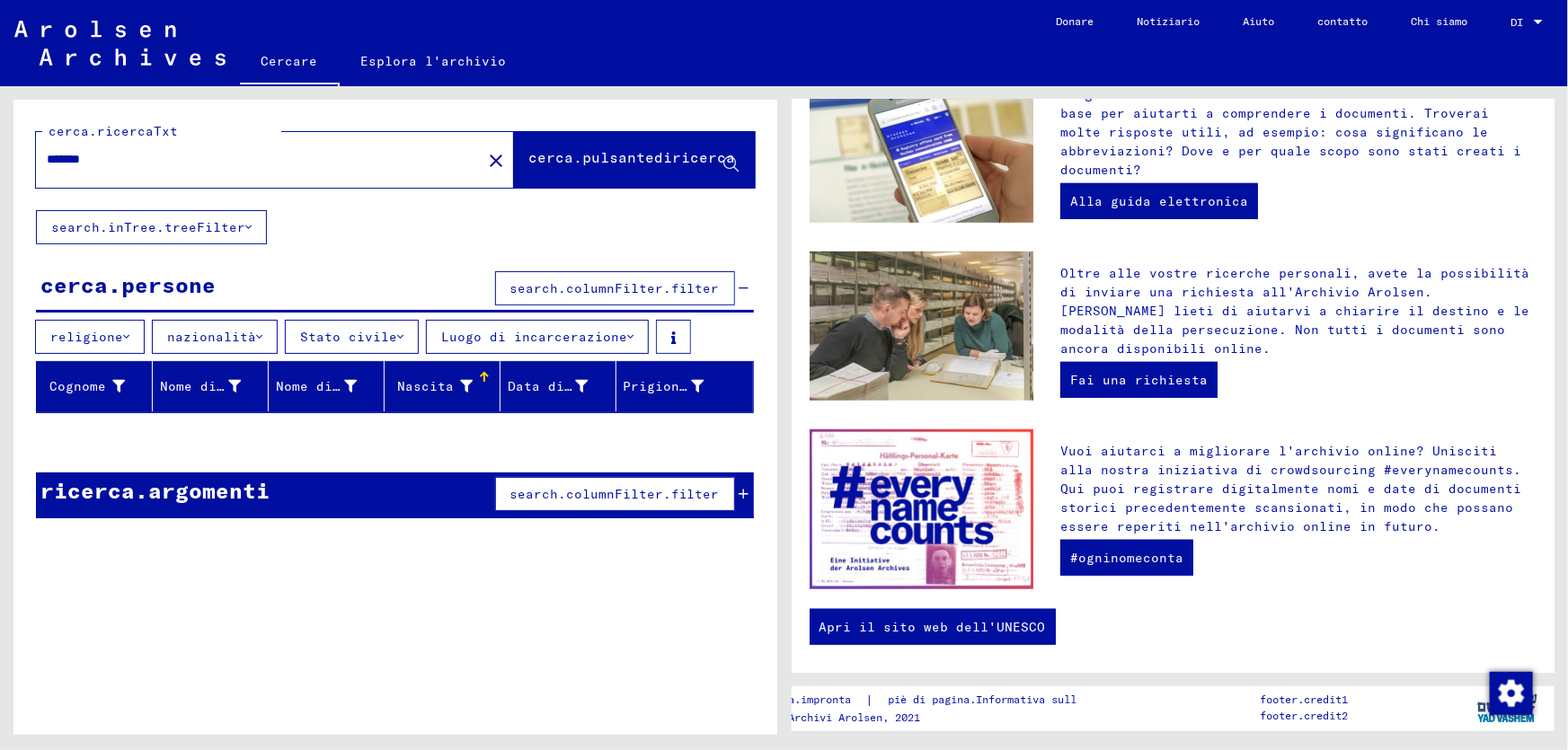
click at [350, 199] on div "cerca.ricercaTxt ****** close cerca.pulsantediricerca" at bounding box center [396, 154] width 764 height 110
click at [120, 222] on font "search.inTree.treeFilter" at bounding box center [148, 227] width 194 height 16
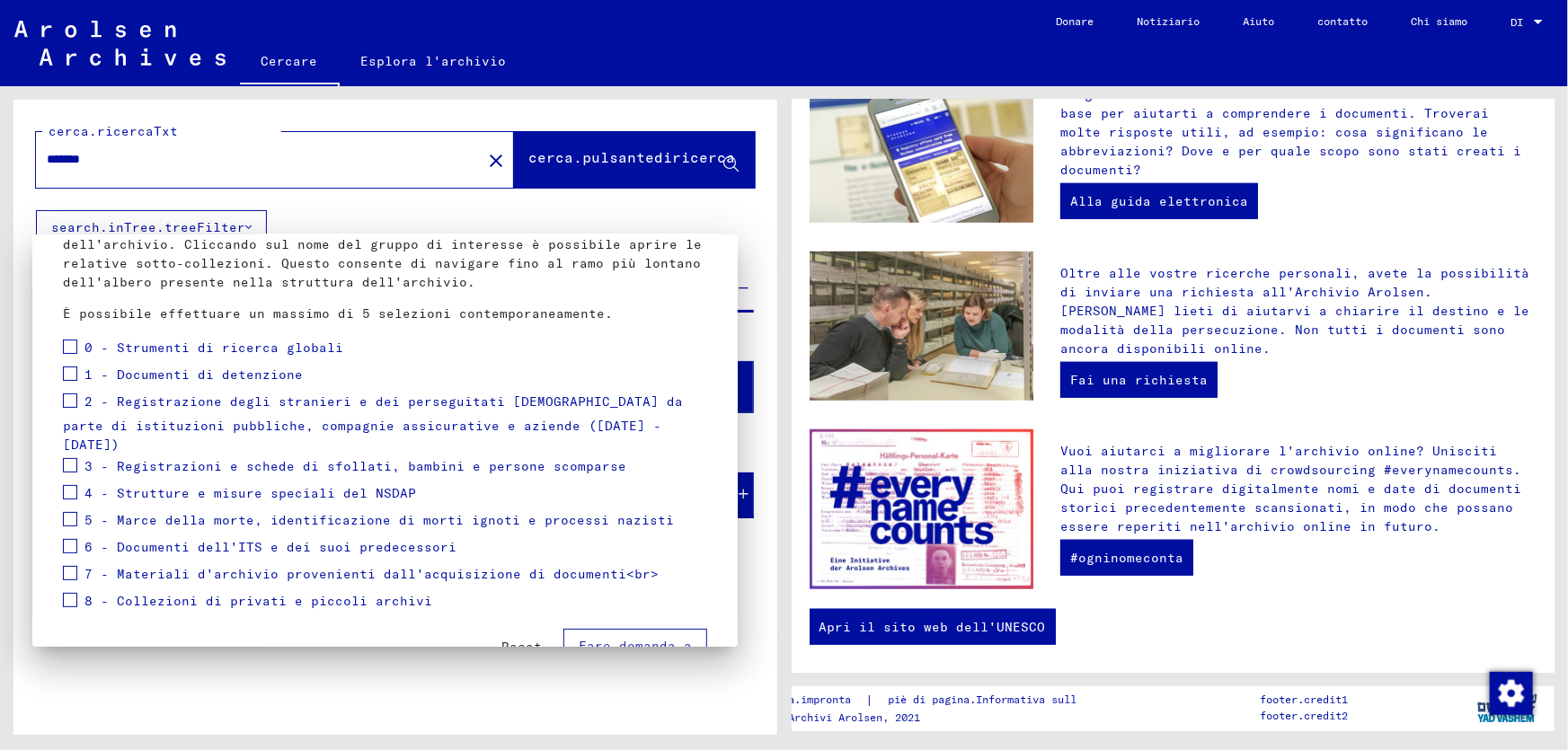
scroll to position [153, 0]
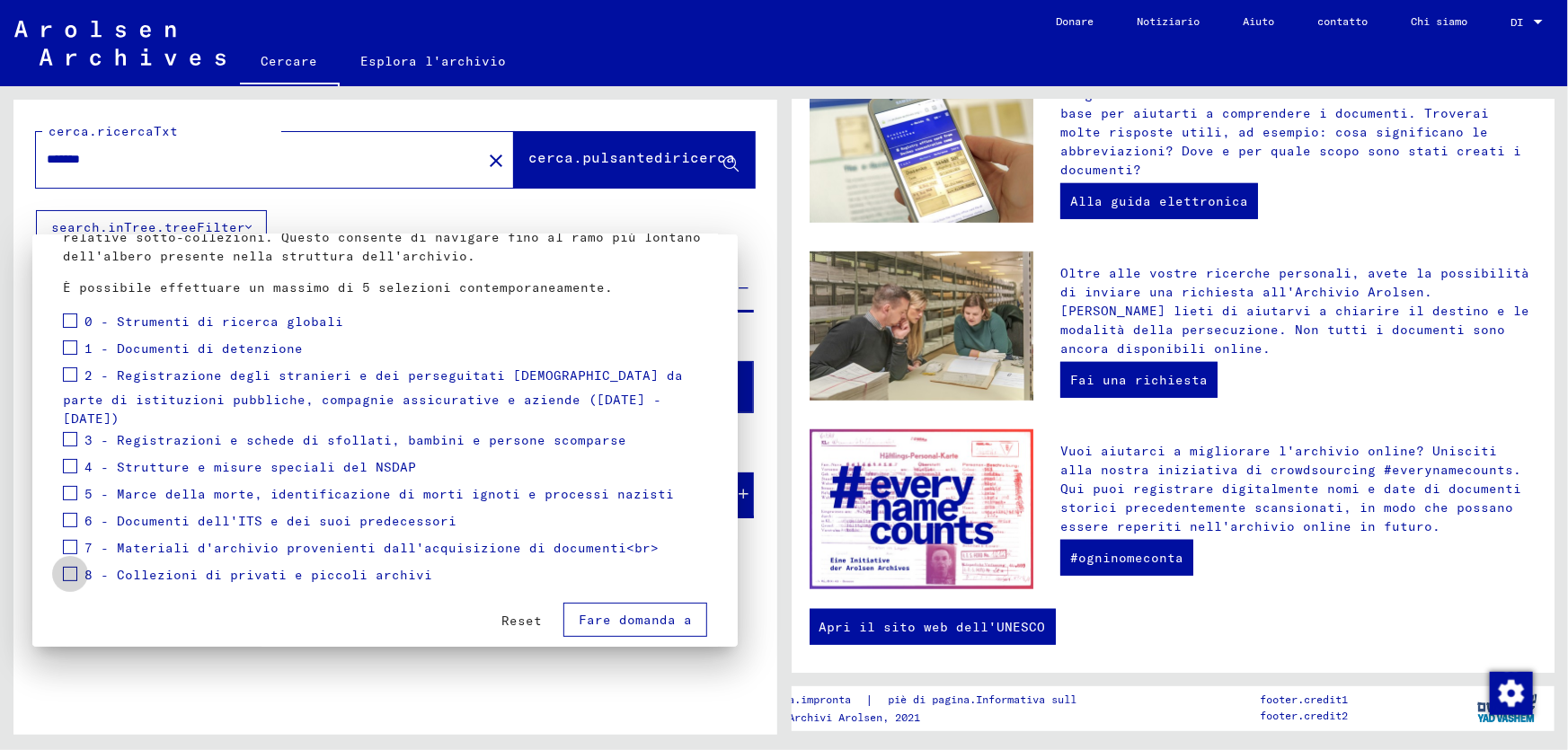
click at [72, 567] on span at bounding box center [70, 574] width 15 height 15
click at [609, 611] on font "Fare domanda a" at bounding box center [635, 619] width 113 height 16
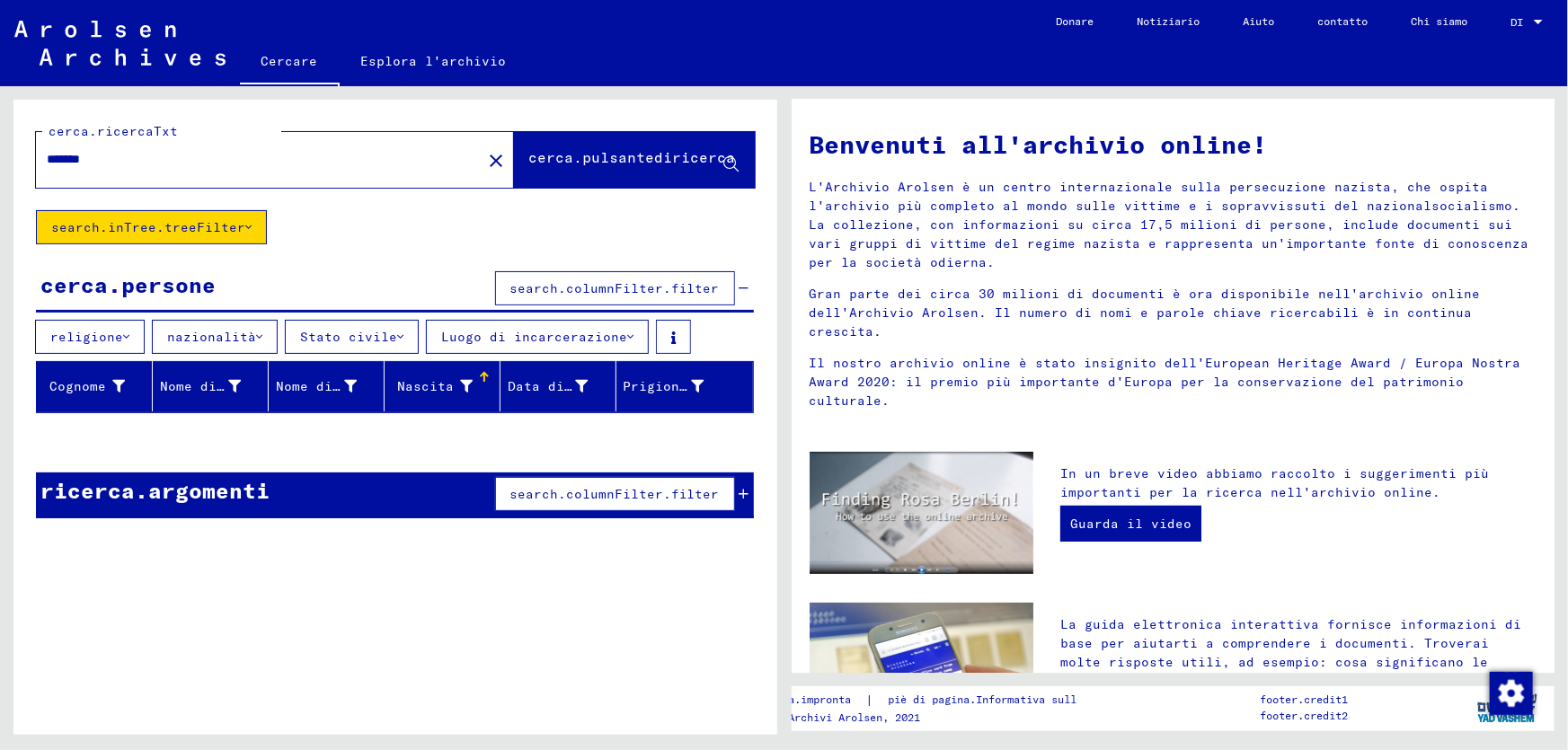
scroll to position [0, 0]
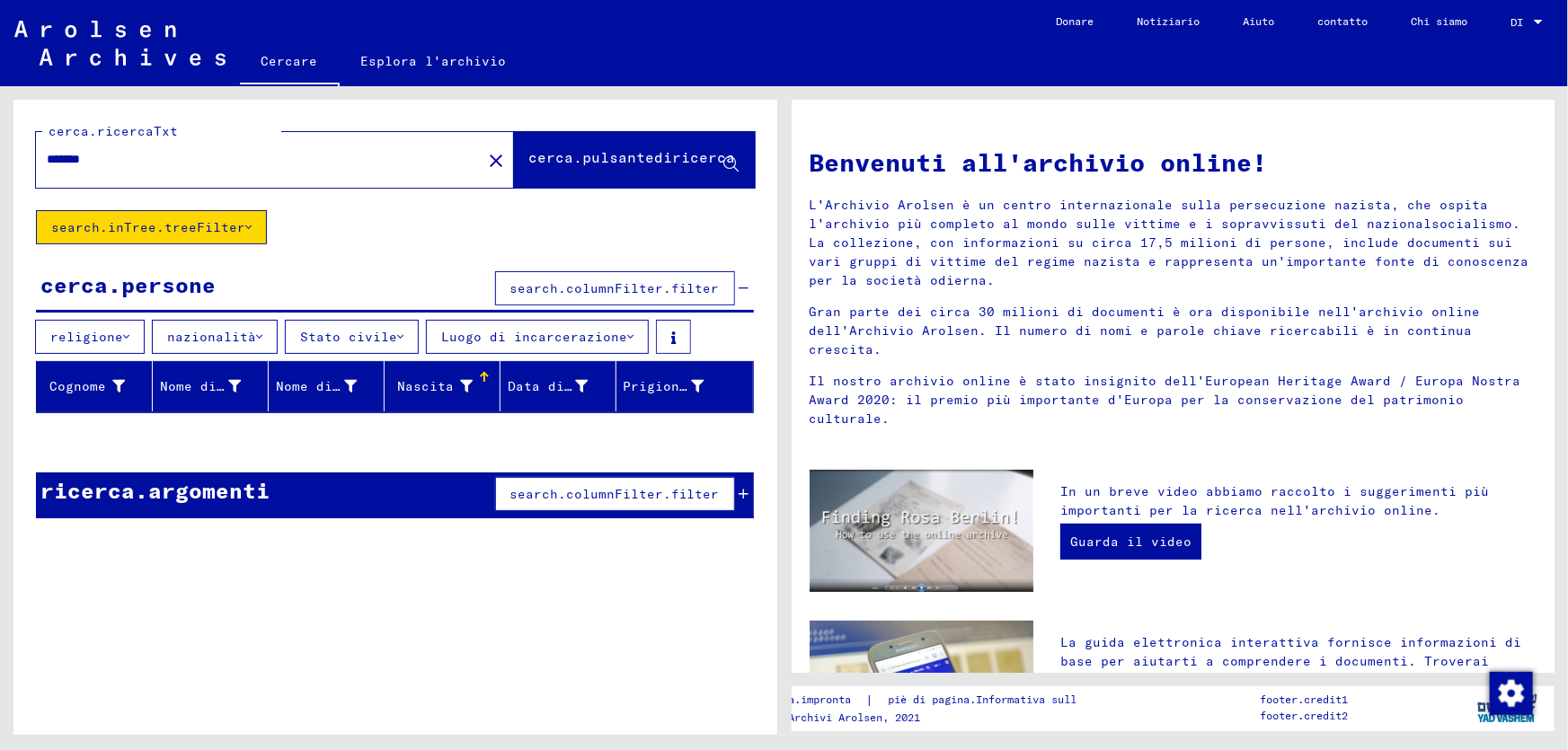
click at [401, 254] on div "cerca.ricercaTxt ****** close cerca.pulsantediricerca search.inTree.treeFilter …" at bounding box center [396, 316] width 764 height 433
click at [100, 153] on input "******" at bounding box center [253, 159] width 414 height 18
type input "*"
type input "**********"
click at [557, 174] on button "cerca.pulsantediricerca" at bounding box center [635, 160] width 241 height 55
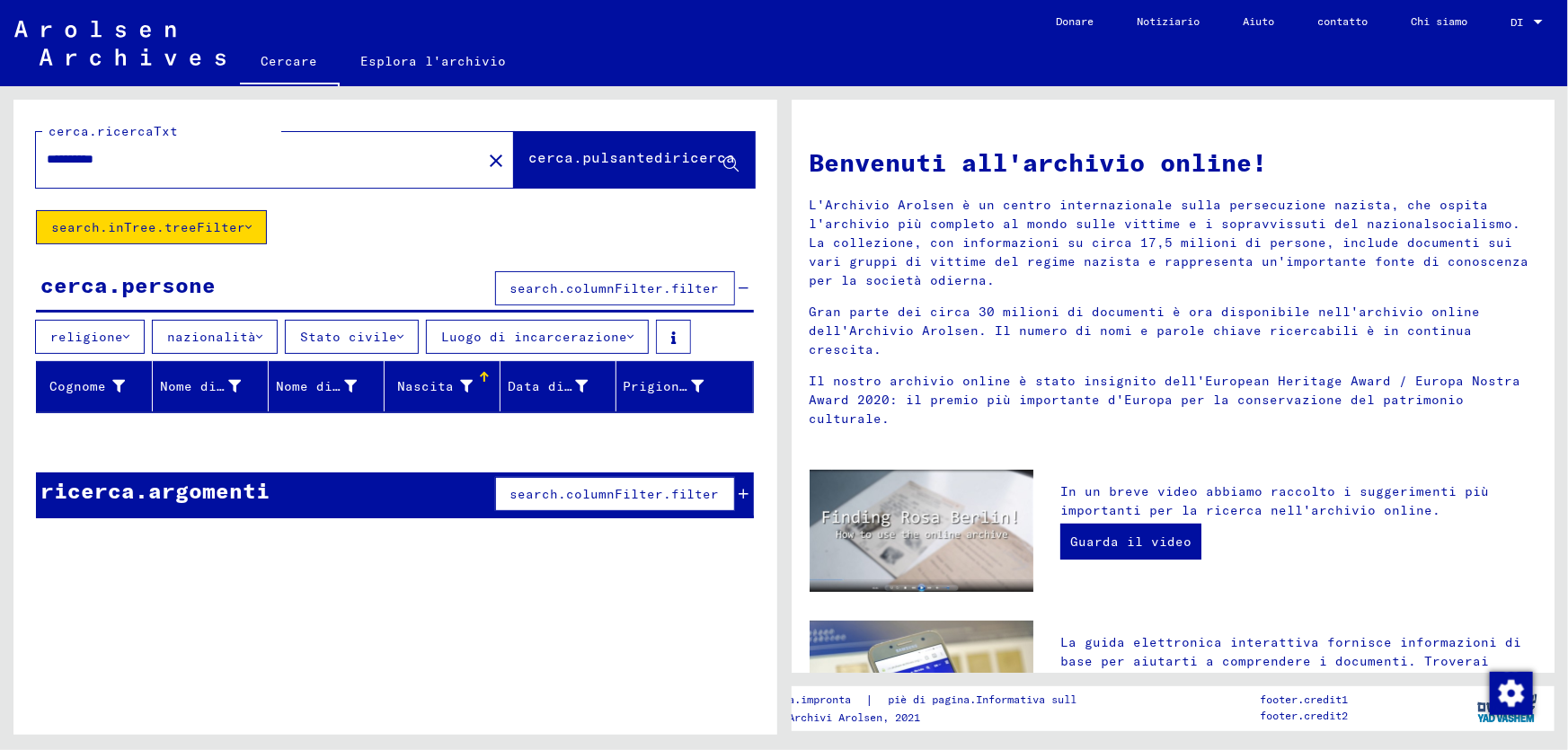
click at [557, 174] on button "cerca.pulsantediricerca" at bounding box center [635, 160] width 241 height 55
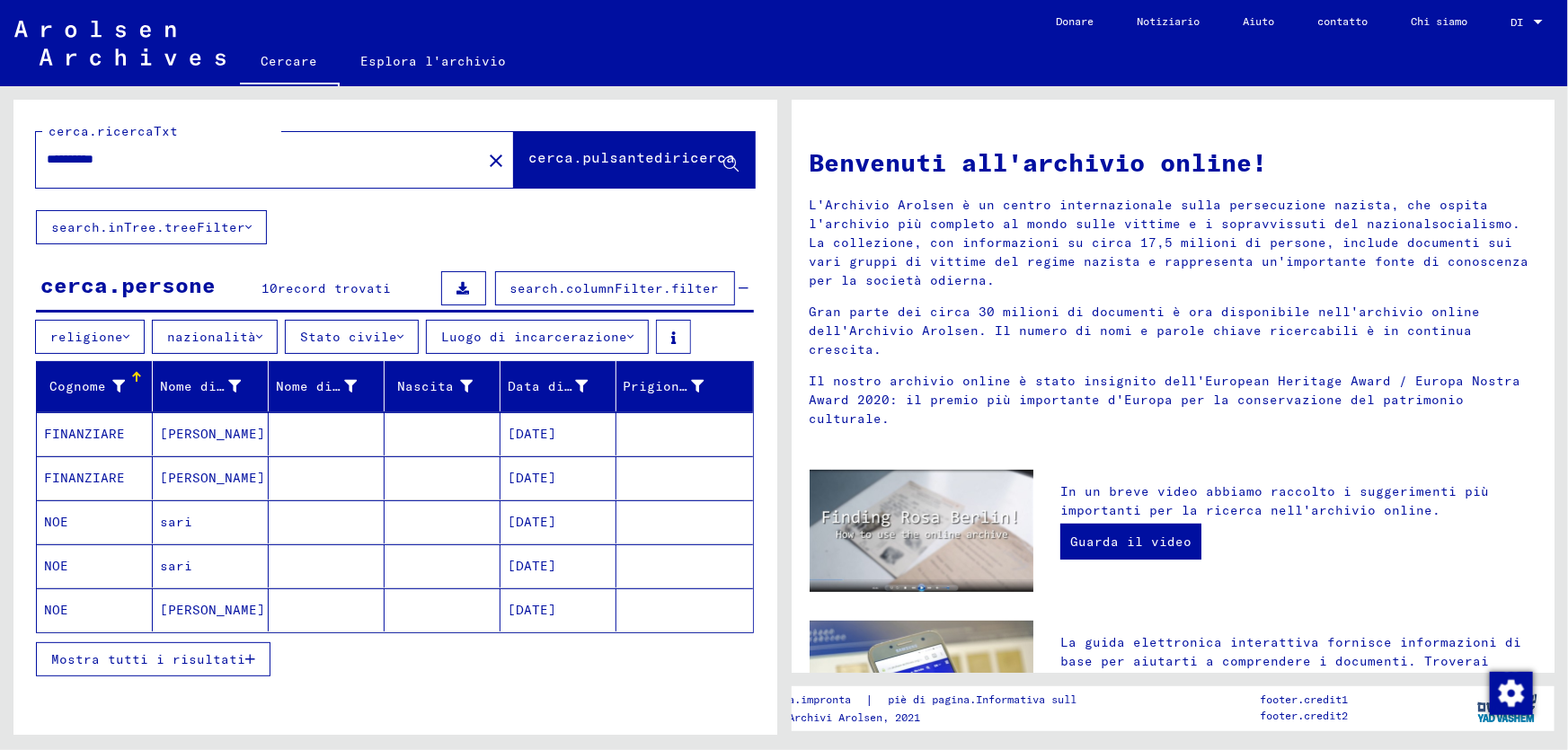
scroll to position [72, 0]
